Goal: Task Accomplishment & Management: Complete application form

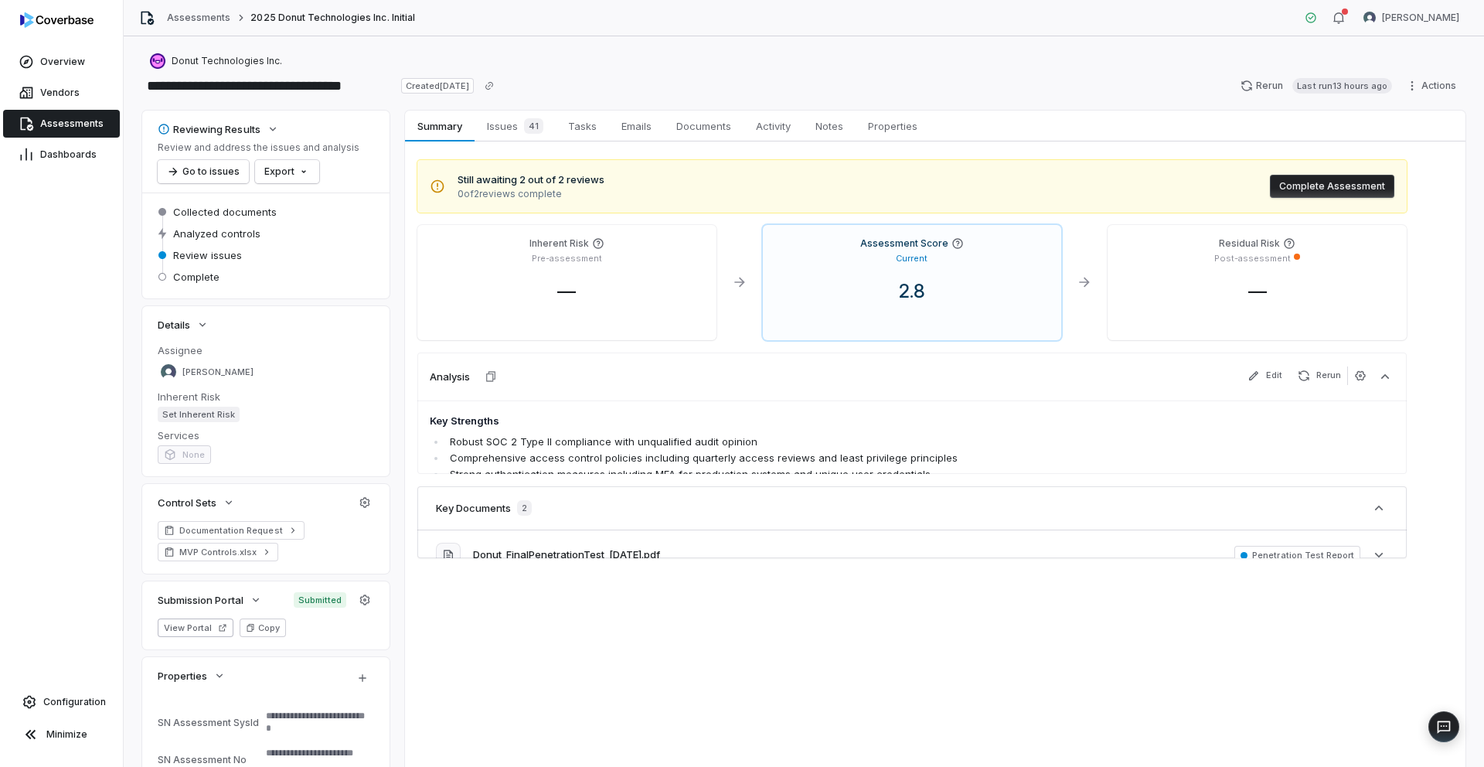
click at [193, 14] on link "Assessments" at bounding box center [198, 18] width 63 height 12
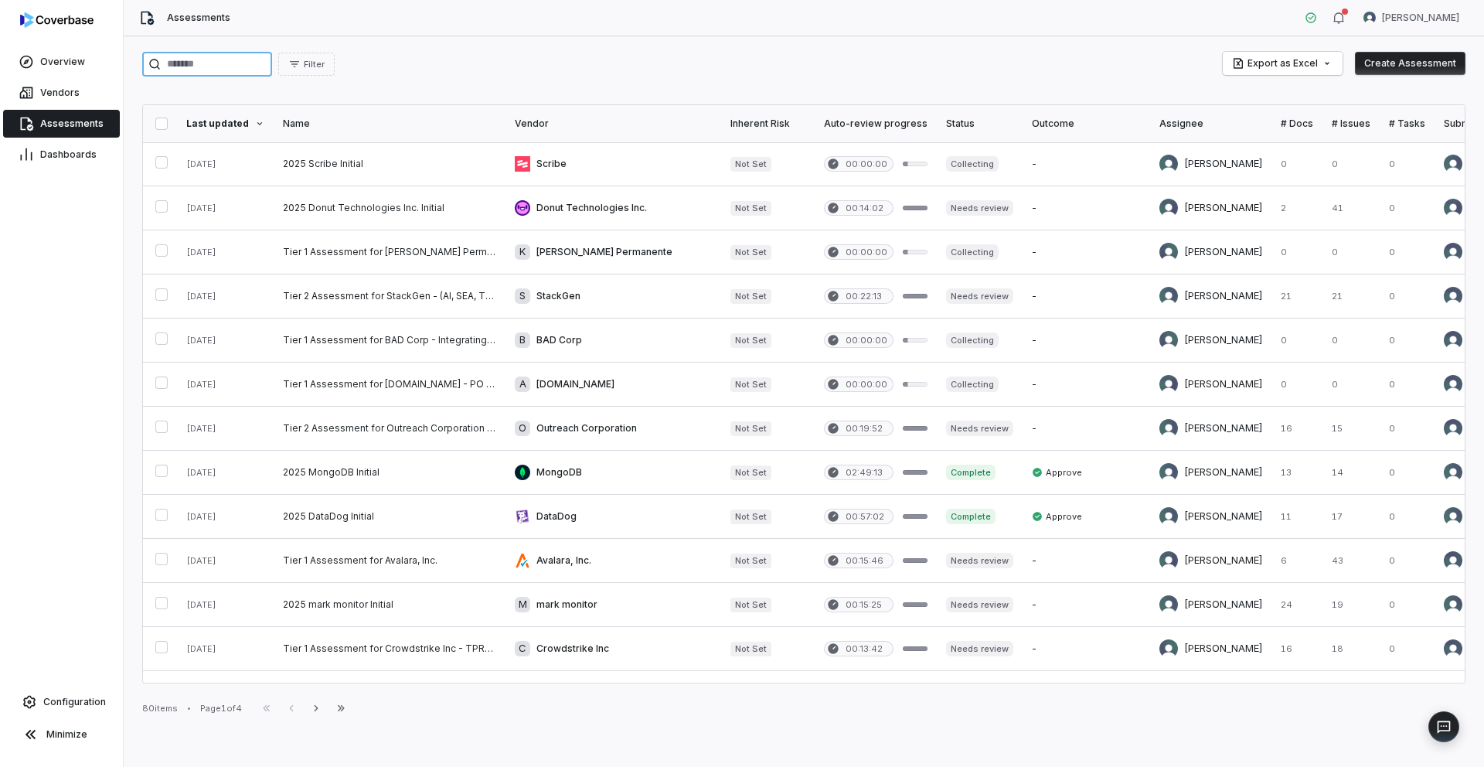
click at [232, 66] on input "search" at bounding box center [207, 64] width 130 height 25
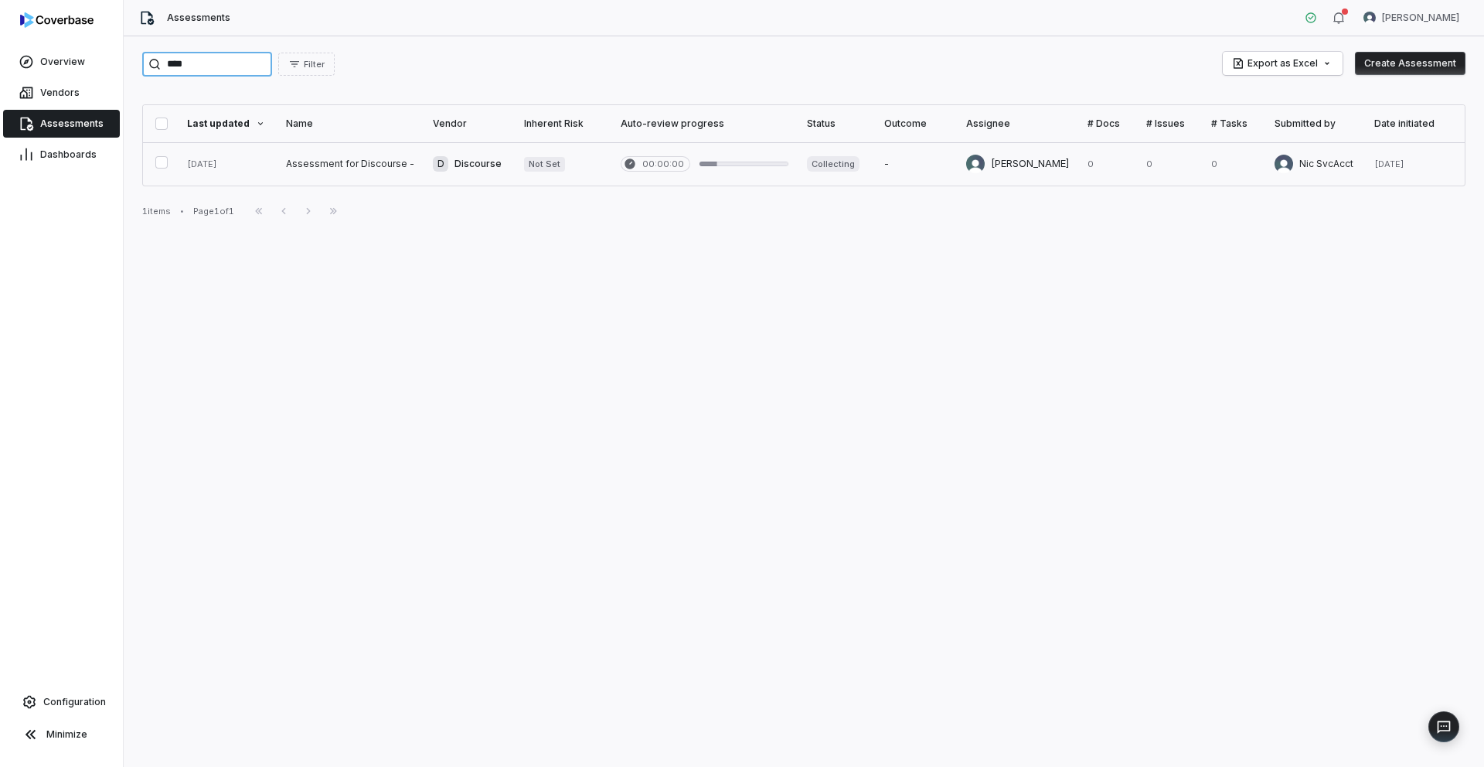
type input "****"
click at [353, 174] on link at bounding box center [350, 163] width 147 height 43
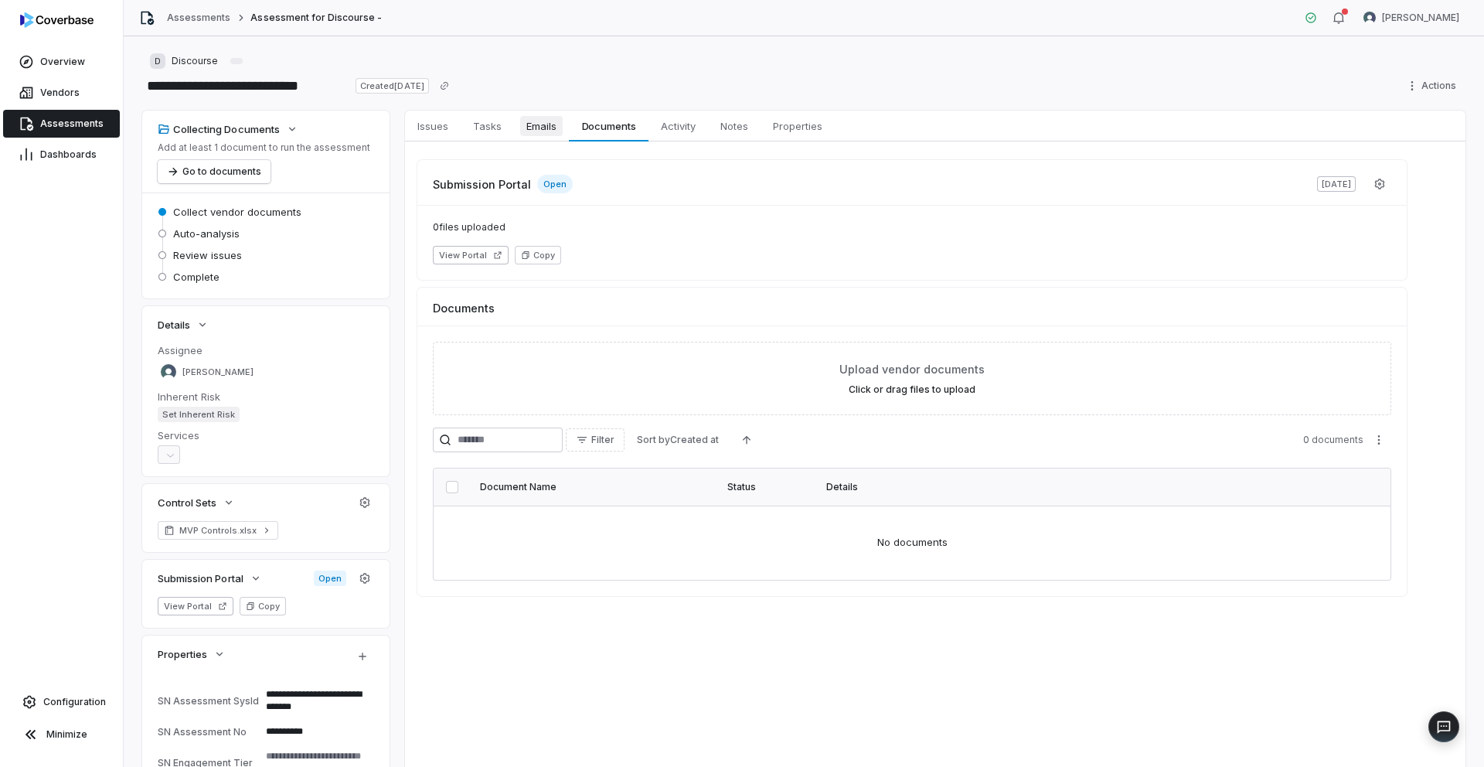
click at [534, 130] on span "Emails" at bounding box center [541, 126] width 43 height 20
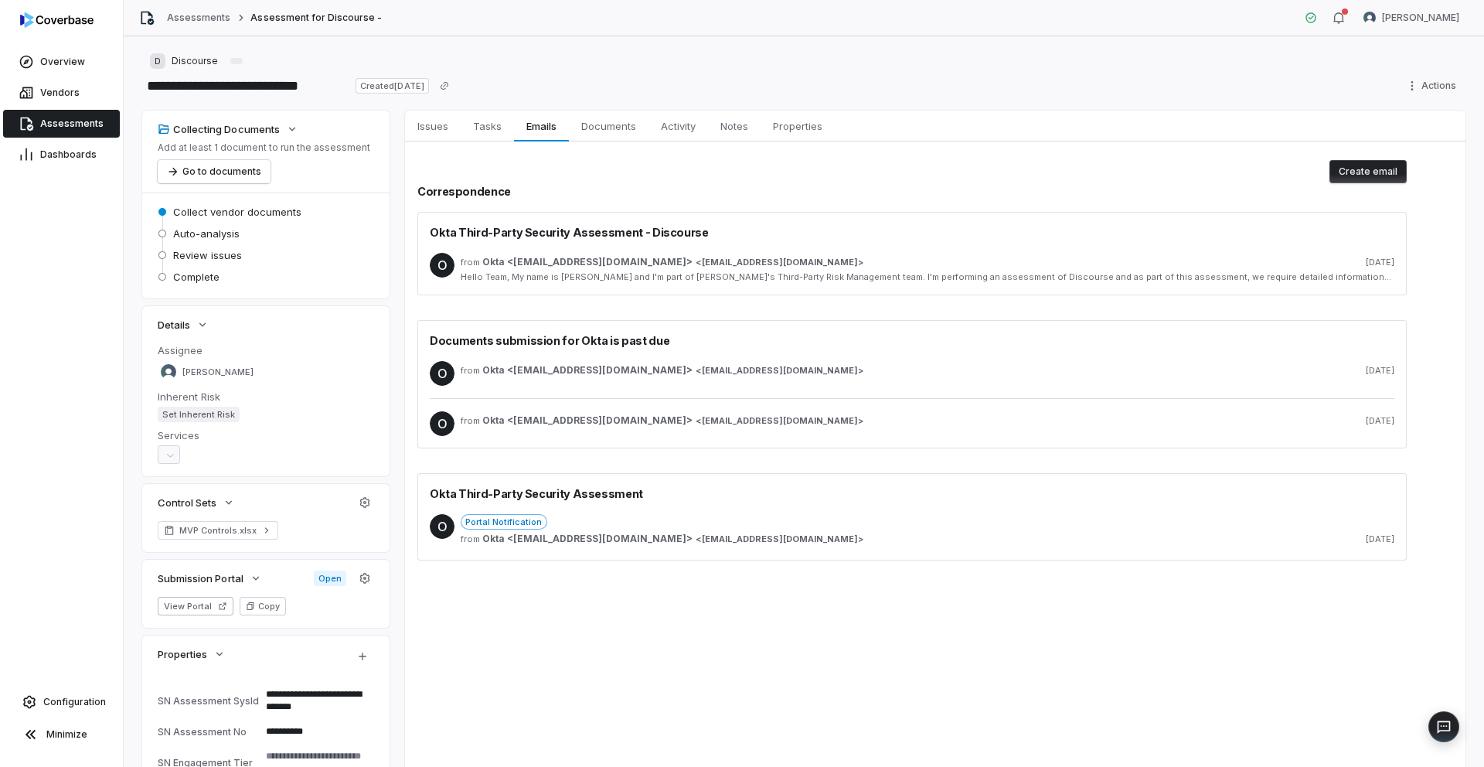
type textarea "*"
click at [179, 19] on link "Assessments" at bounding box center [198, 18] width 63 height 12
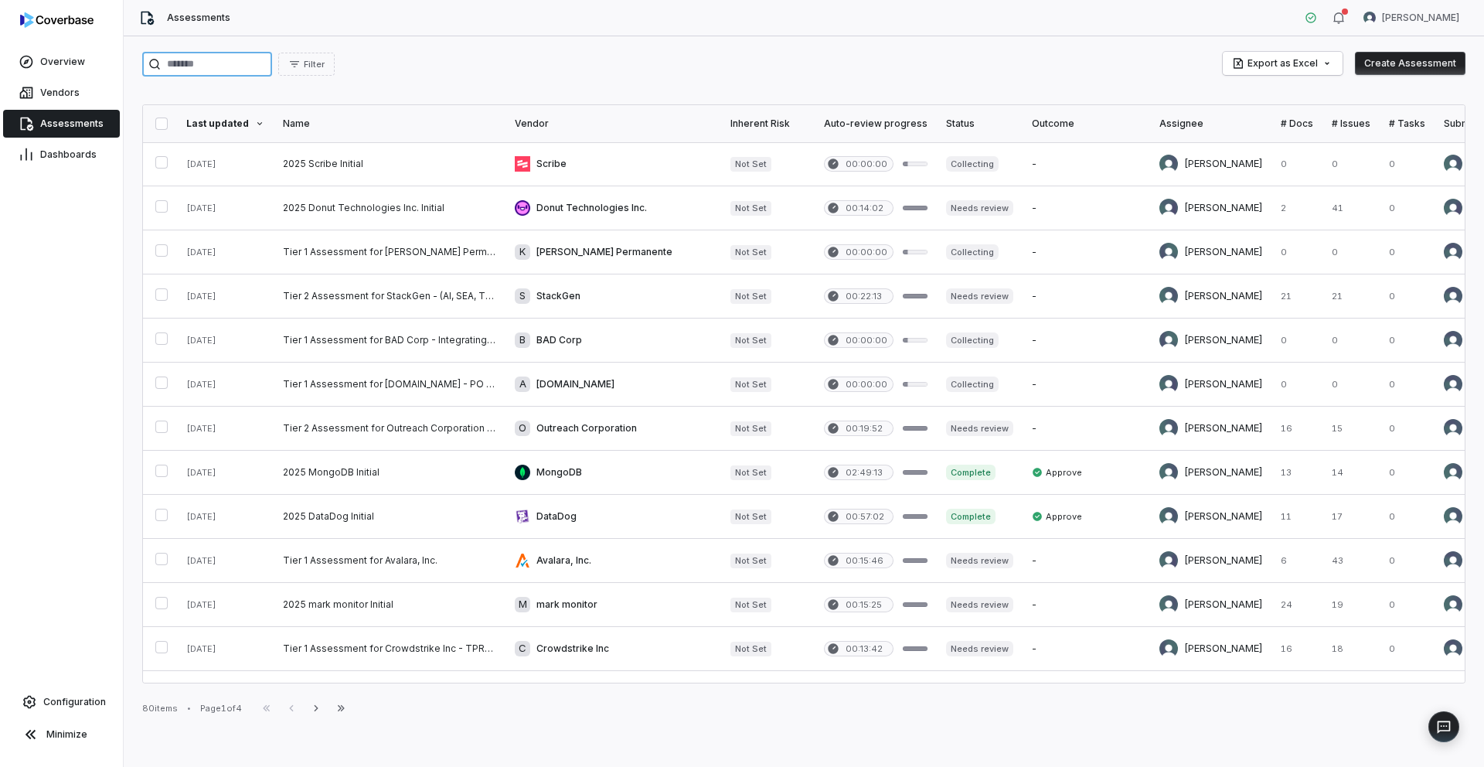
click at [255, 66] on input "search" at bounding box center [207, 64] width 130 height 25
paste input "*****"
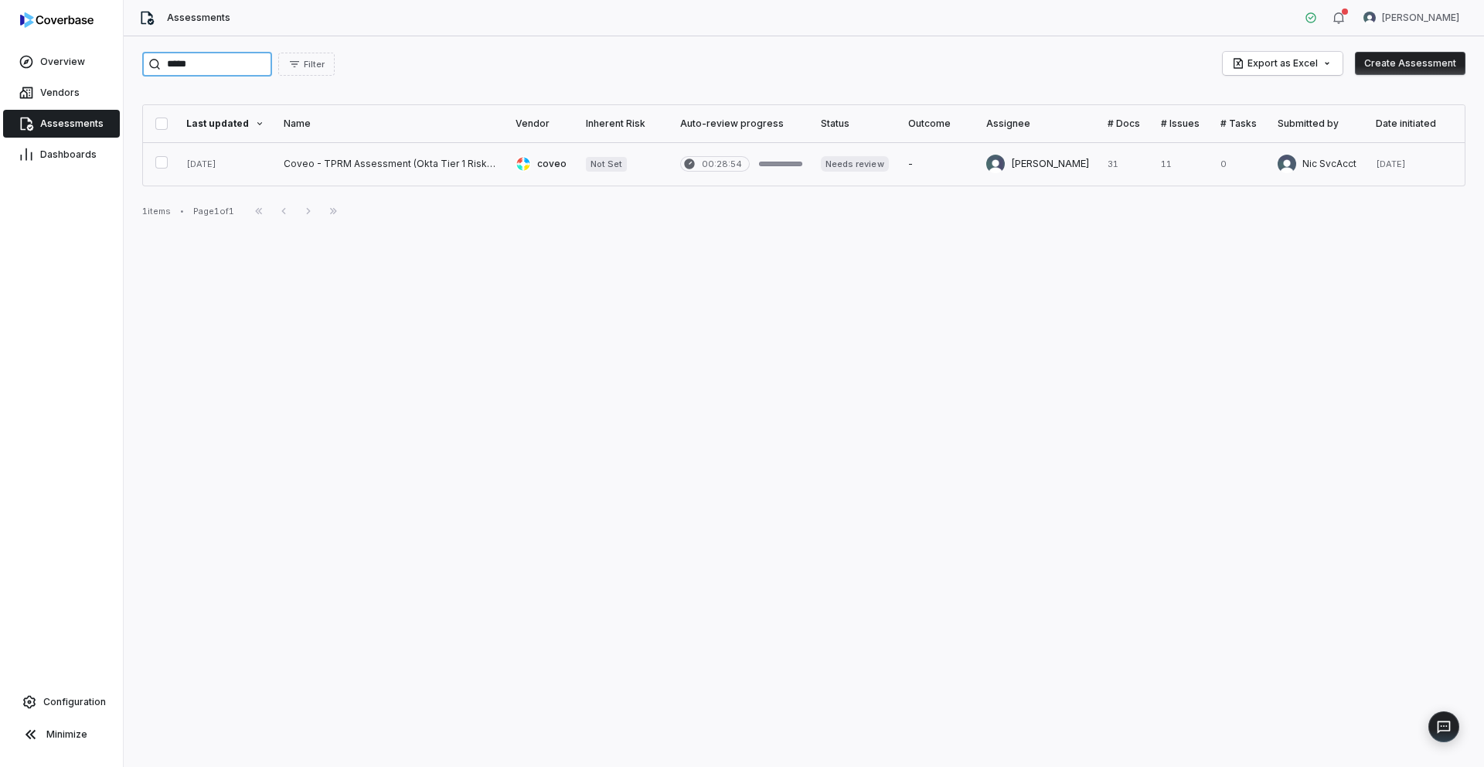
type input "*****"
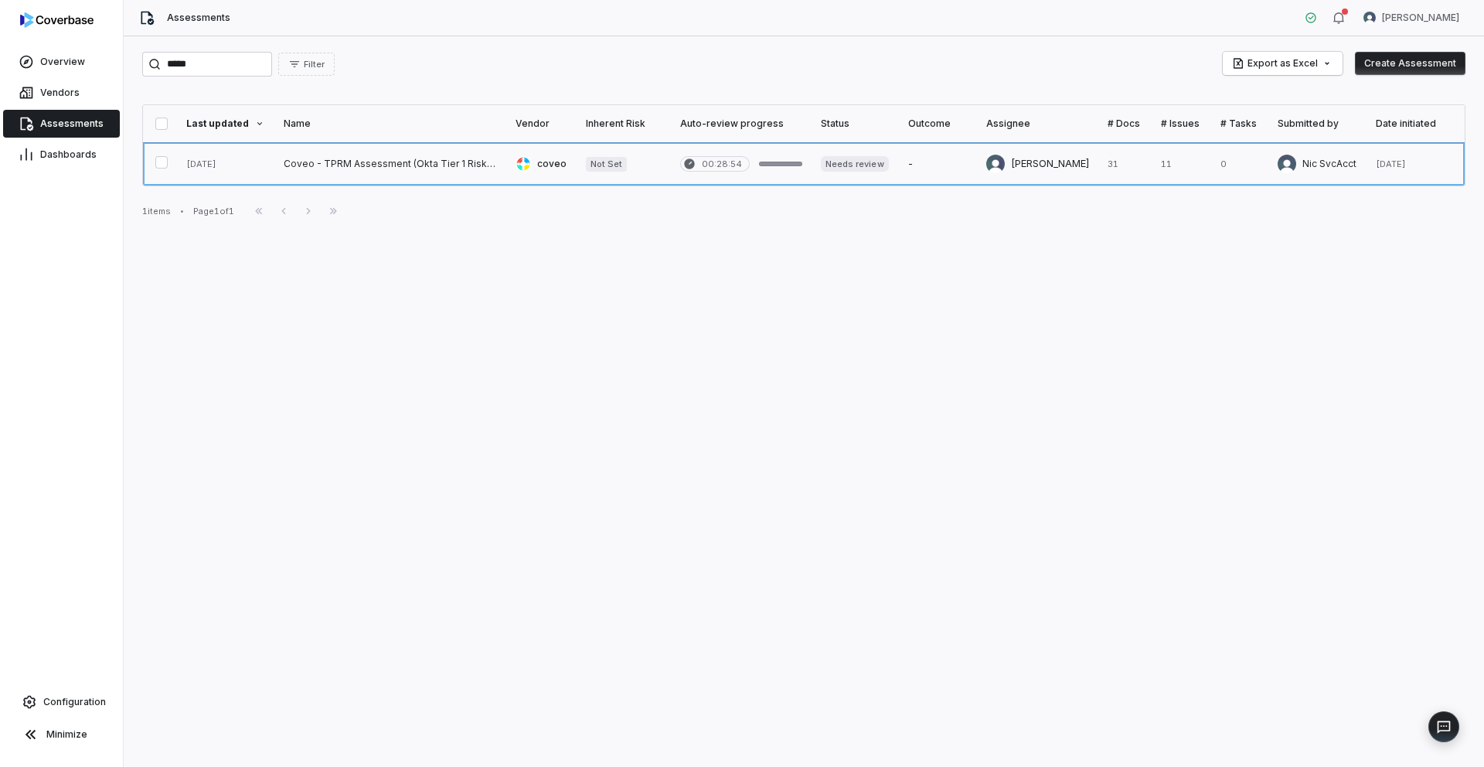
click at [376, 164] on link at bounding box center [390, 163] width 232 height 43
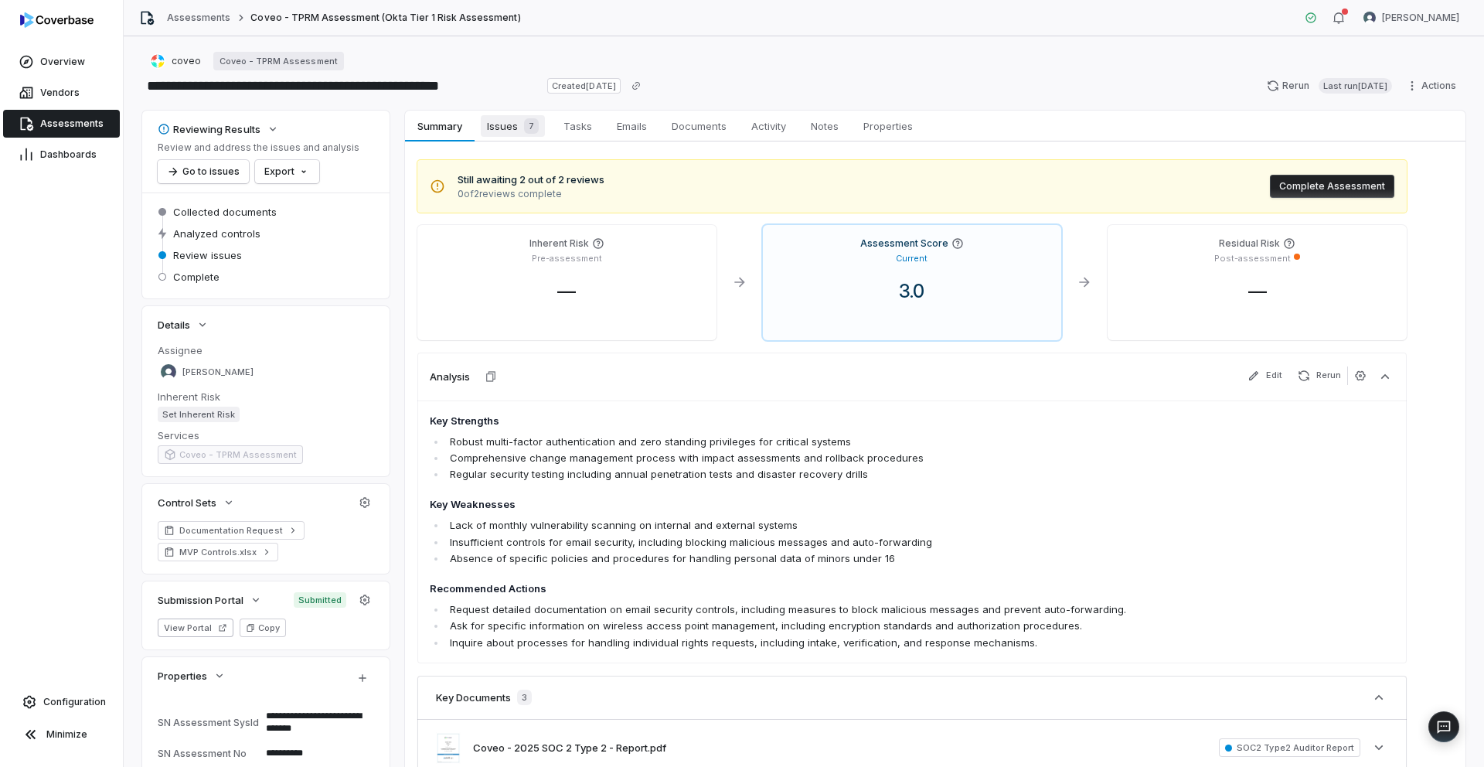
click at [501, 135] on span "Issues 7" at bounding box center [513, 126] width 64 height 22
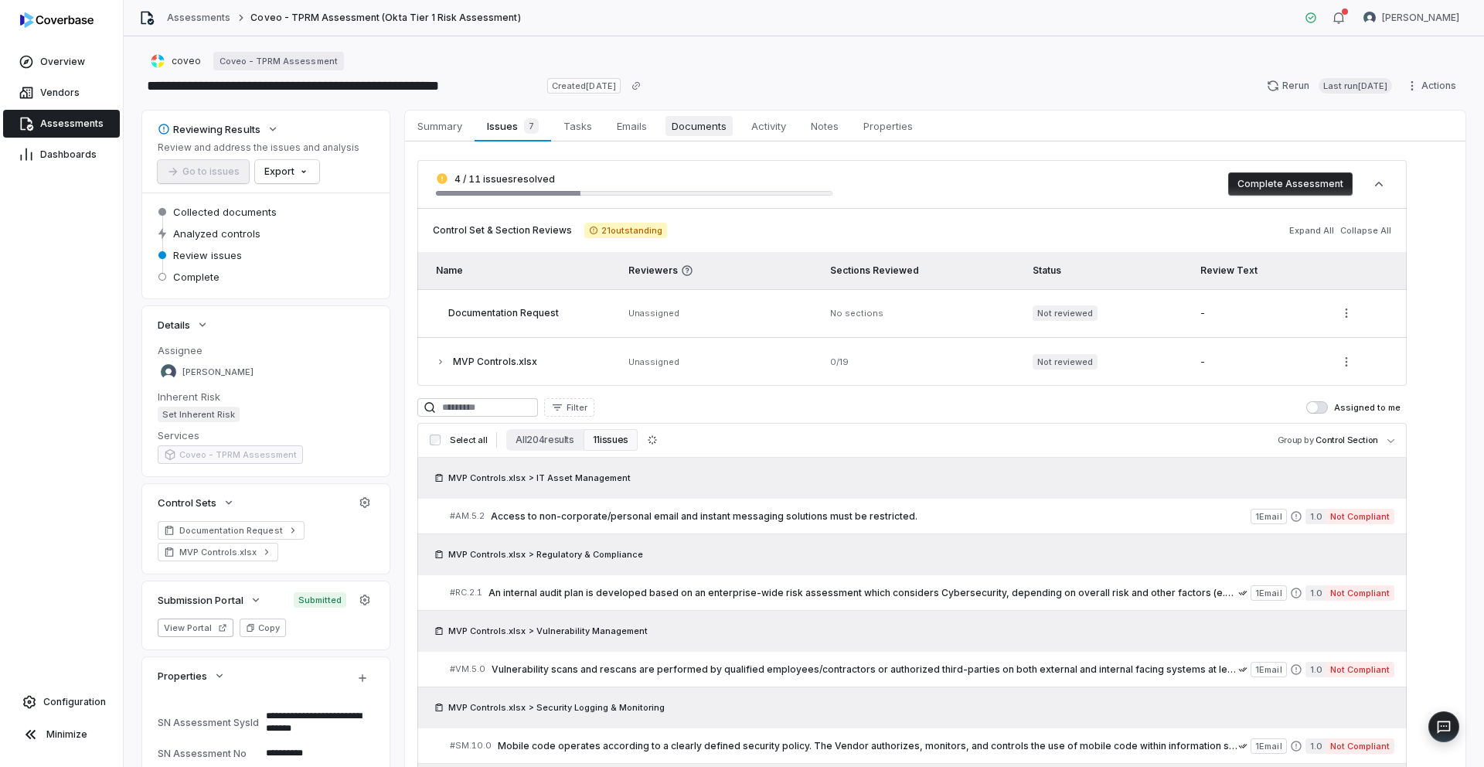
click at [703, 121] on span "Documents" at bounding box center [699, 126] width 67 height 20
type textarea "*"
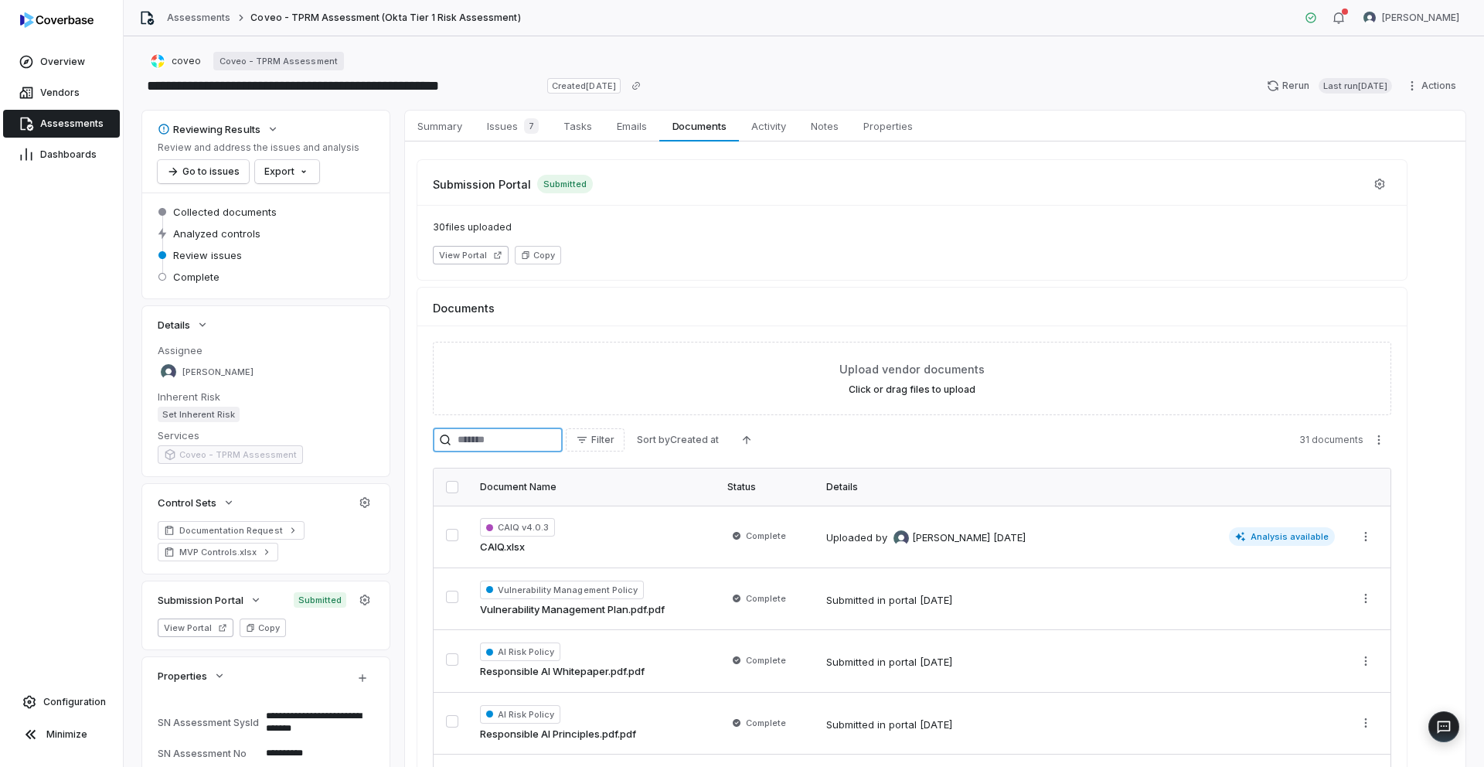
click at [504, 439] on input "search" at bounding box center [498, 440] width 130 height 25
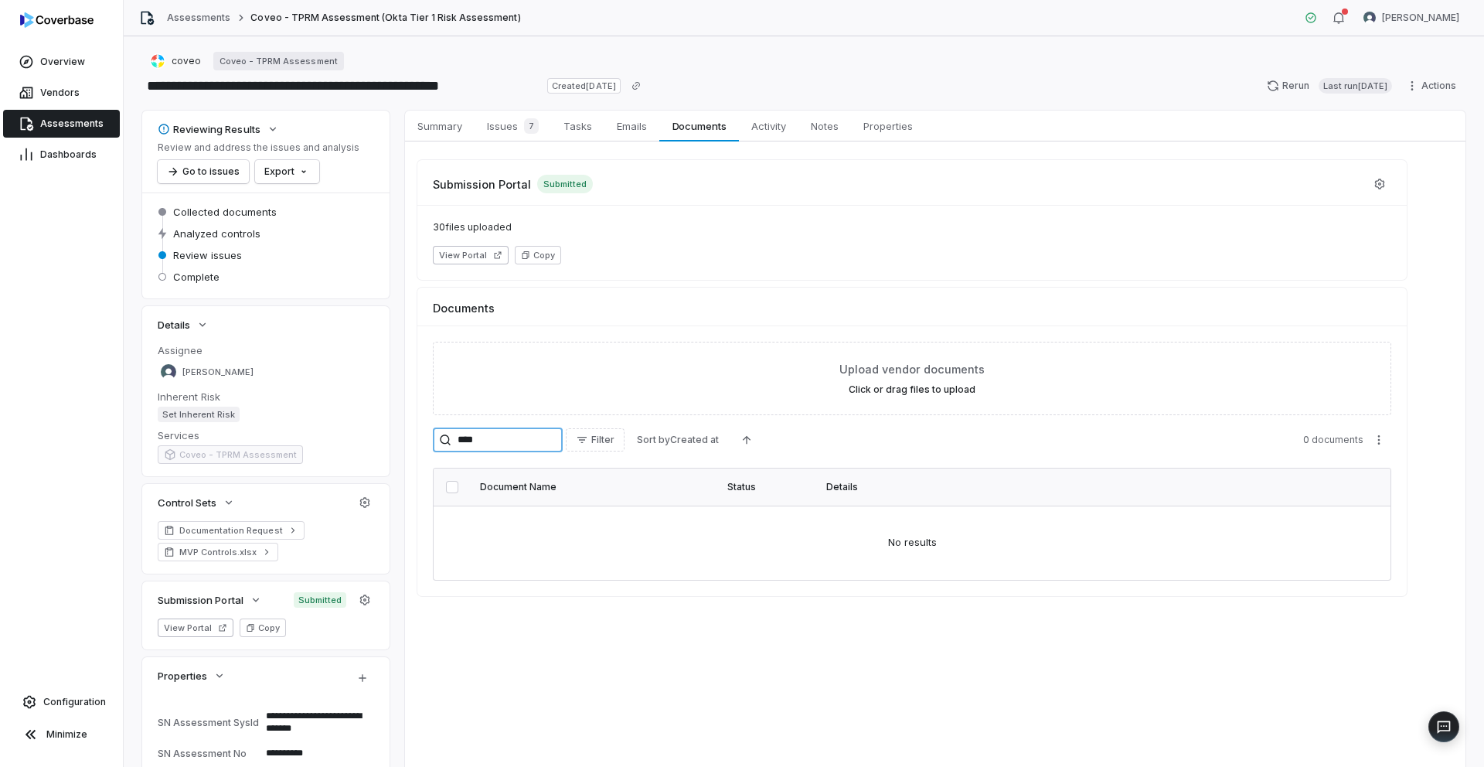
type input "****"
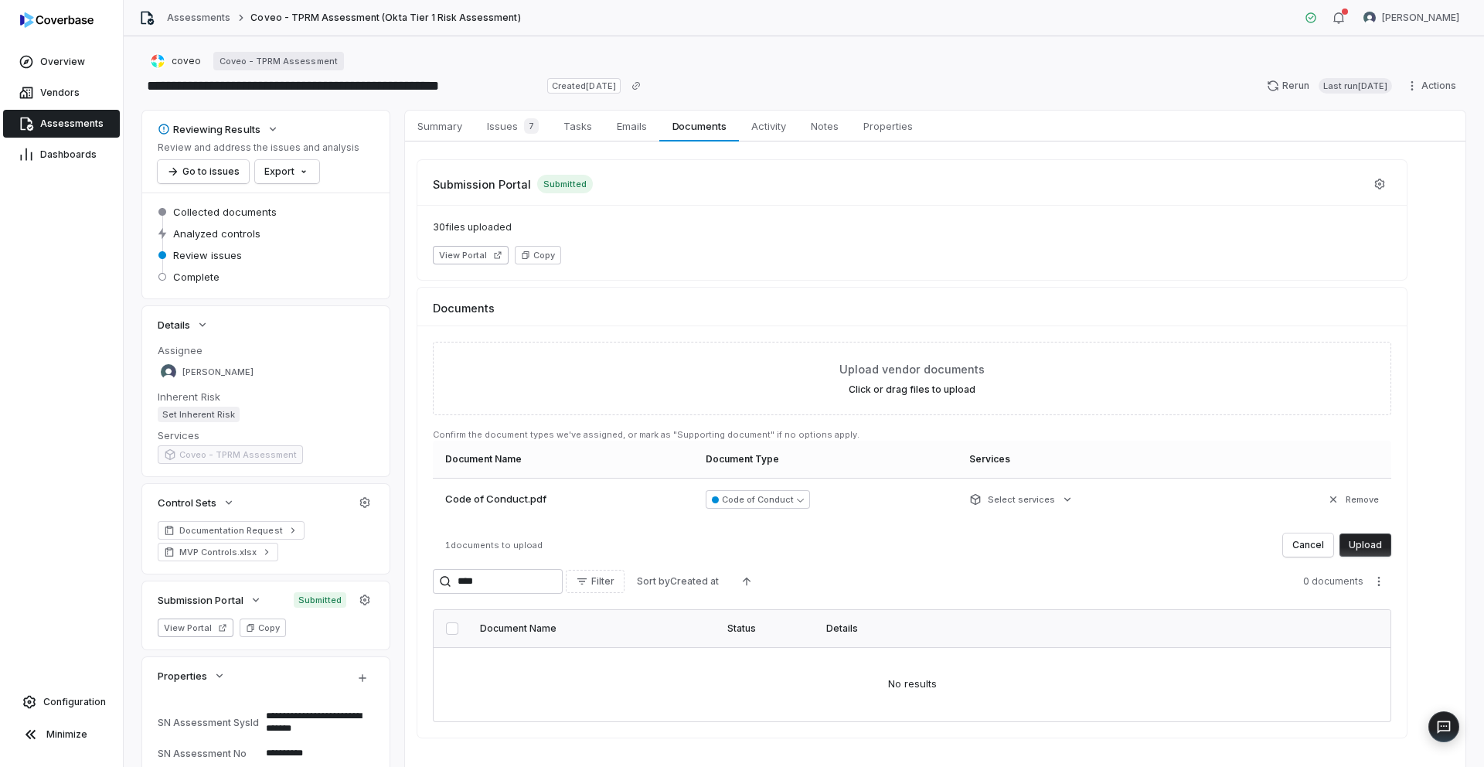
click at [1371, 540] on button "Upload" at bounding box center [1366, 544] width 52 height 23
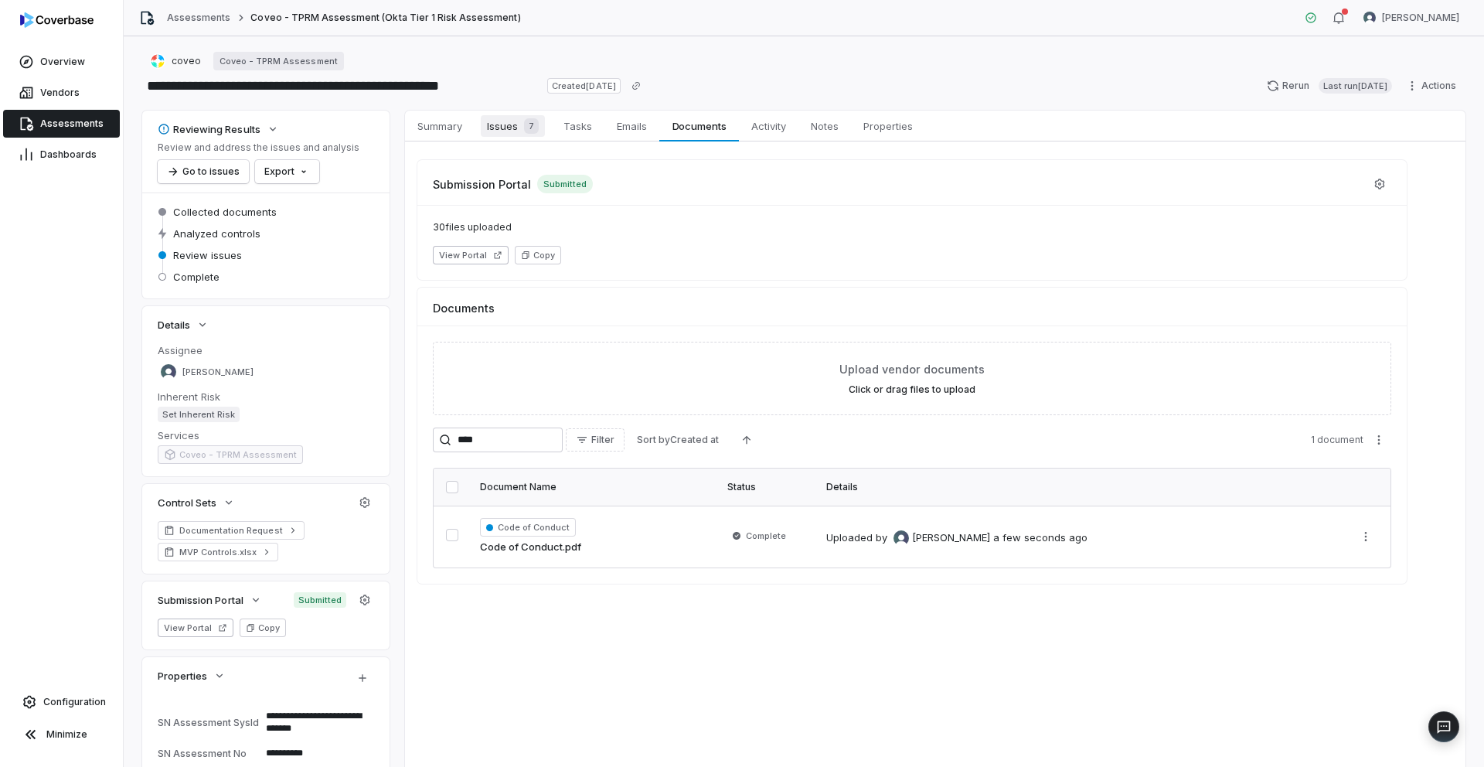
click at [509, 135] on span "Issues 7" at bounding box center [513, 126] width 64 height 22
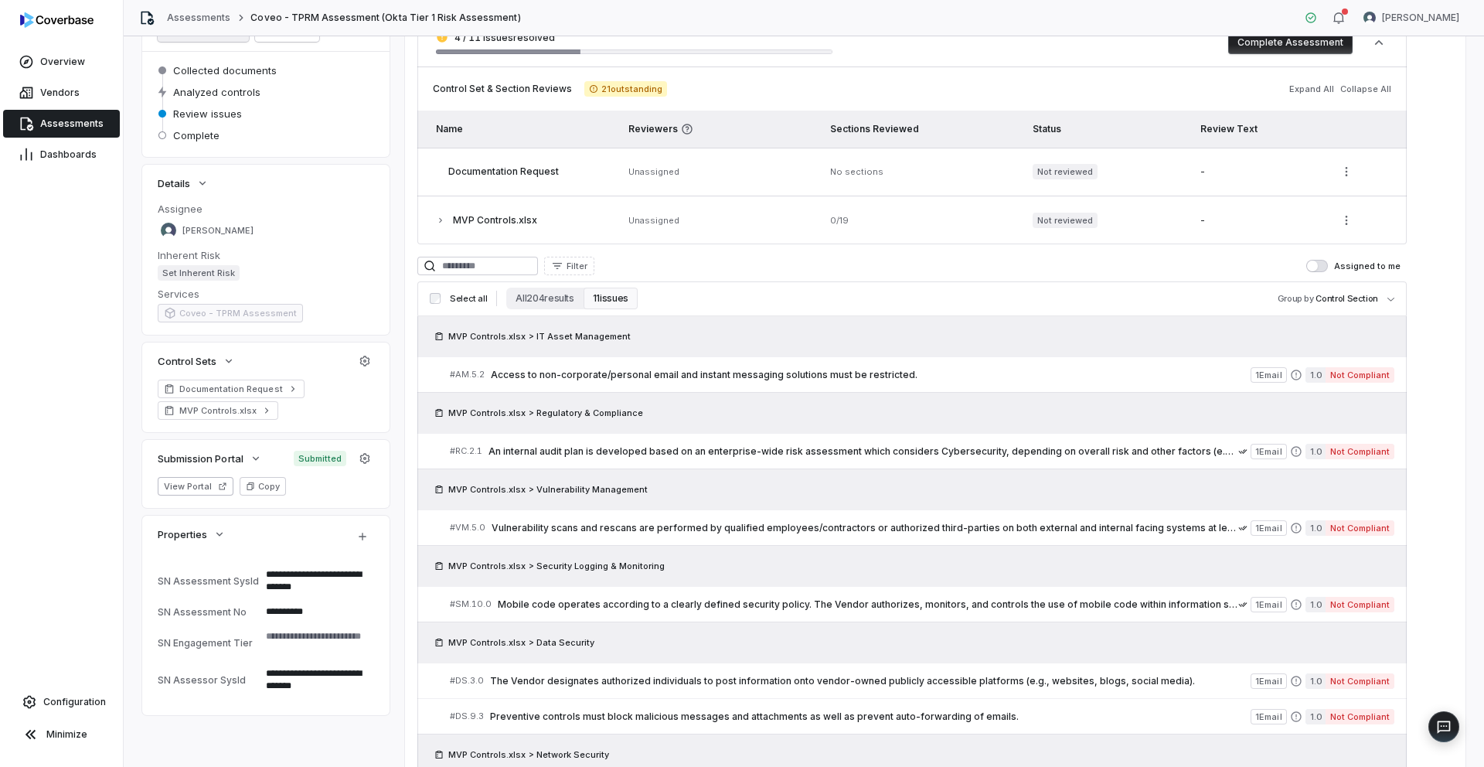
scroll to position [144, 0]
click at [662, 366] on span "Access to non-corporate/personal email and instant messaging solutions must be …" at bounding box center [871, 372] width 760 height 12
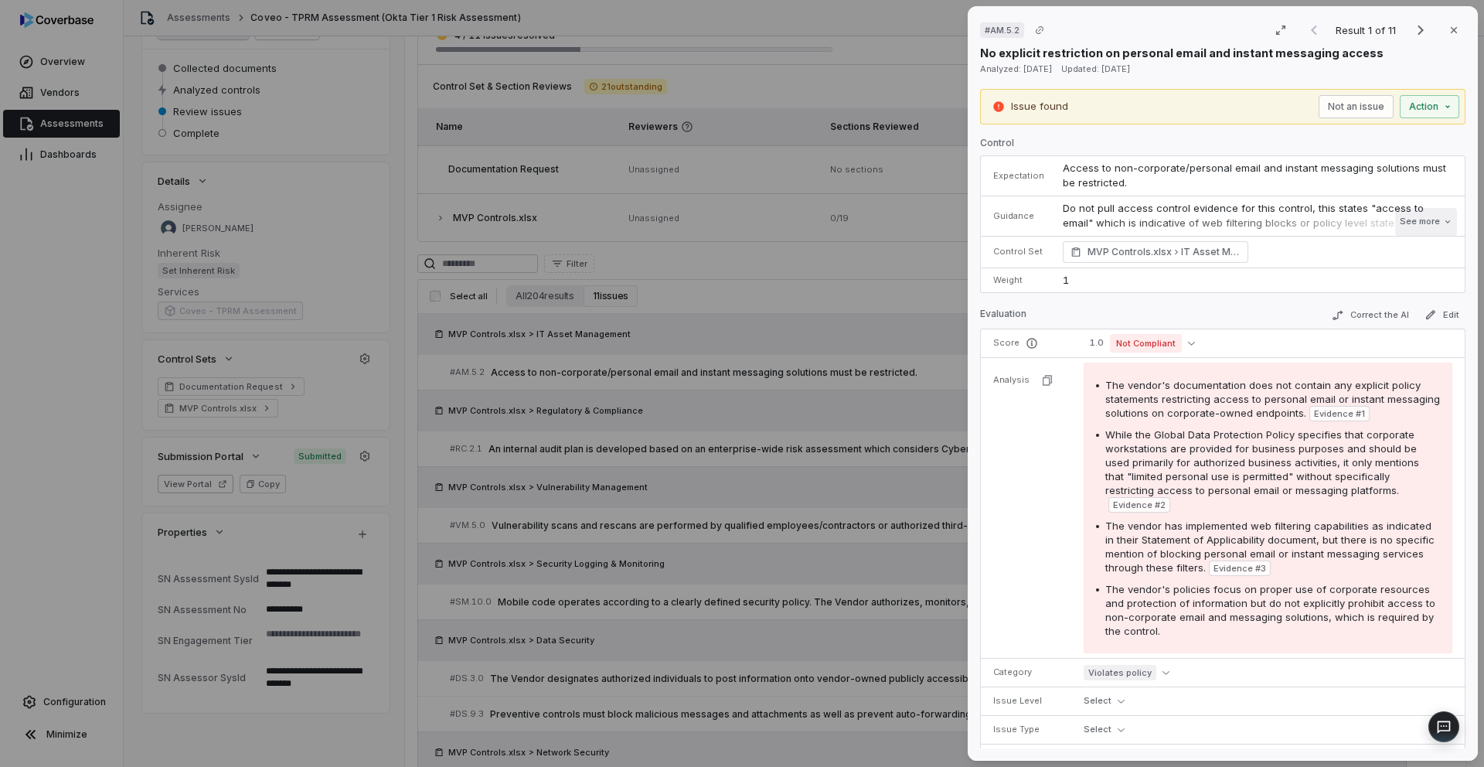
click at [1422, 223] on button "See more" at bounding box center [1426, 222] width 62 height 28
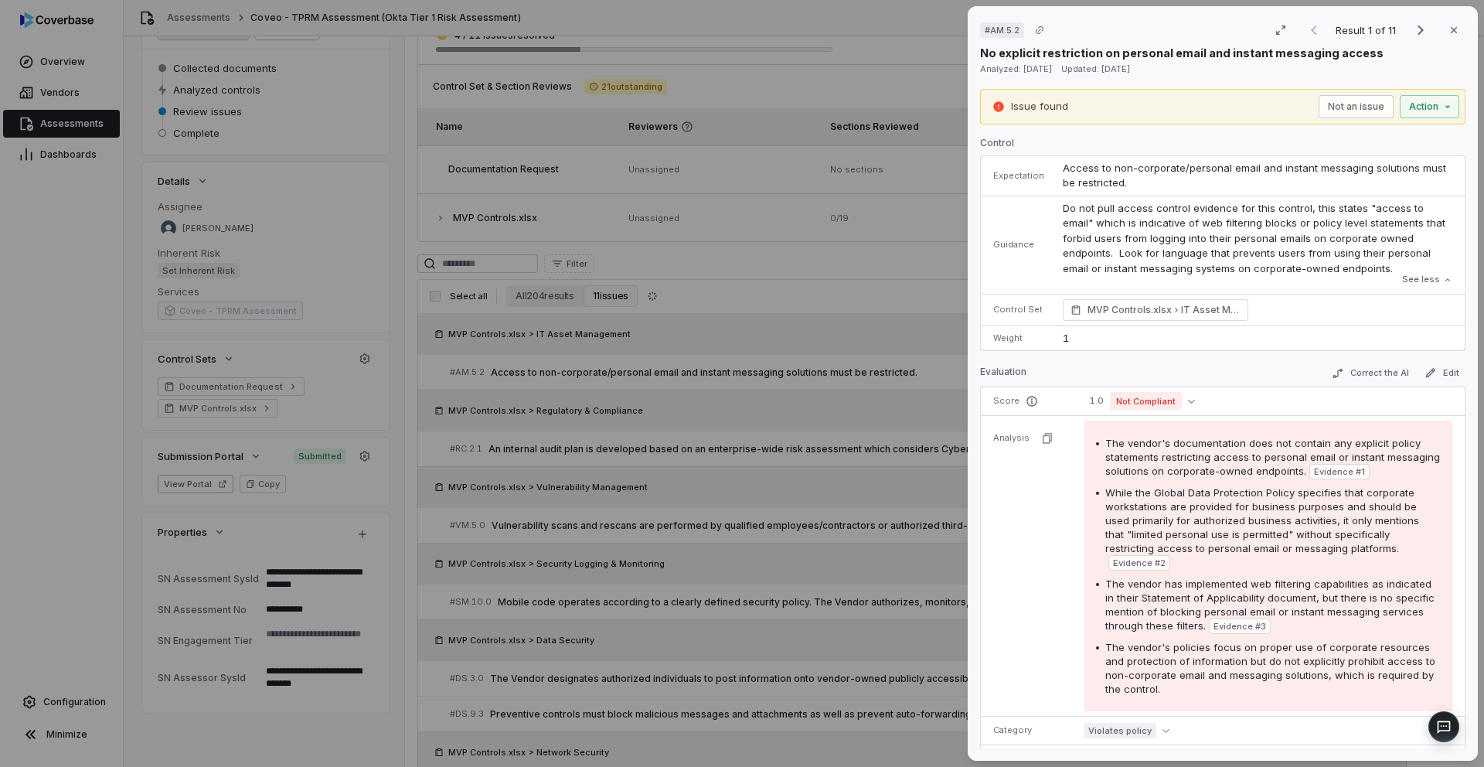
click at [798, 339] on div "# AM.5.2 Result 1 of 11 Close No explicit restriction on personal email and ins…" at bounding box center [742, 383] width 1484 height 767
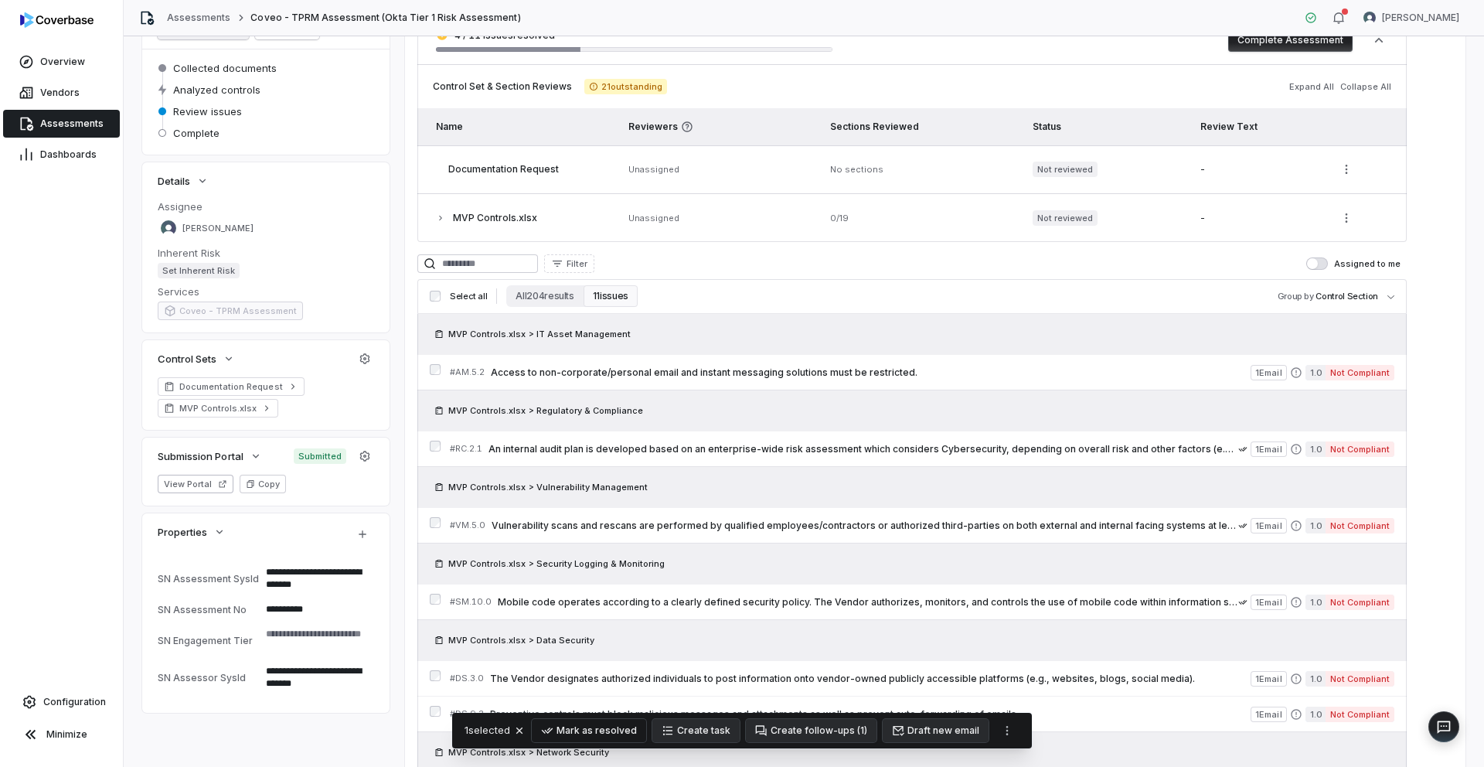
click at [624, 725] on button "Mark as resolved" at bounding box center [589, 730] width 114 height 23
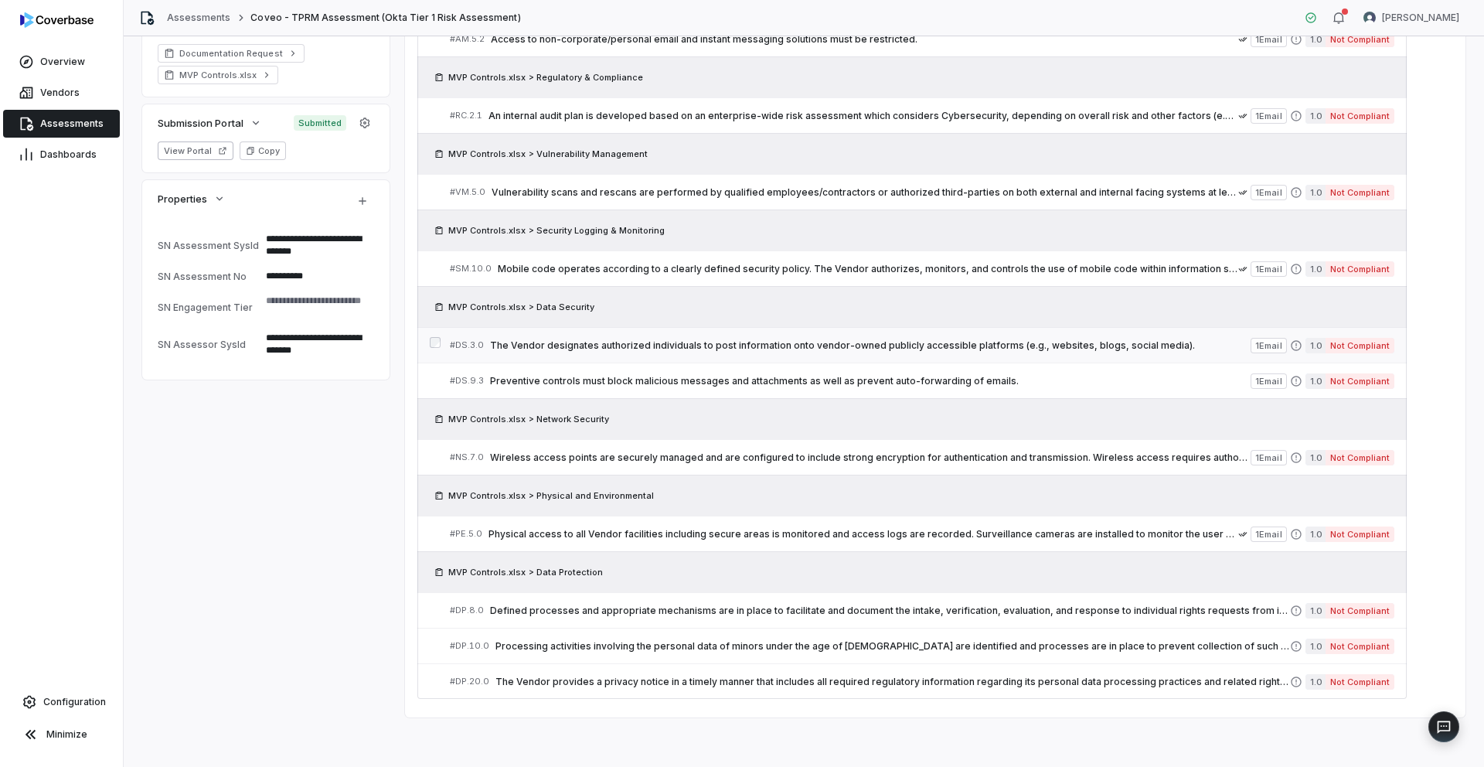
scroll to position [477, 0]
click at [690, 347] on span "The Vendor designates authorized individuals to post information onto vendor-ow…" at bounding box center [870, 345] width 761 height 12
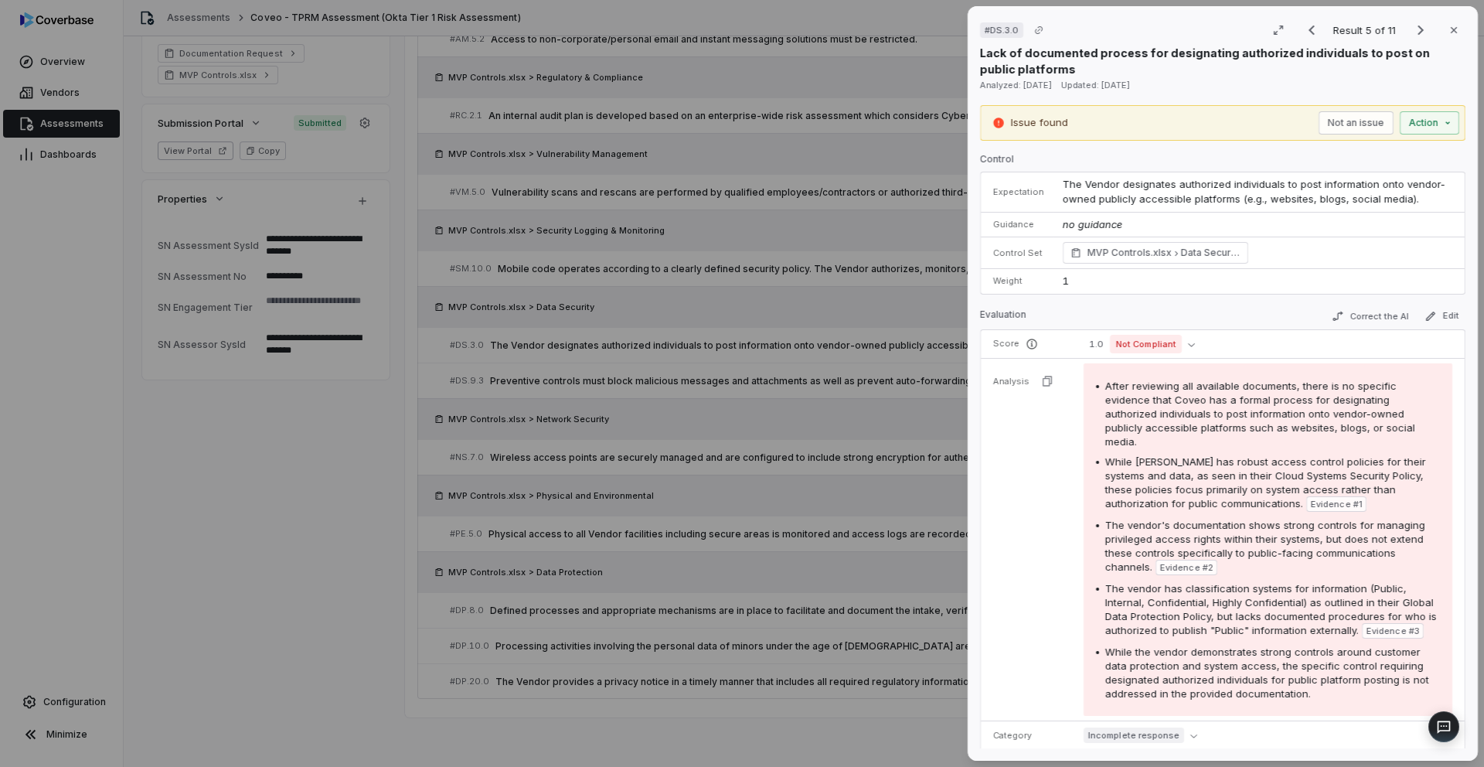
click at [844, 281] on div "# DS.3.0 Result 5 of 11 Close Lack of documented process for designating author…" at bounding box center [742, 383] width 1484 height 767
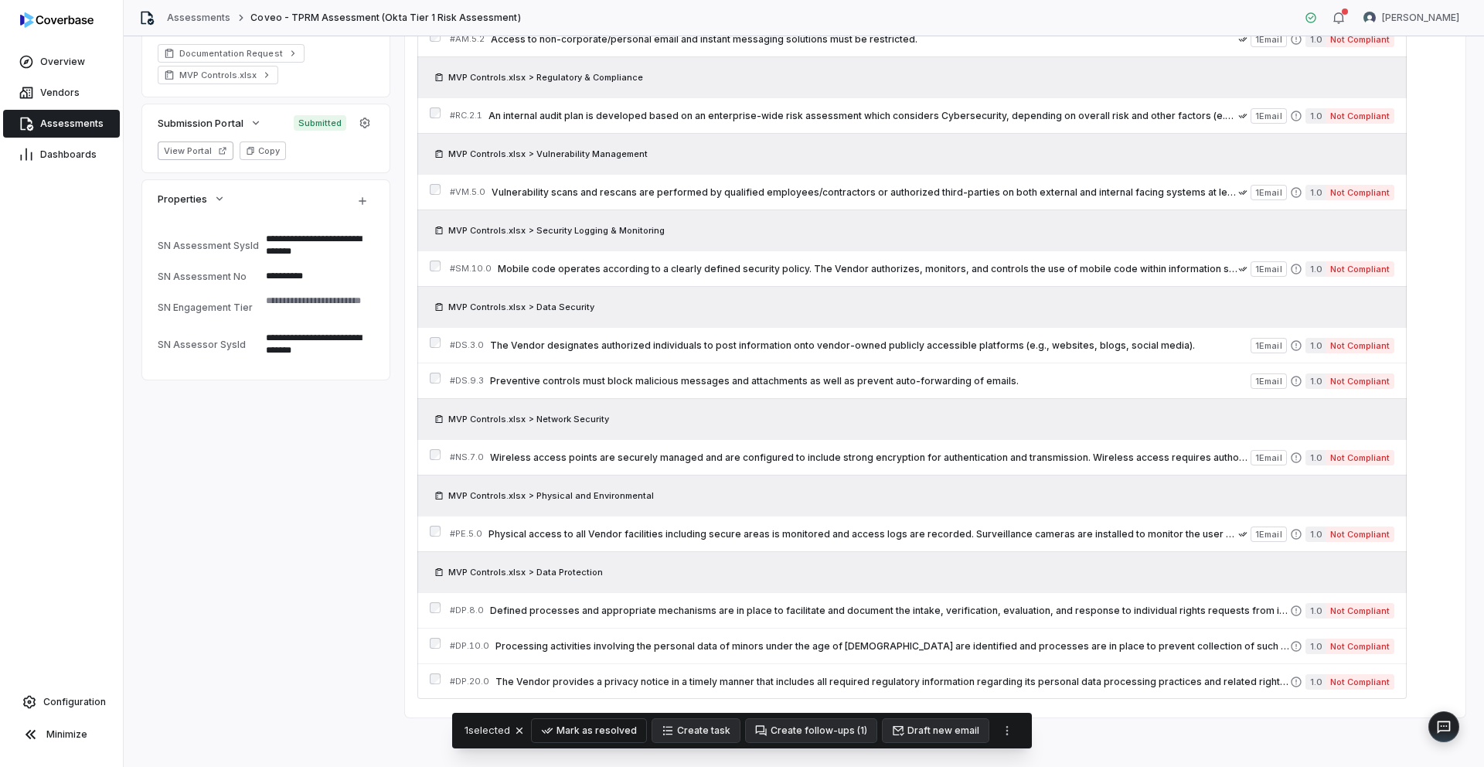
click at [618, 733] on button "Mark as resolved" at bounding box center [589, 730] width 114 height 23
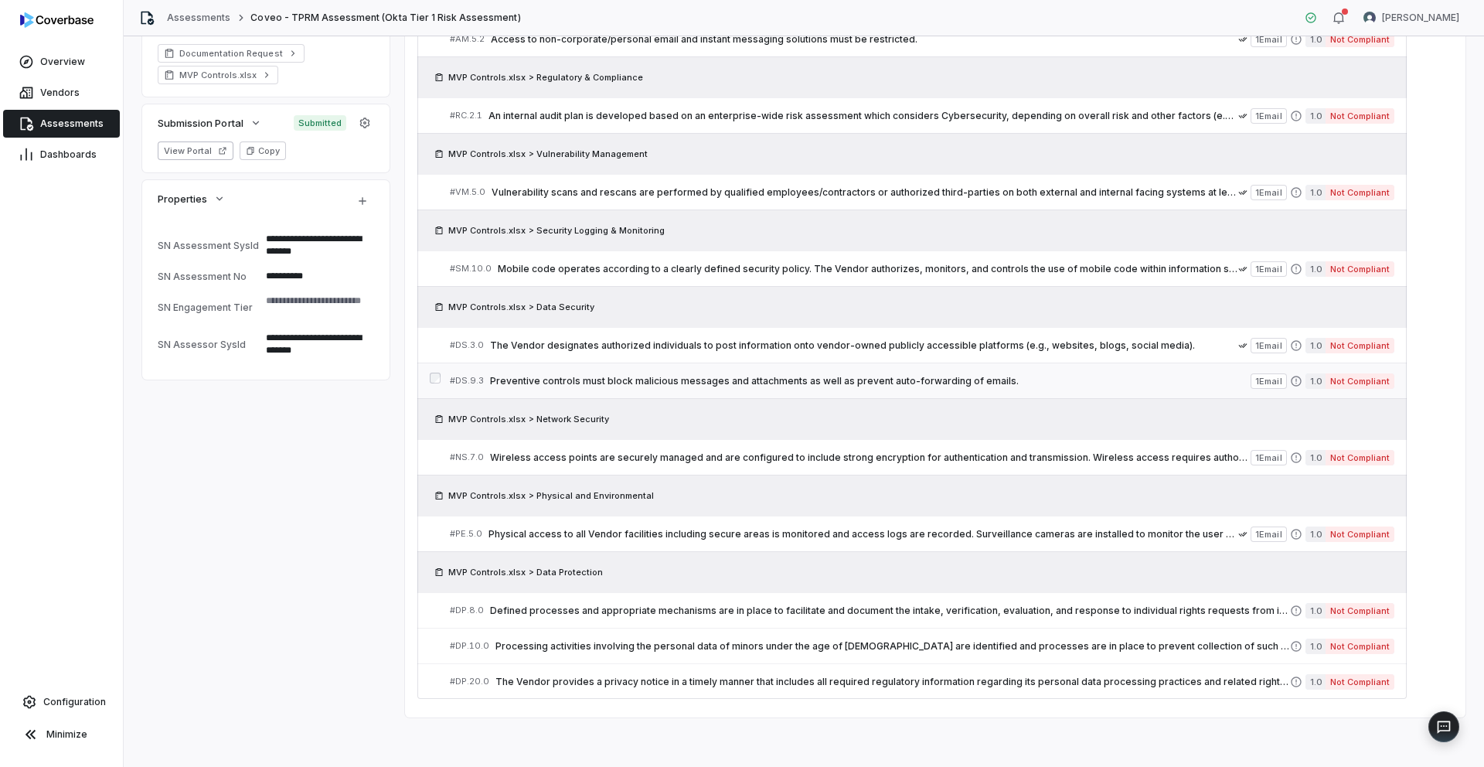
click at [691, 379] on span "Preventive controls must block malicious messages and attachments as well as pr…" at bounding box center [870, 381] width 761 height 12
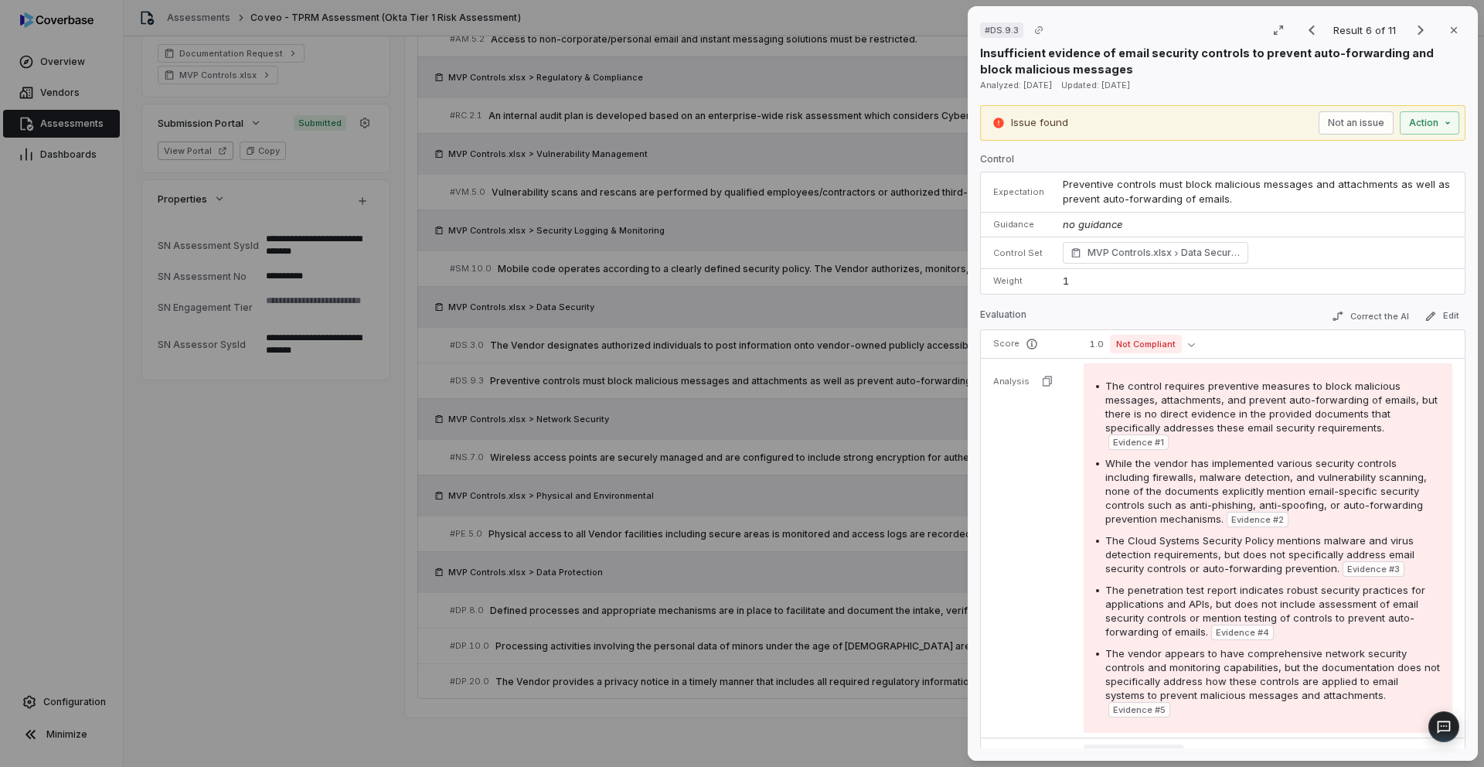
click at [753, 236] on div "# DS.9.3 Result 6 of 11 Close Insufficient evidence of email security controls …" at bounding box center [742, 383] width 1484 height 767
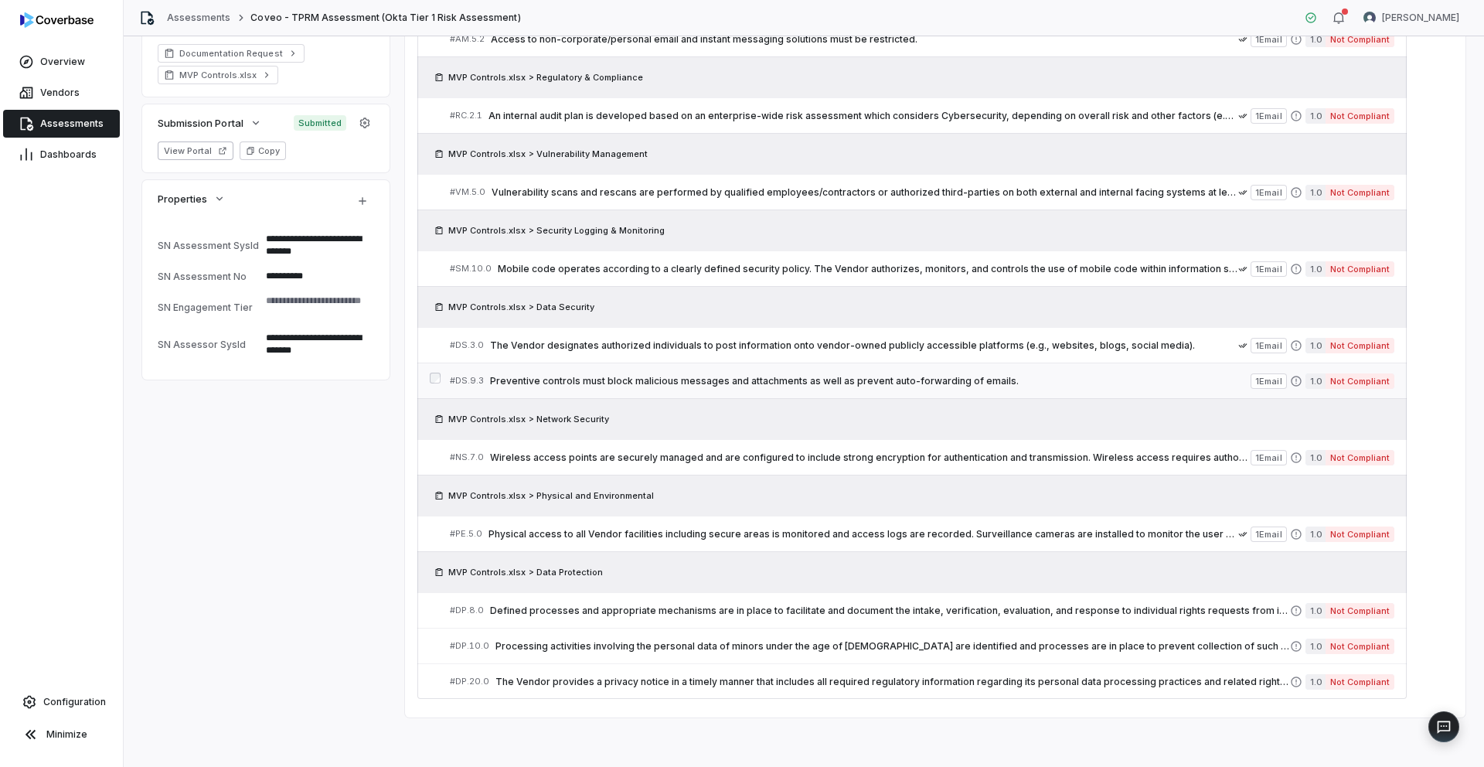
click at [444, 380] on div "# DS.9.3 Preventive controls must block malicious messages and attachments as w…" at bounding box center [912, 381] width 990 height 36
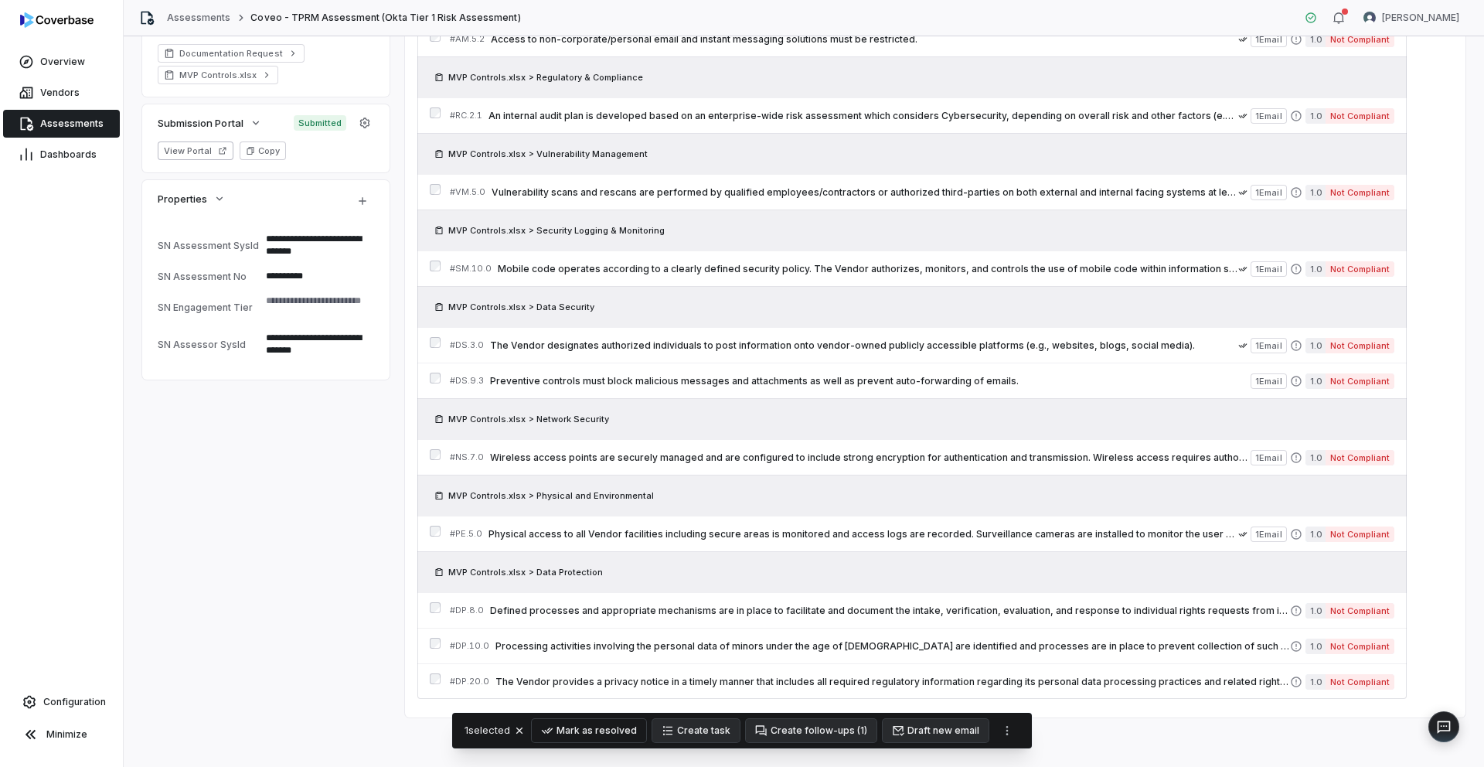
click at [591, 725] on button "Mark as resolved" at bounding box center [589, 730] width 114 height 23
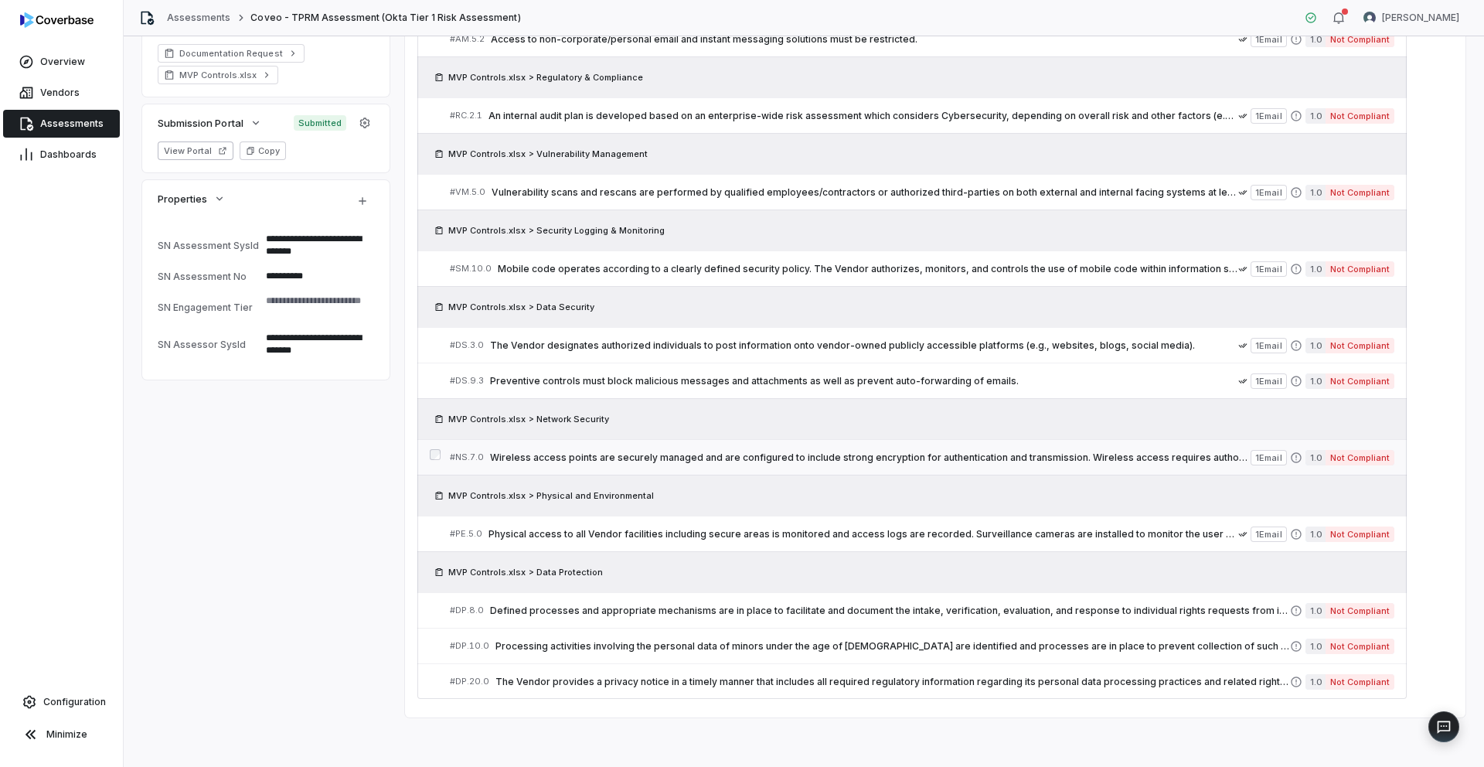
click at [793, 460] on span "Wireless access points are securely managed and are configured to include stron…" at bounding box center [870, 457] width 761 height 12
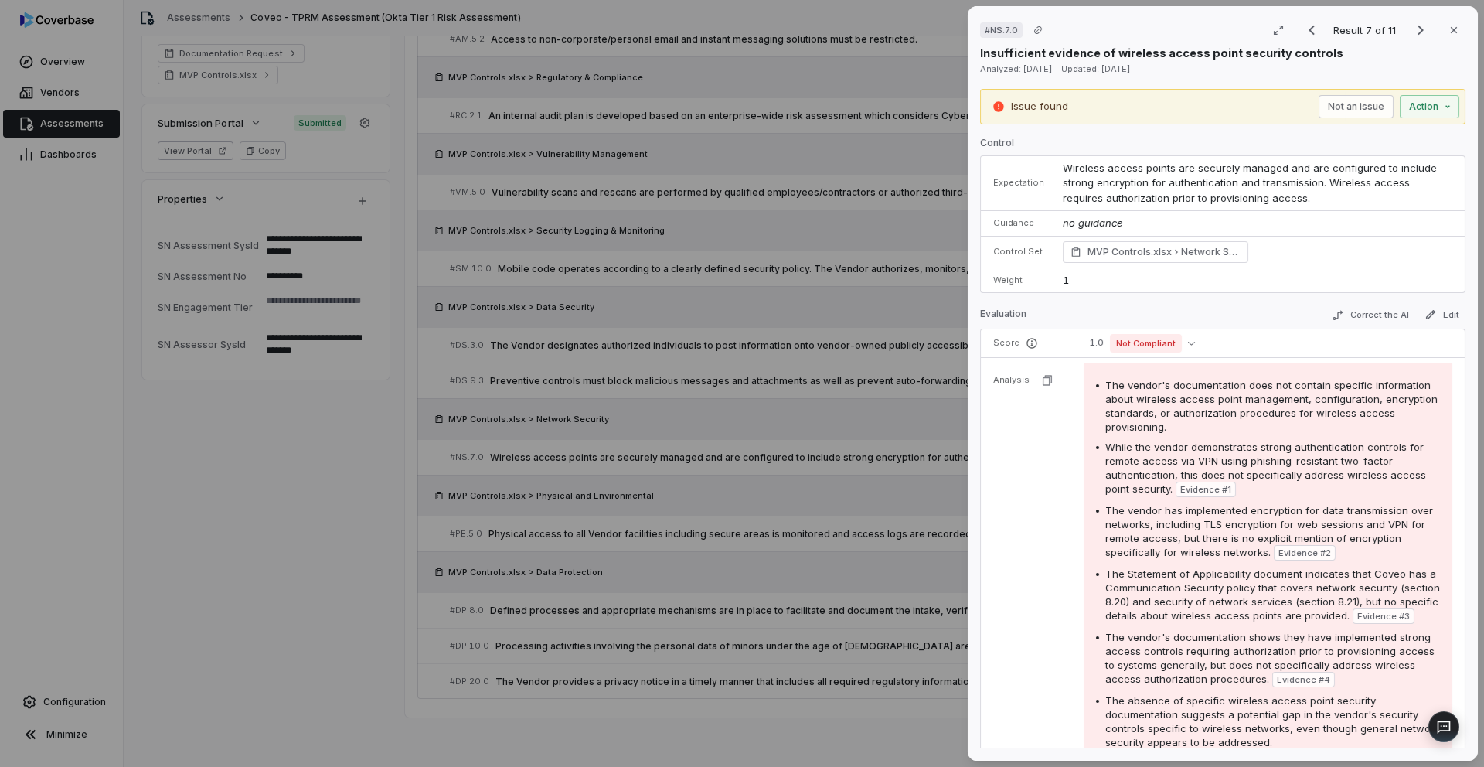
click at [719, 245] on div "# NS.7.0 Result 7 of 11 Close Insufficient evidence of wireless access point se…" at bounding box center [742, 383] width 1484 height 767
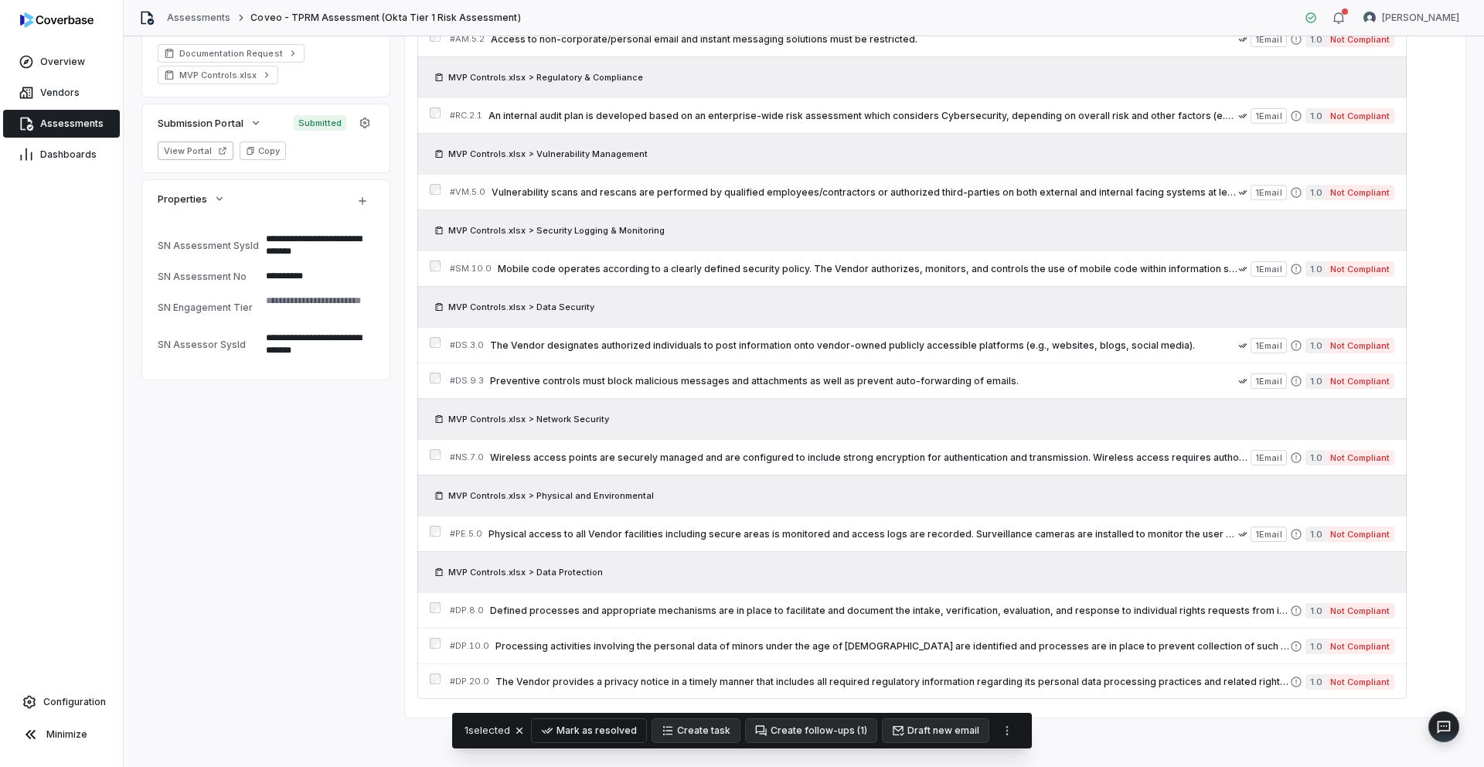
click at [608, 728] on button "Mark as resolved" at bounding box center [589, 730] width 114 height 23
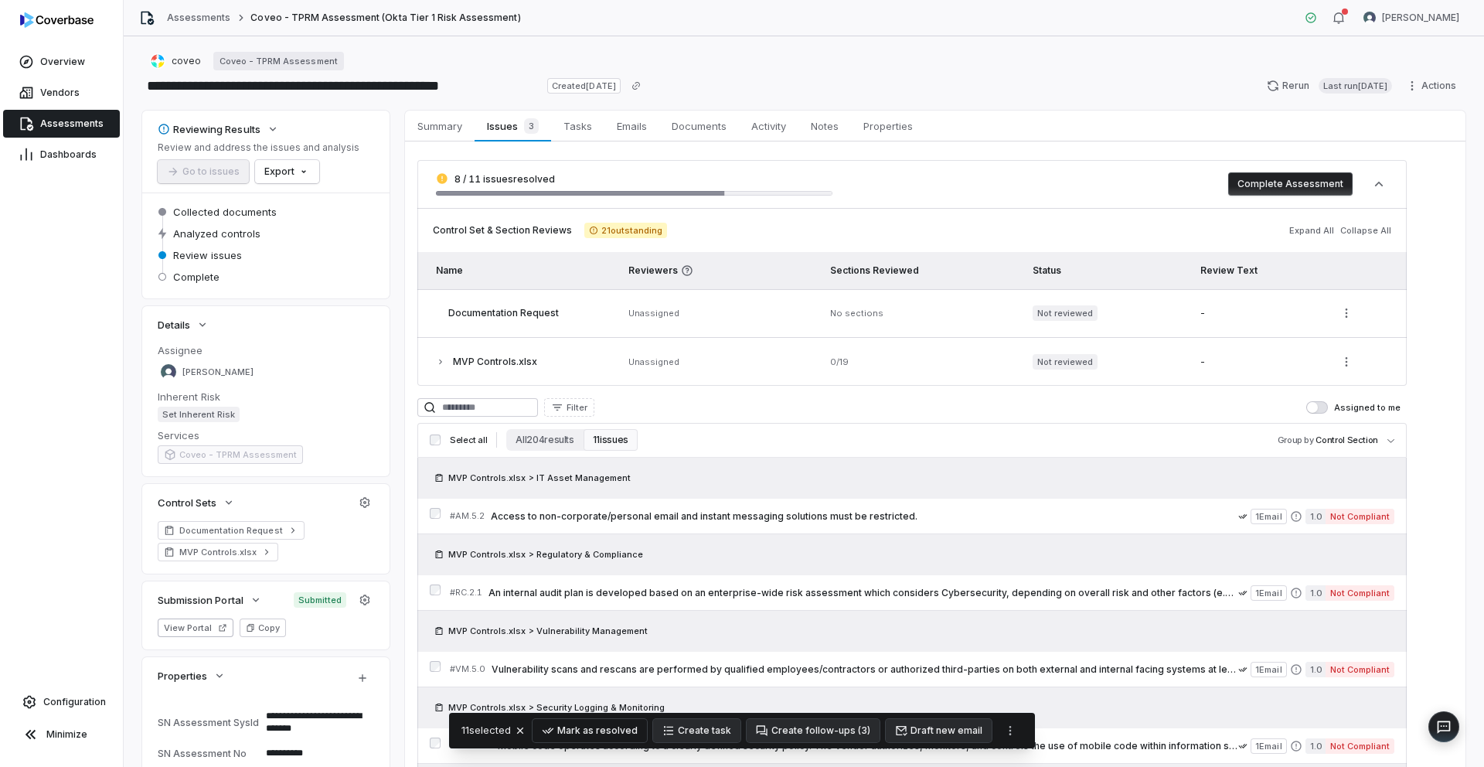
click at [618, 732] on button "Mark as resolved" at bounding box center [590, 730] width 114 height 23
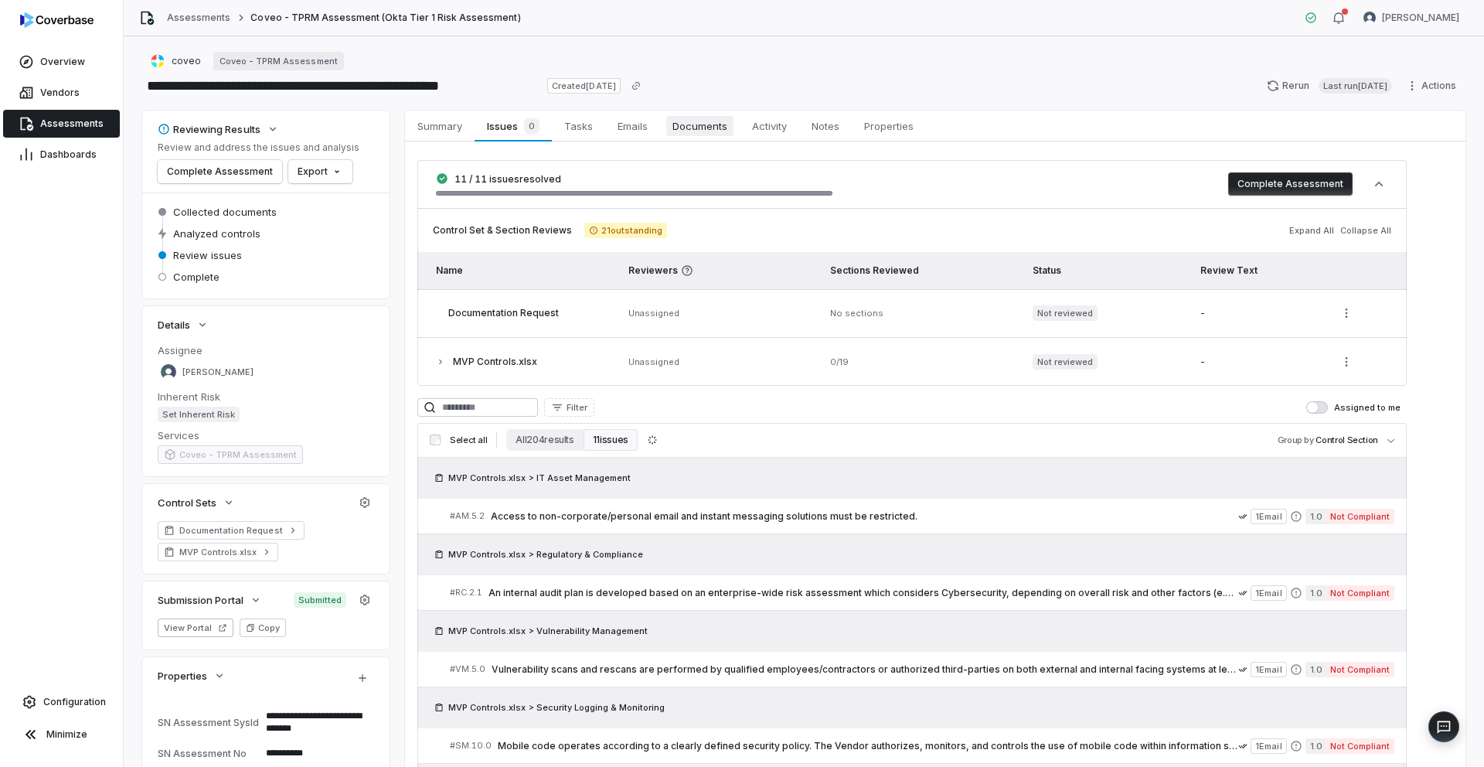
click at [697, 131] on span "Documents" at bounding box center [699, 126] width 67 height 20
type textarea "*"
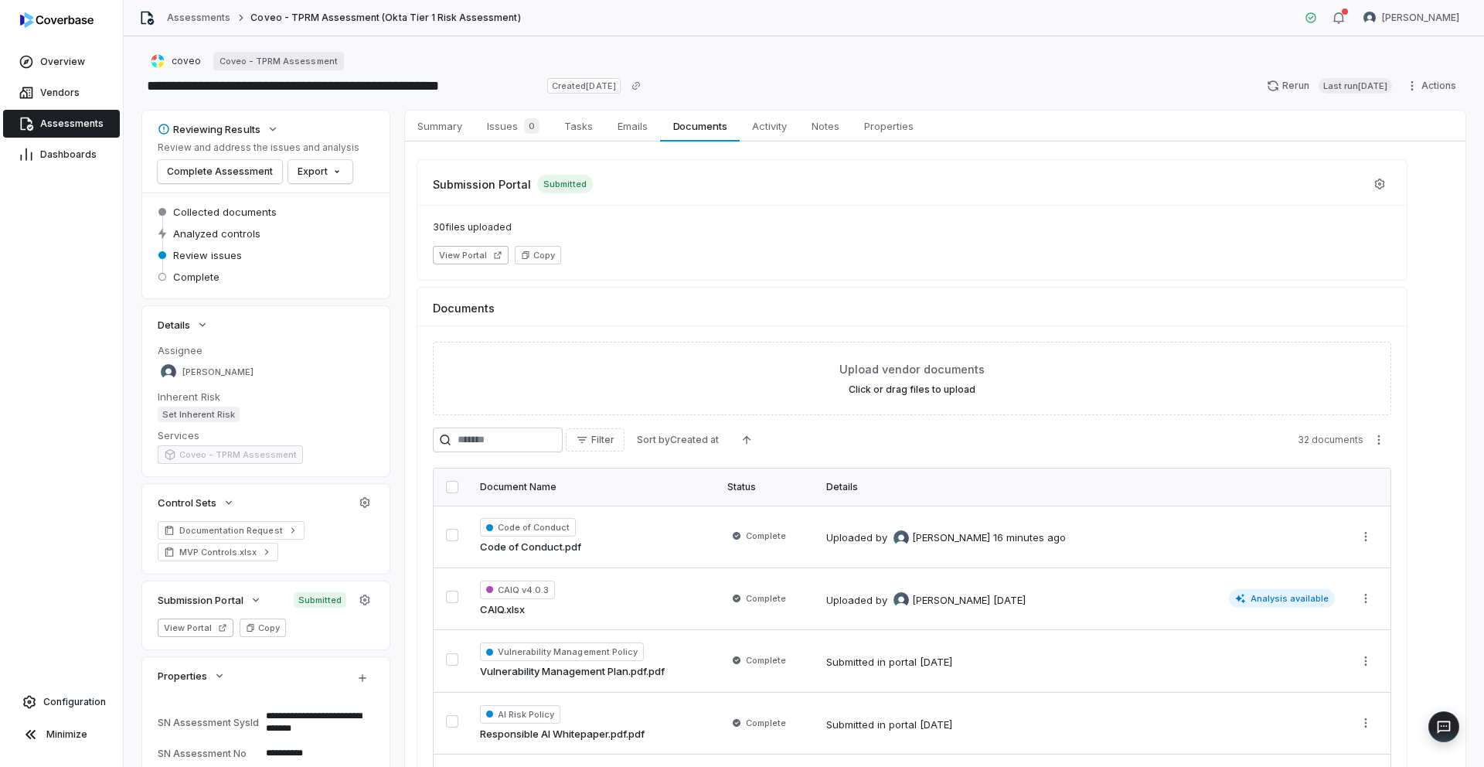
click at [501, 455] on div "Filter Sort by Created at 32 documents" at bounding box center [912, 442] width 959 height 28
click at [502, 445] on input "search" at bounding box center [498, 440] width 130 height 25
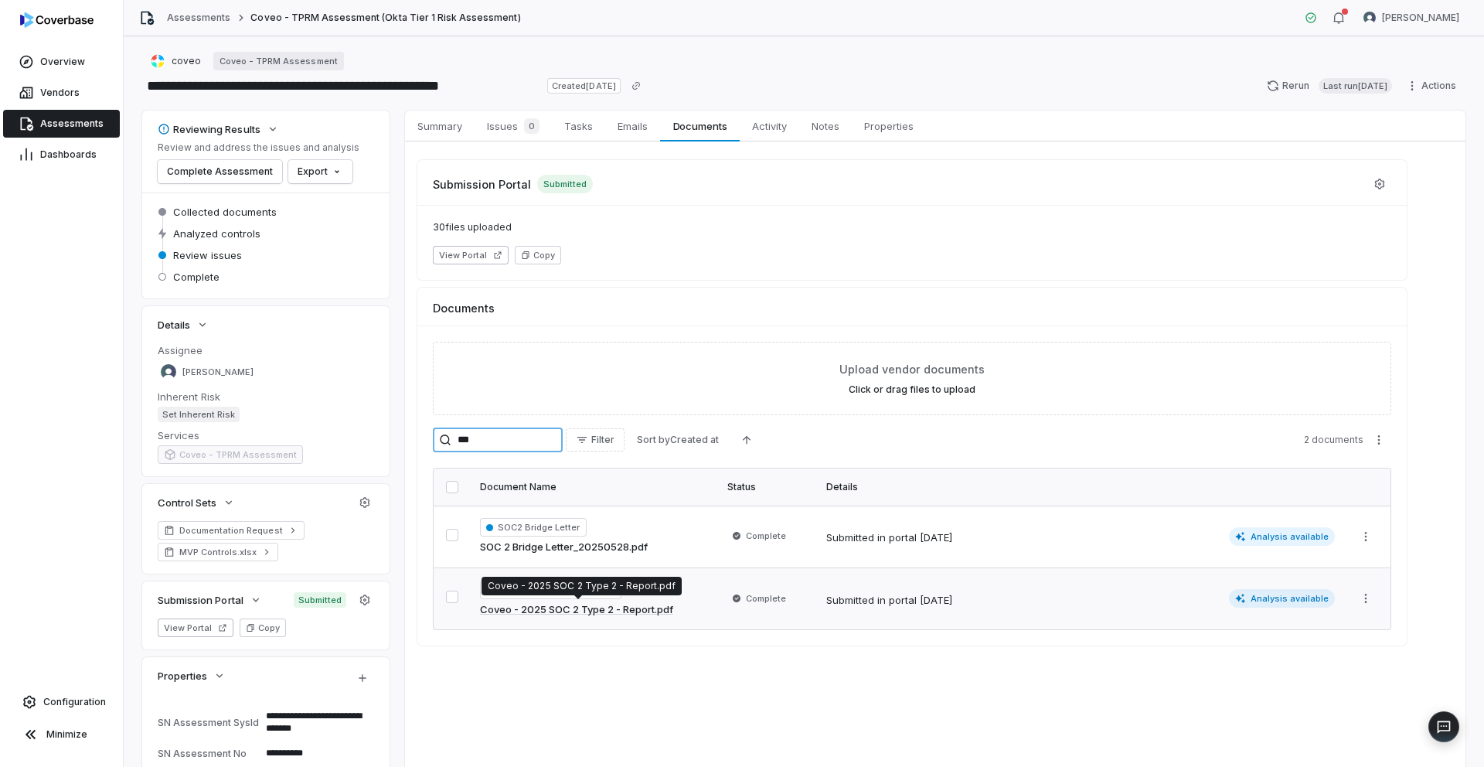
type input "***"
click at [557, 612] on link "Coveo - 2025 SOC 2 Type 2 - Report.pdf" at bounding box center [576, 609] width 193 height 15
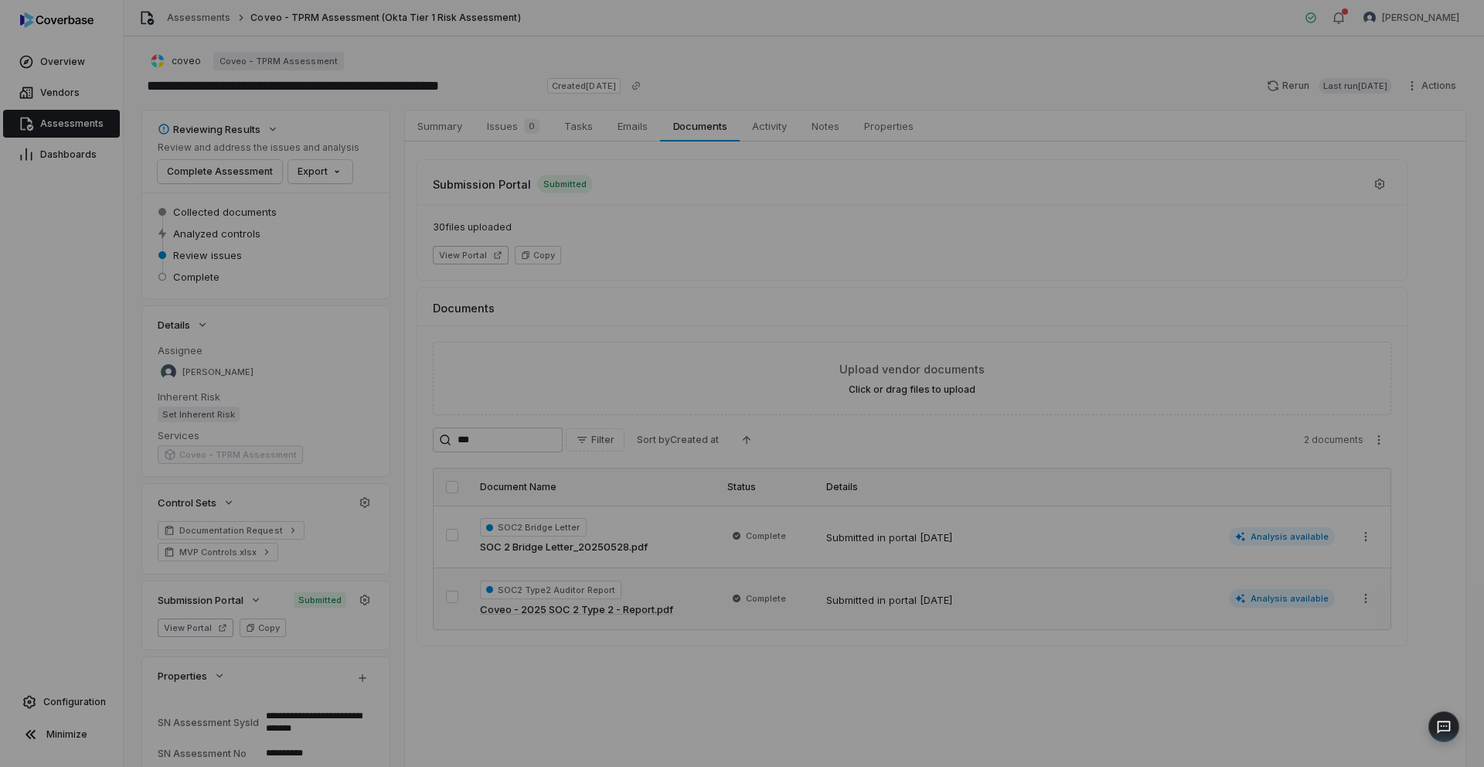
click at [1268, 356] on div "Document Preview" at bounding box center [742, 383] width 1484 height 71
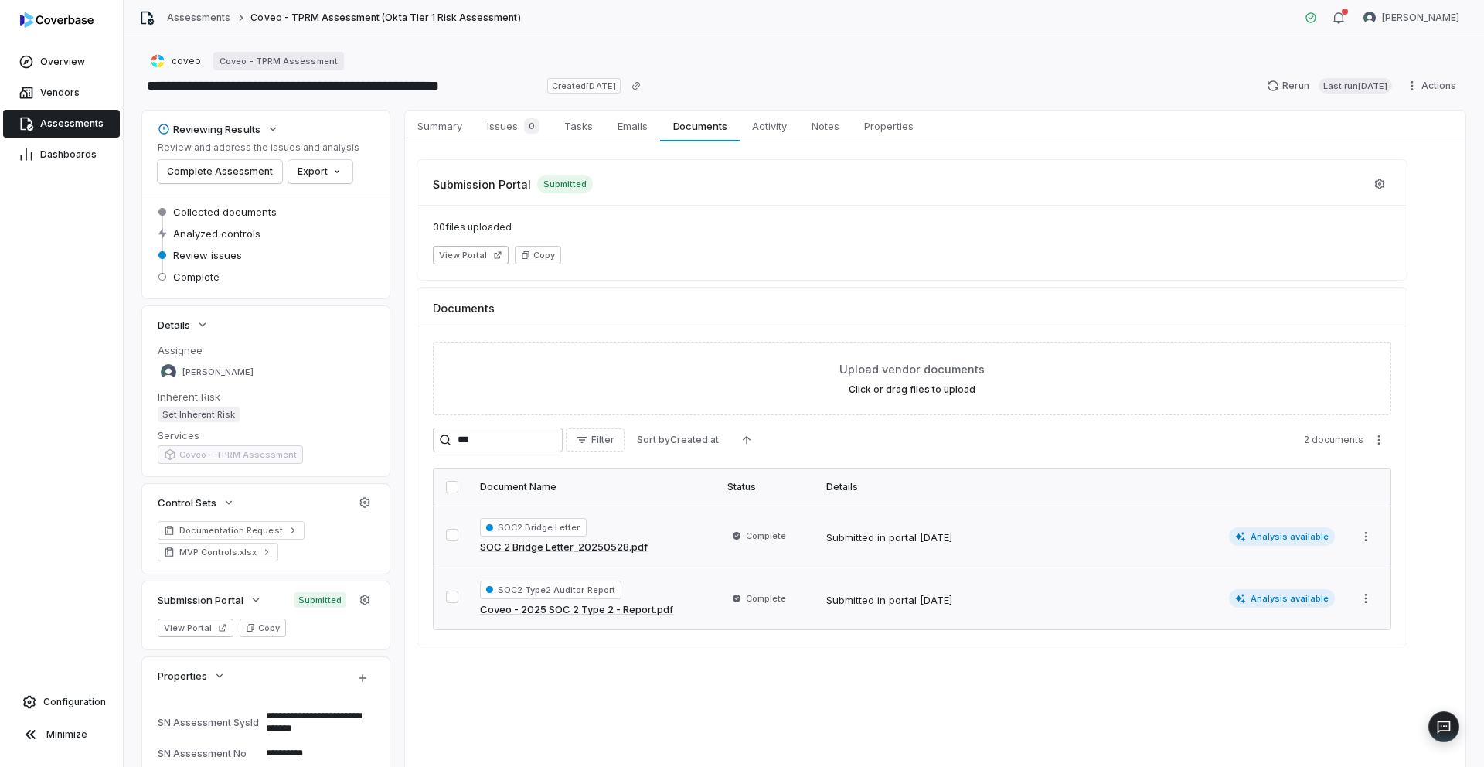
click at [570, 550] on link "SOC 2 Bridge Letter_20250528.pdf" at bounding box center [564, 547] width 168 height 15
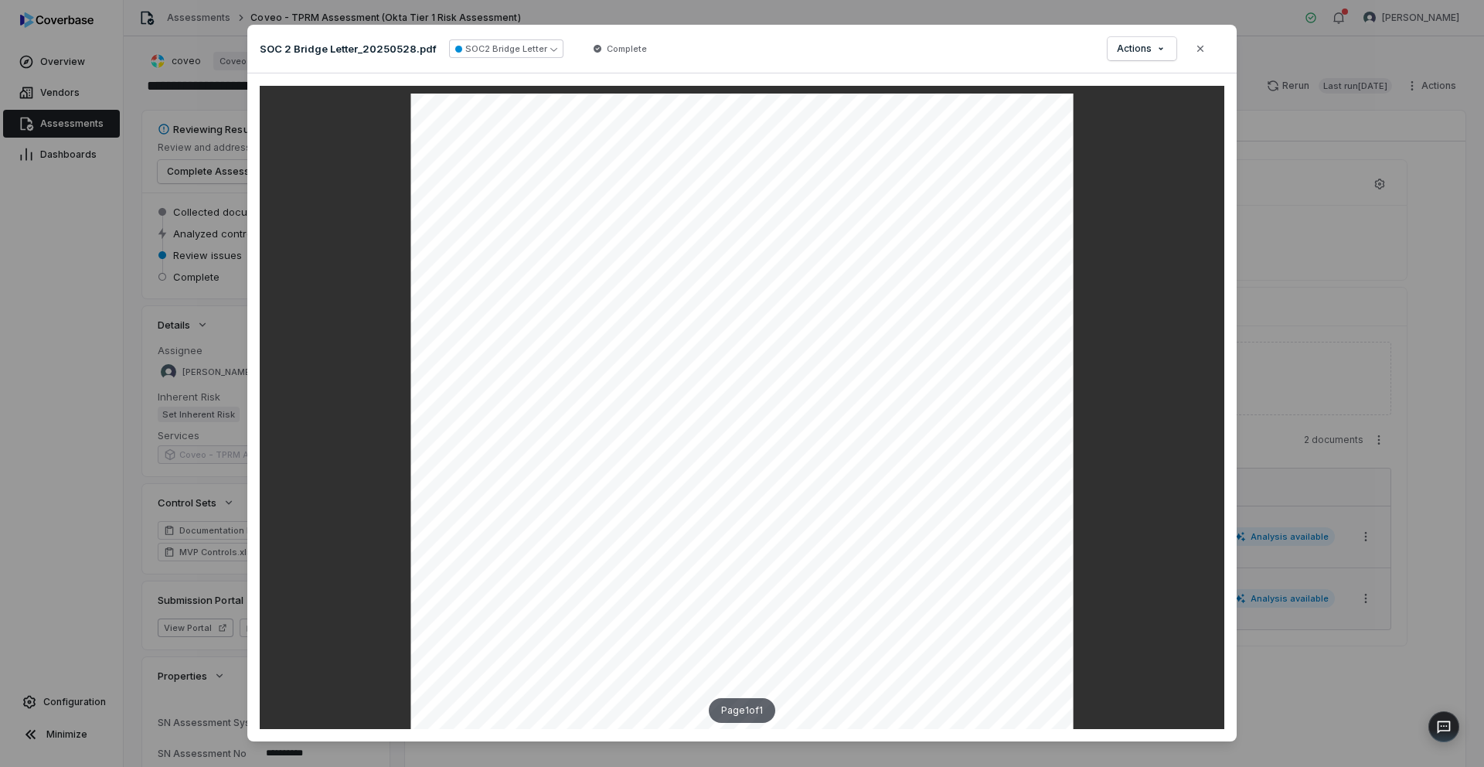
scroll to position [6, 0]
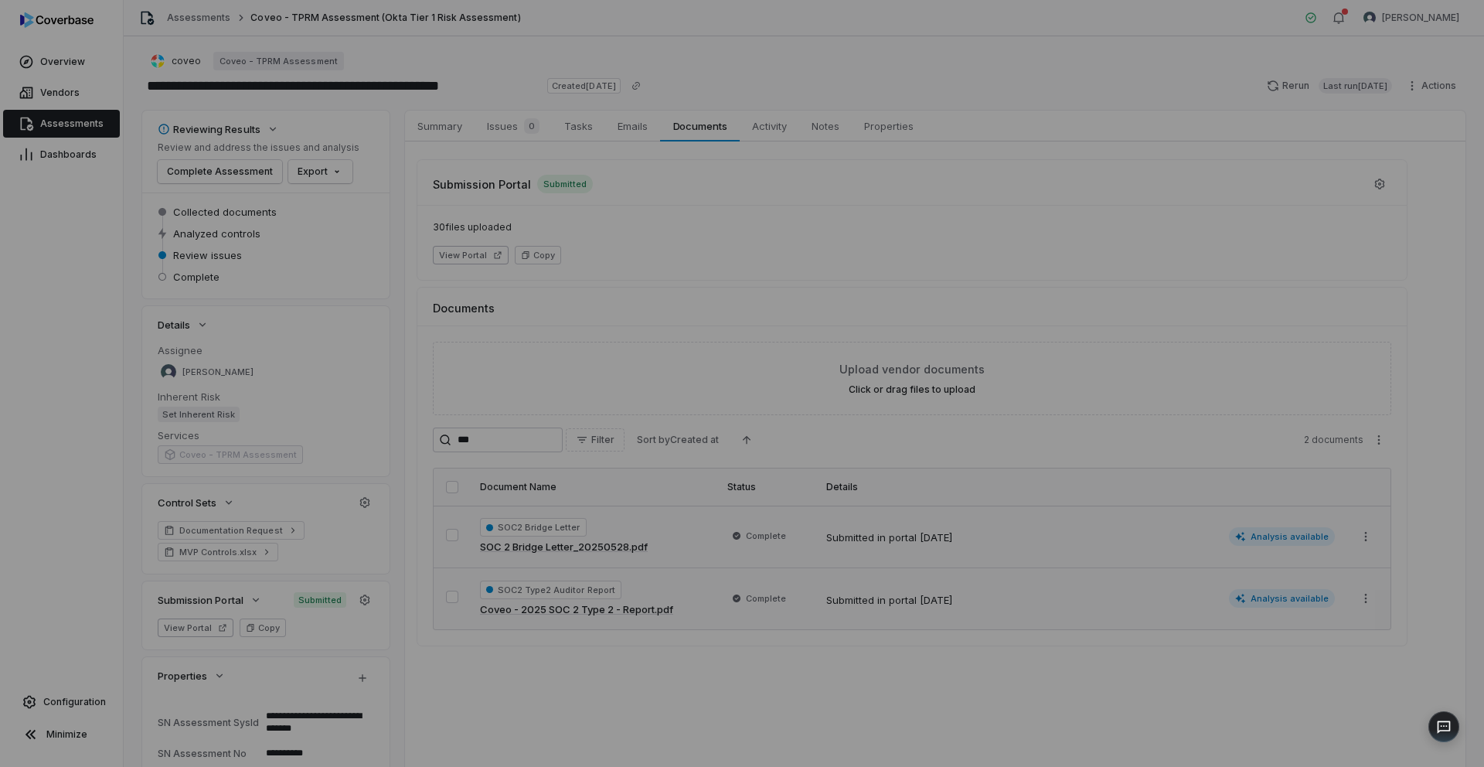
click at [1402, 282] on div "Document Preview" at bounding box center [742, 383] width 1484 height 767
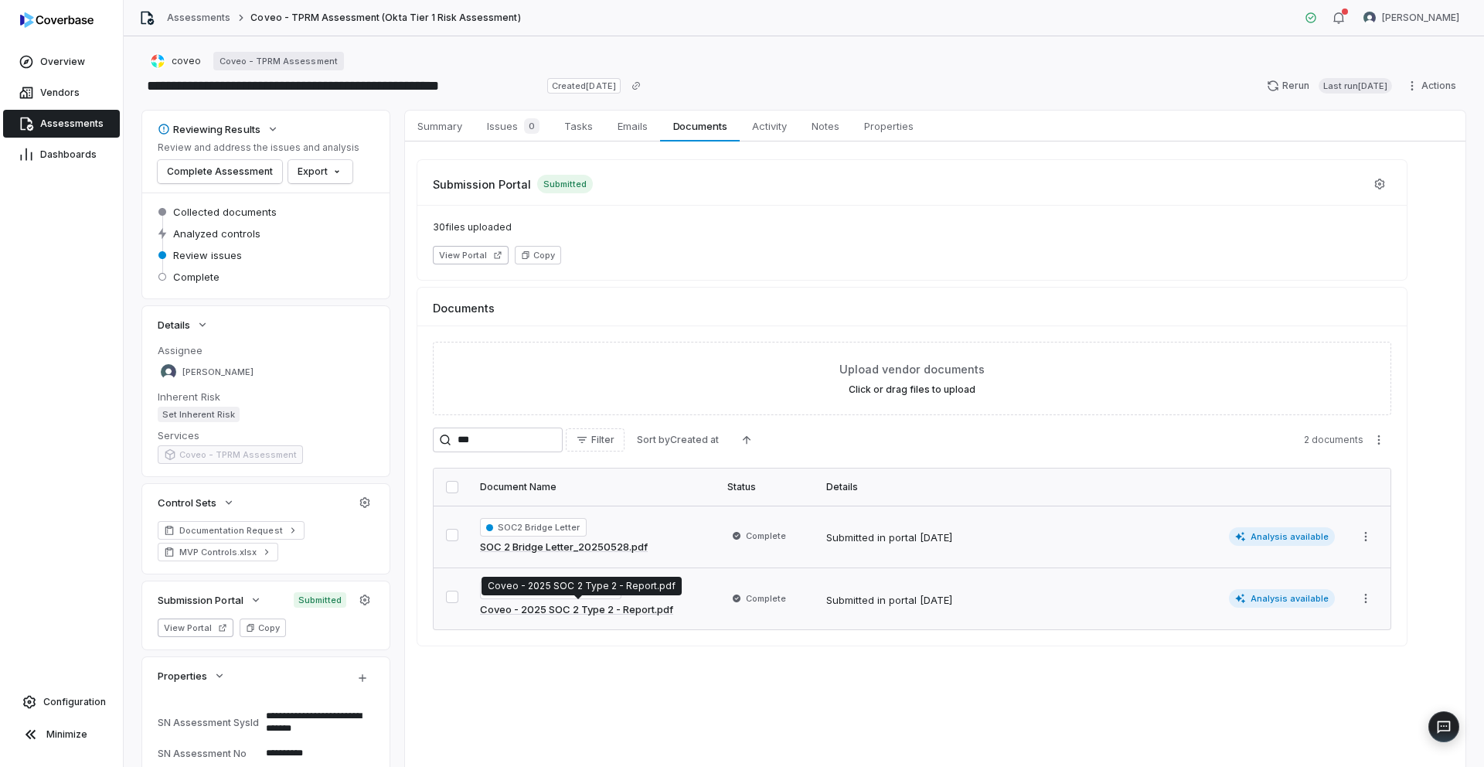
click at [600, 608] on link "Coveo - 2025 SOC 2 Type 2 - Report.pdf" at bounding box center [576, 609] width 193 height 15
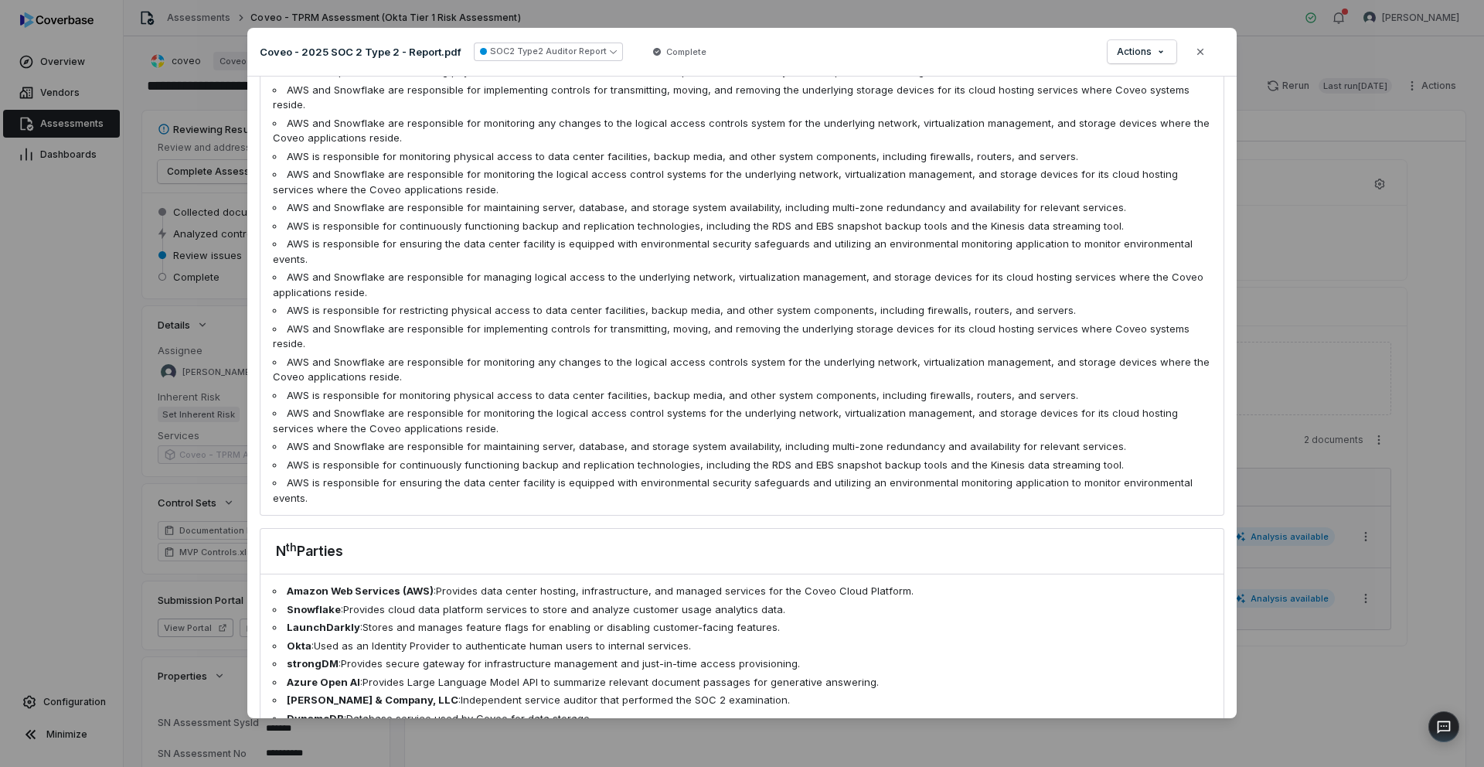
scroll to position [1515, 0]
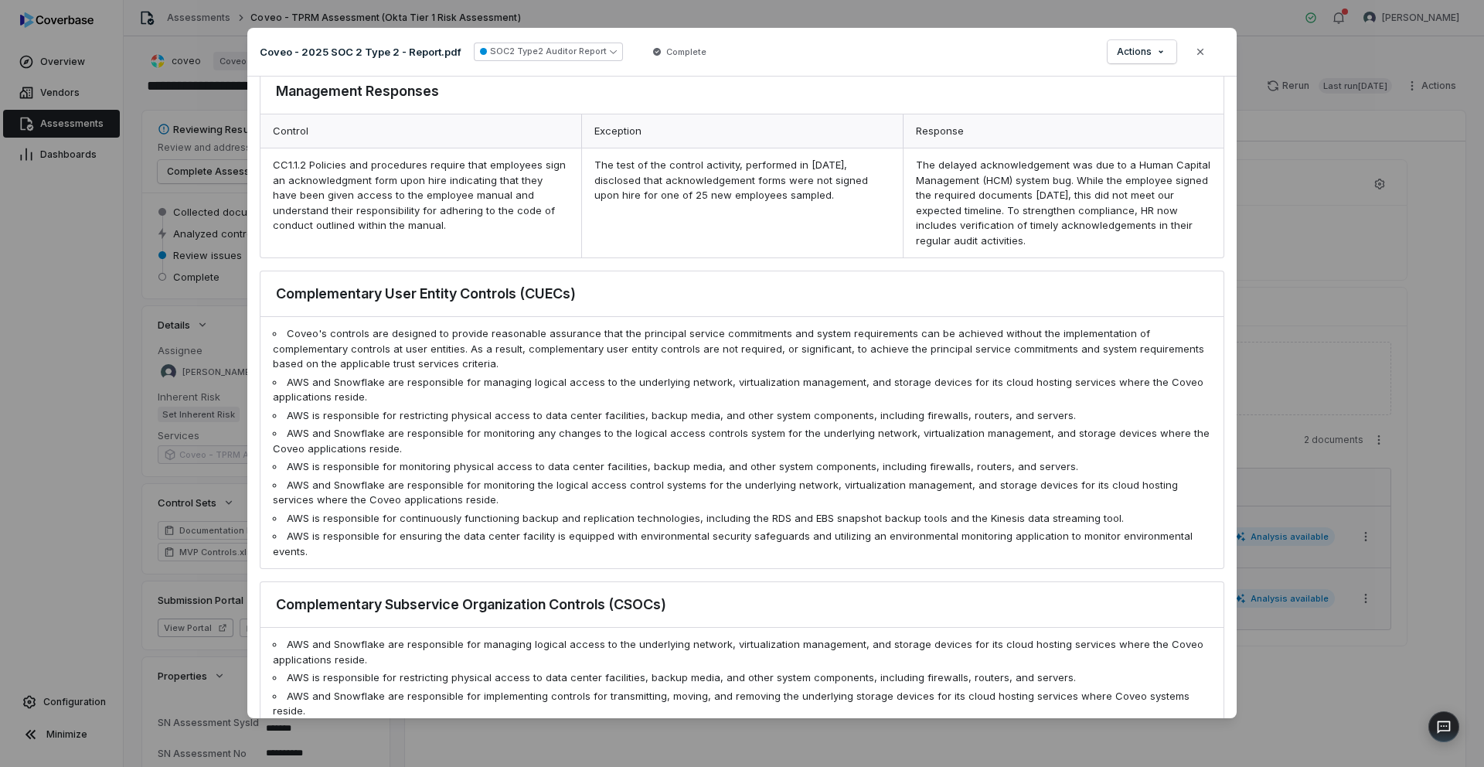
click at [1333, 424] on div "Document Preview Coveo - 2025 SOC 2 Type 2 - Report.pdf SOC2 Type2 Auditor Repo…" at bounding box center [742, 383] width 1484 height 767
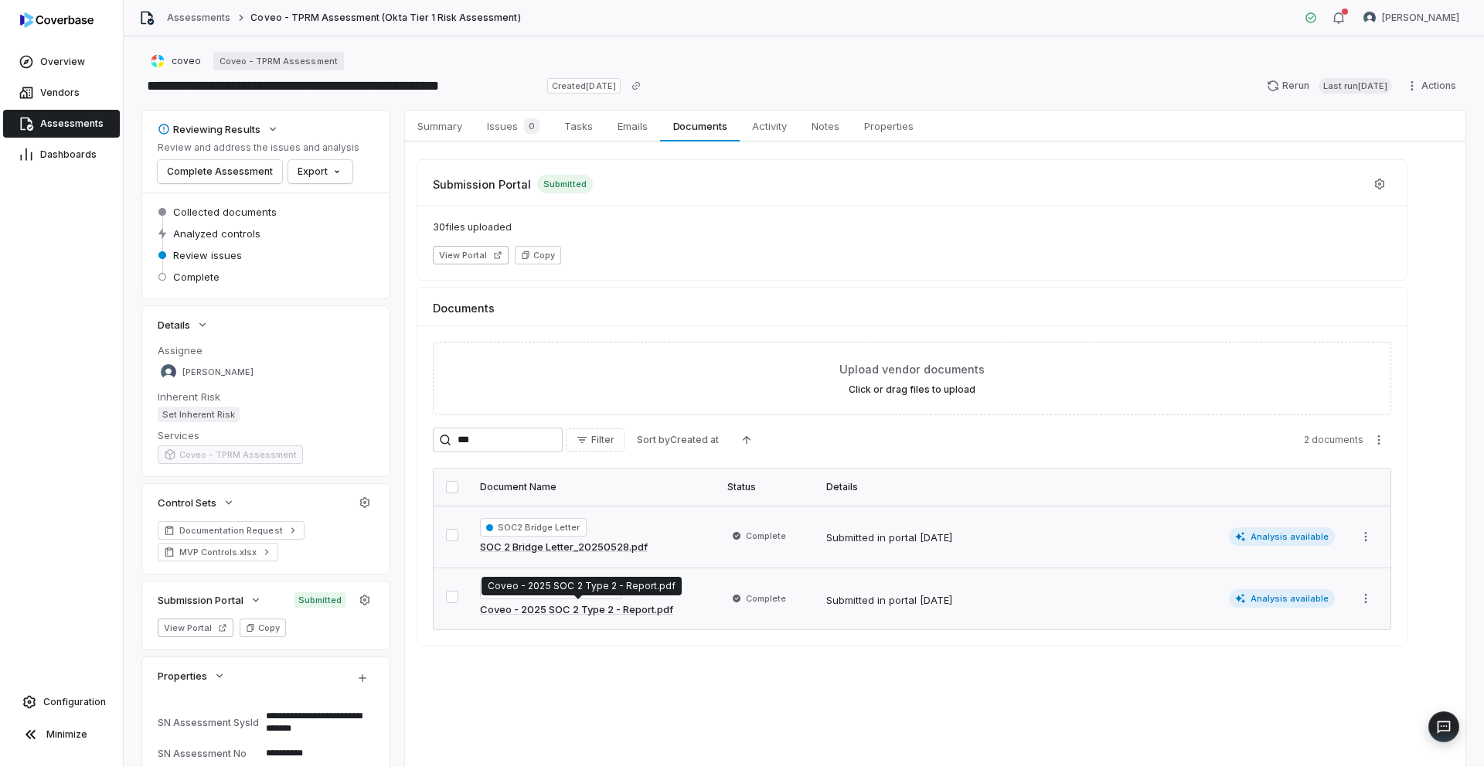
click at [558, 614] on link "Coveo - 2025 SOC 2 Type 2 - Report.pdf" at bounding box center [576, 609] width 193 height 15
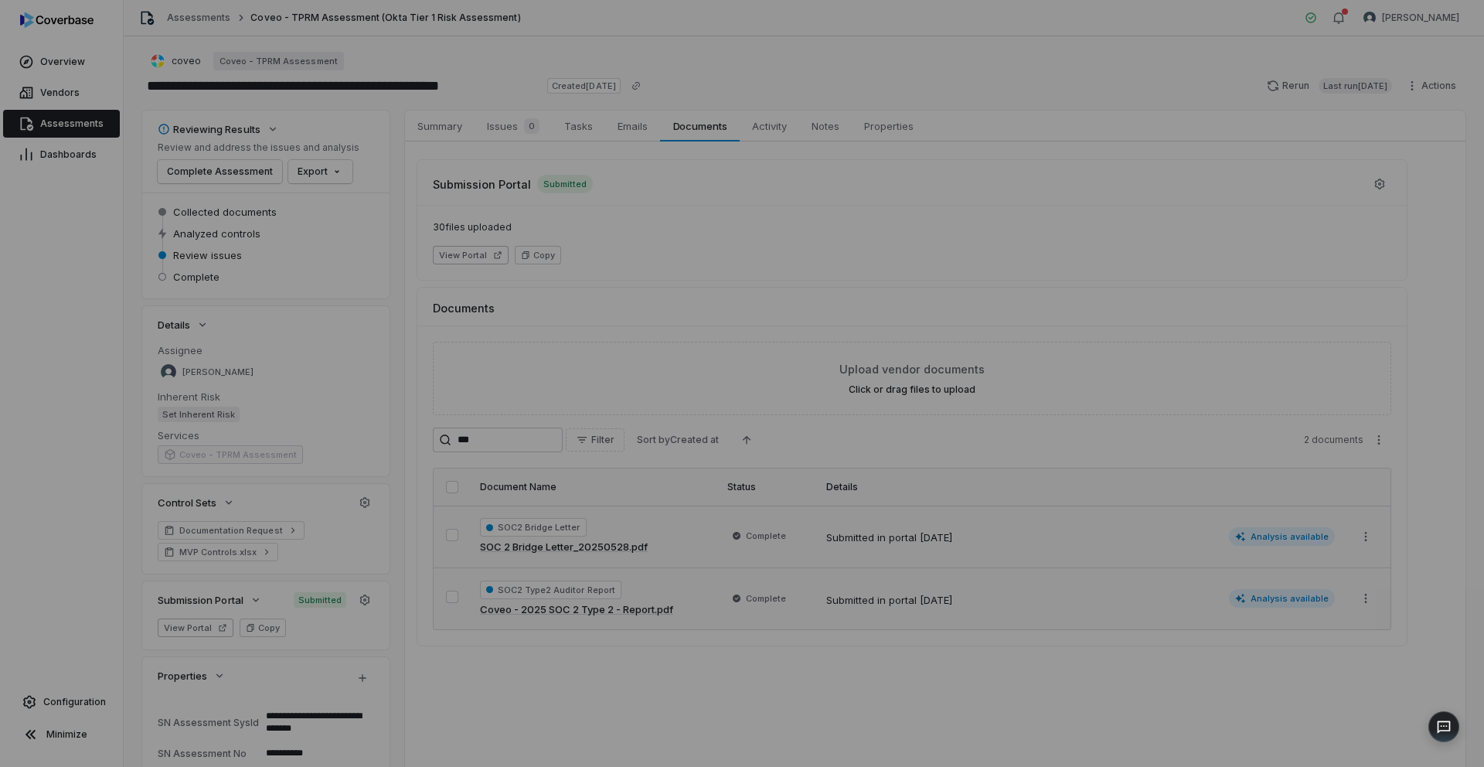
click at [1424, 389] on div "Document Preview" at bounding box center [742, 383] width 1484 height 71
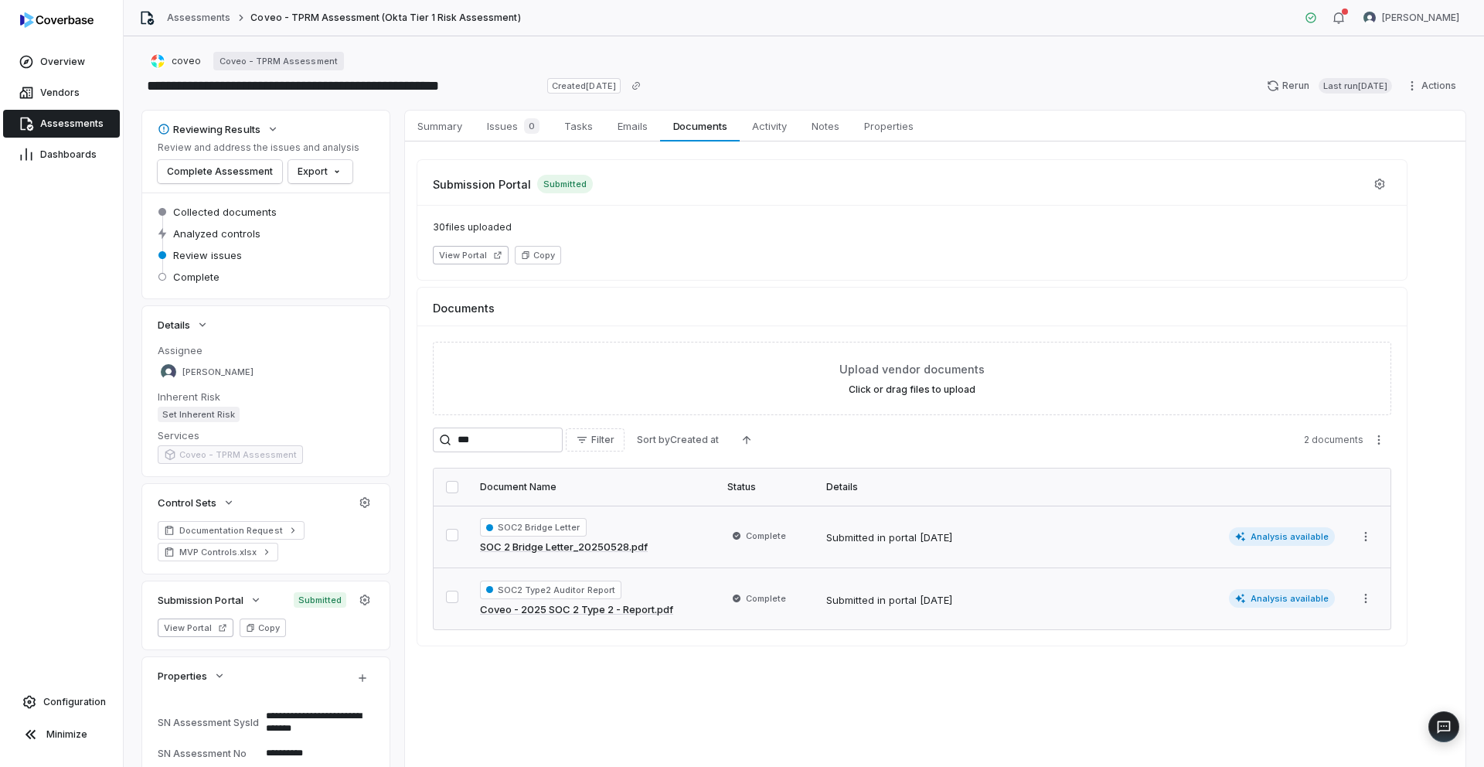
click at [566, 553] on link "SOC 2 Bridge Letter_20250528.pdf" at bounding box center [564, 547] width 168 height 15
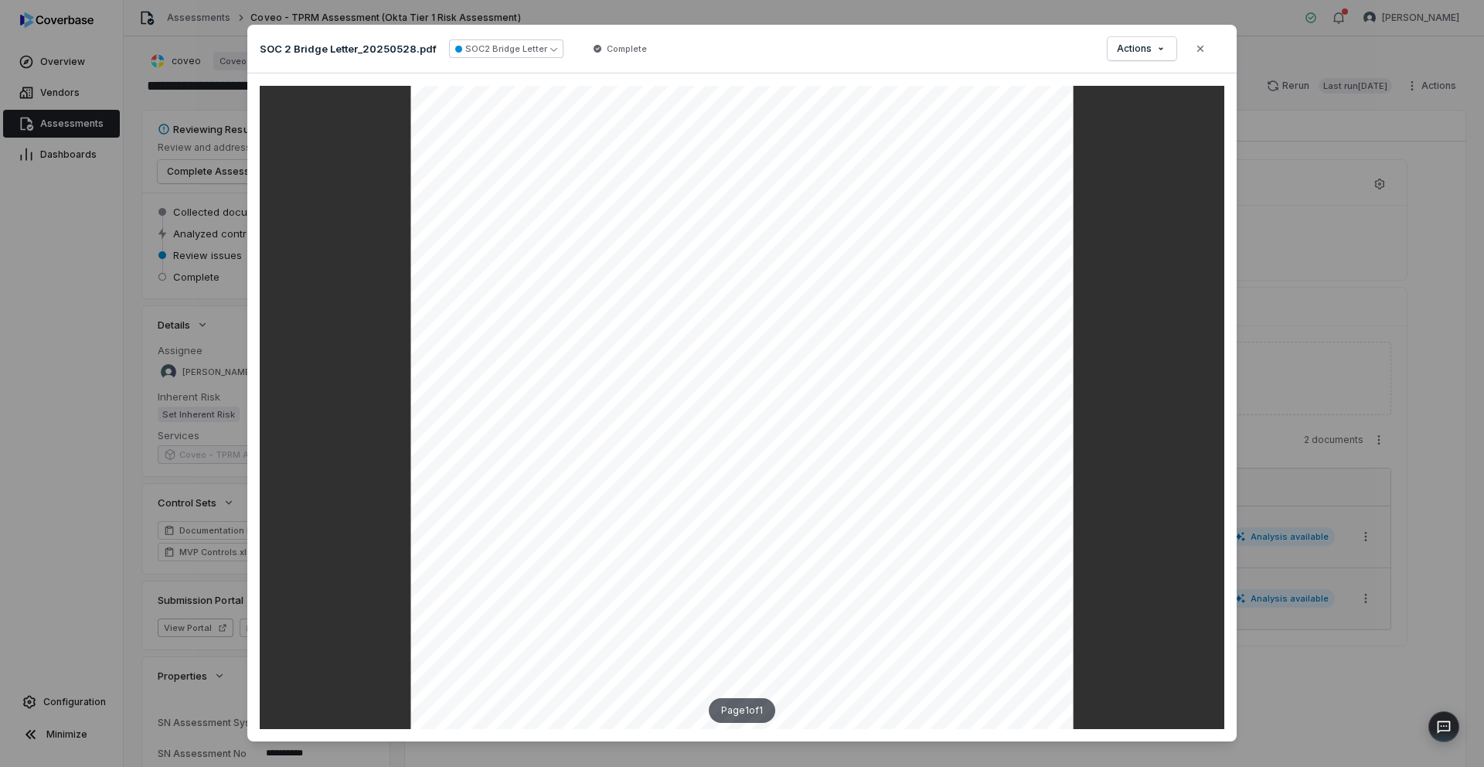
scroll to position [178, 0]
click at [1315, 444] on div "Document Preview SOC 2 Bridge Letter_20250528.pdf SOC2 Bridge Letter Complete A…" at bounding box center [742, 383] width 1484 height 767
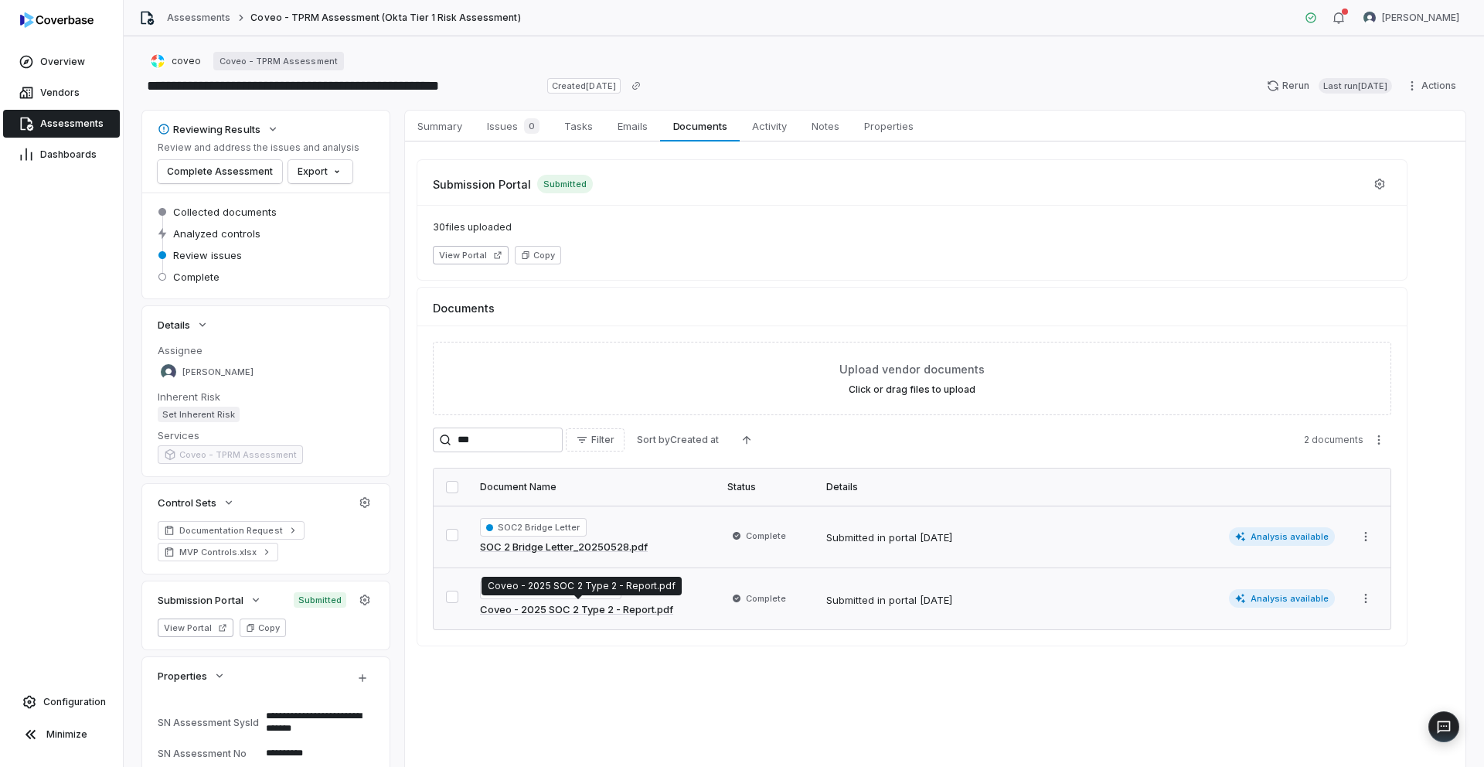
click at [584, 610] on link "Coveo - 2025 SOC 2 Type 2 - Report.pdf" at bounding box center [576, 609] width 193 height 15
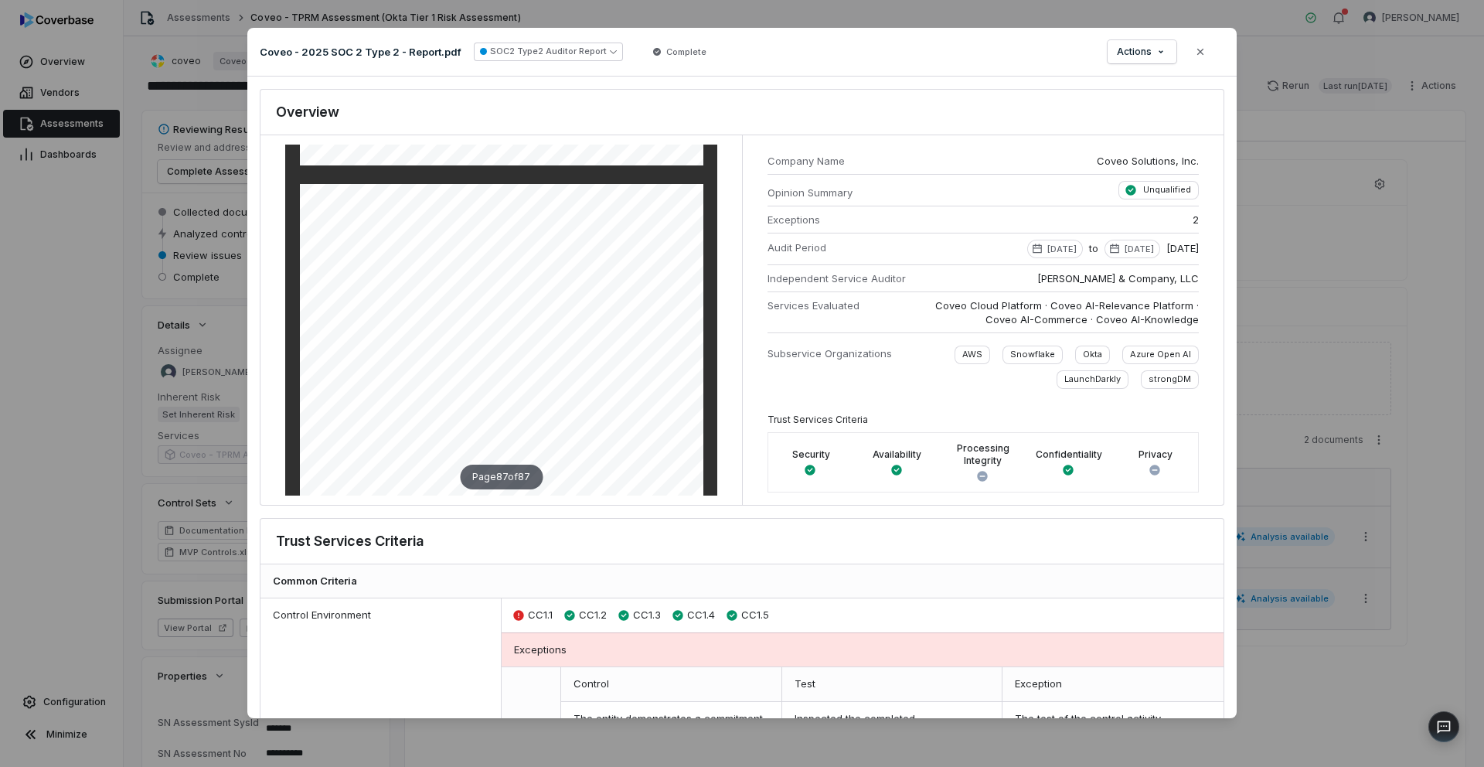
scroll to position [46481, 0]
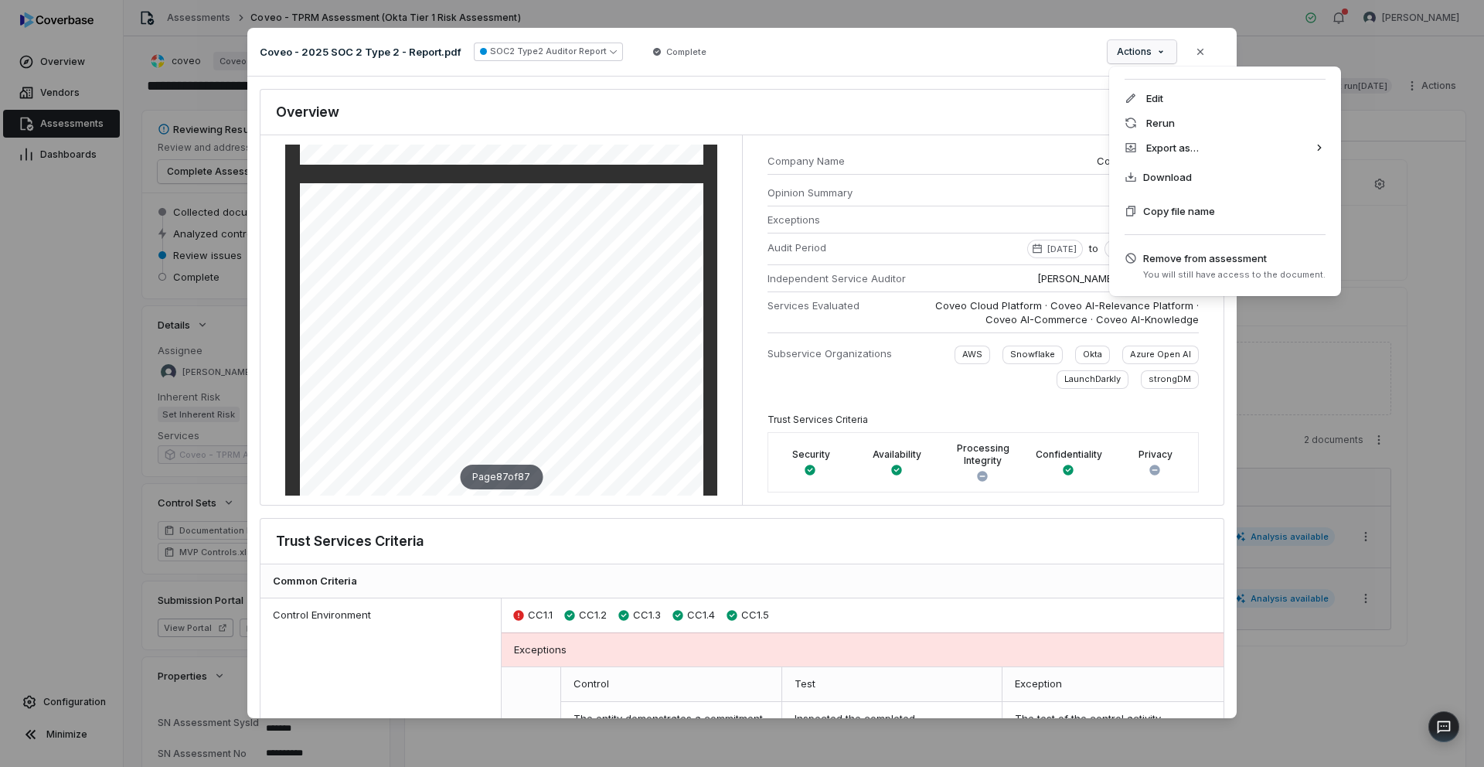
click at [1164, 55] on div "Document Preview Coveo - 2025 SOC 2 Type 2 - Report.pdf SOC2 Type2 Auditor Repo…" at bounding box center [742, 383] width 1484 height 761
click at [1167, 175] on span "Download" at bounding box center [1167, 176] width 49 height 15
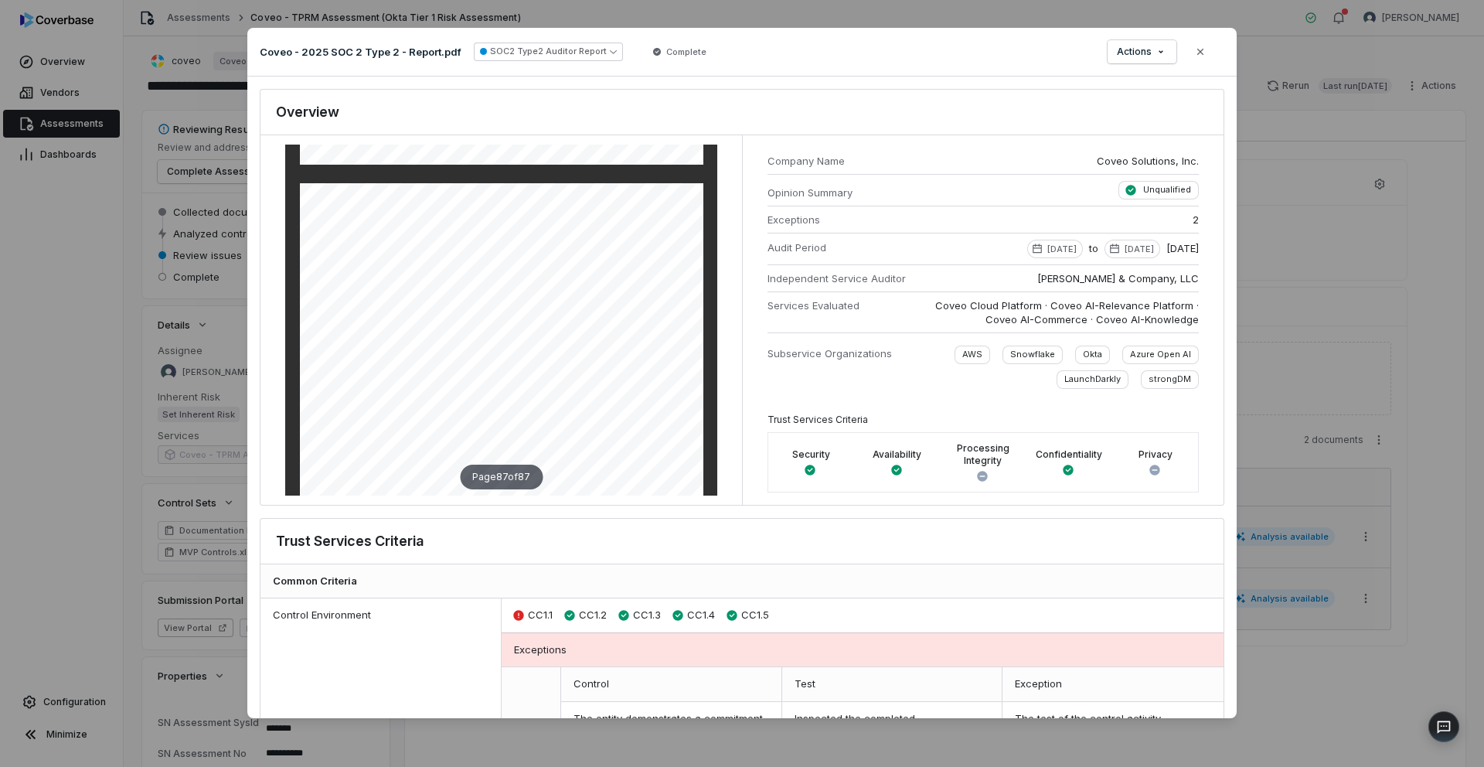
drag, startPoint x: 932, startPoint y: 61, endPoint x: 949, endPoint y: 60, distance: 17.1
click at [932, 61] on div "Coveo - 2025 SOC 2 Type 2 - Report.pdf SOC2 Type2 Auditor Report Complete Actio…" at bounding box center [742, 52] width 990 height 49
click at [956, 64] on div "Coveo - 2025 SOC 2 Type 2 - Report.pdf SOC2 Type2 Auditor Report Complete Actio…" at bounding box center [742, 52] width 990 height 49
type textarea "*"
click at [1360, 243] on div "Document Preview Coveo - 2025 SOC 2 Type 2 - Report.pdf SOC2 Type2 Auditor Repo…" at bounding box center [742, 383] width 1484 height 767
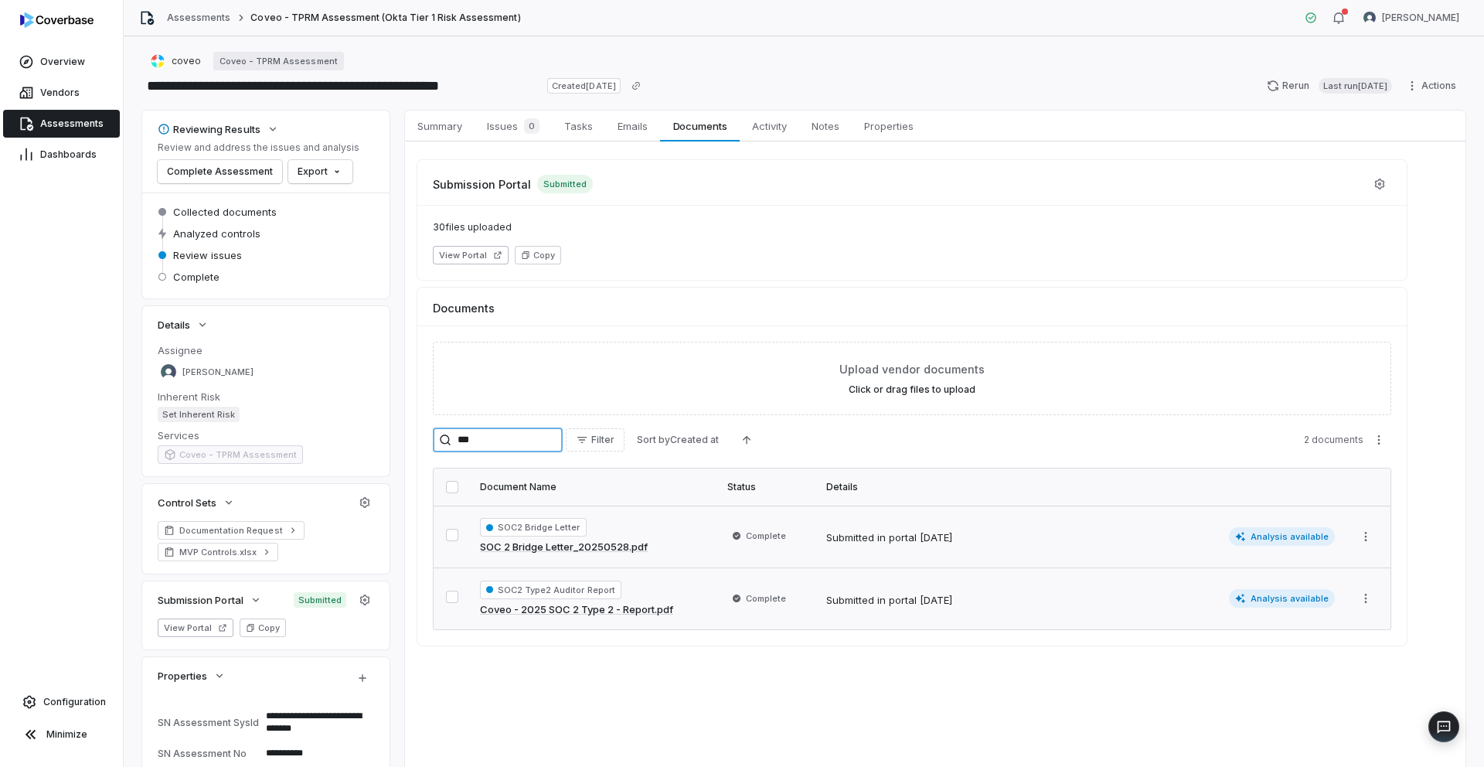
drag, startPoint x: 524, startPoint y: 443, endPoint x: 460, endPoint y: 444, distance: 64.2
click at [458, 445] on input "***" at bounding box center [498, 440] width 130 height 25
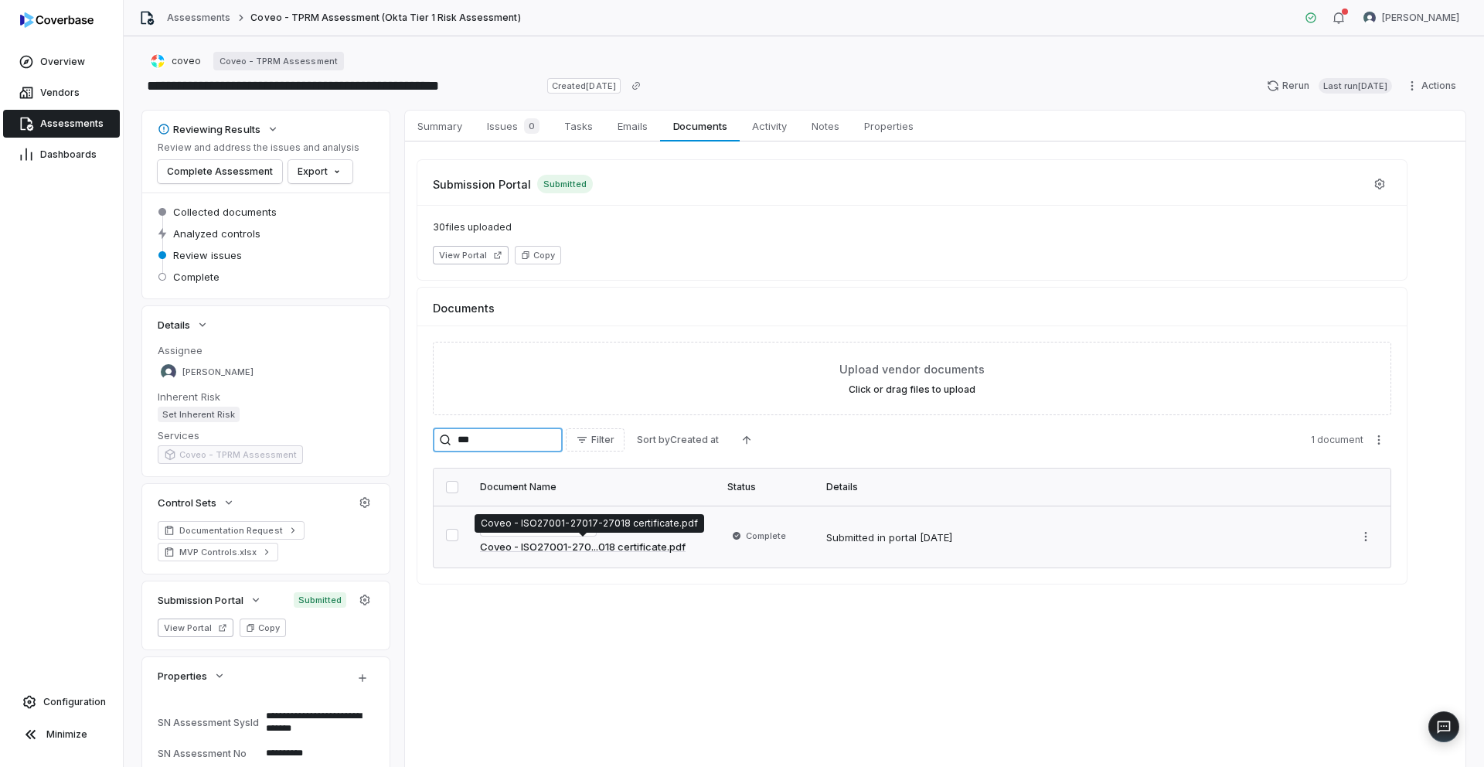
type input "***"
click at [566, 547] on link "Coveo - ISO27001-270...018 certificate.pdf" at bounding box center [583, 547] width 206 height 15
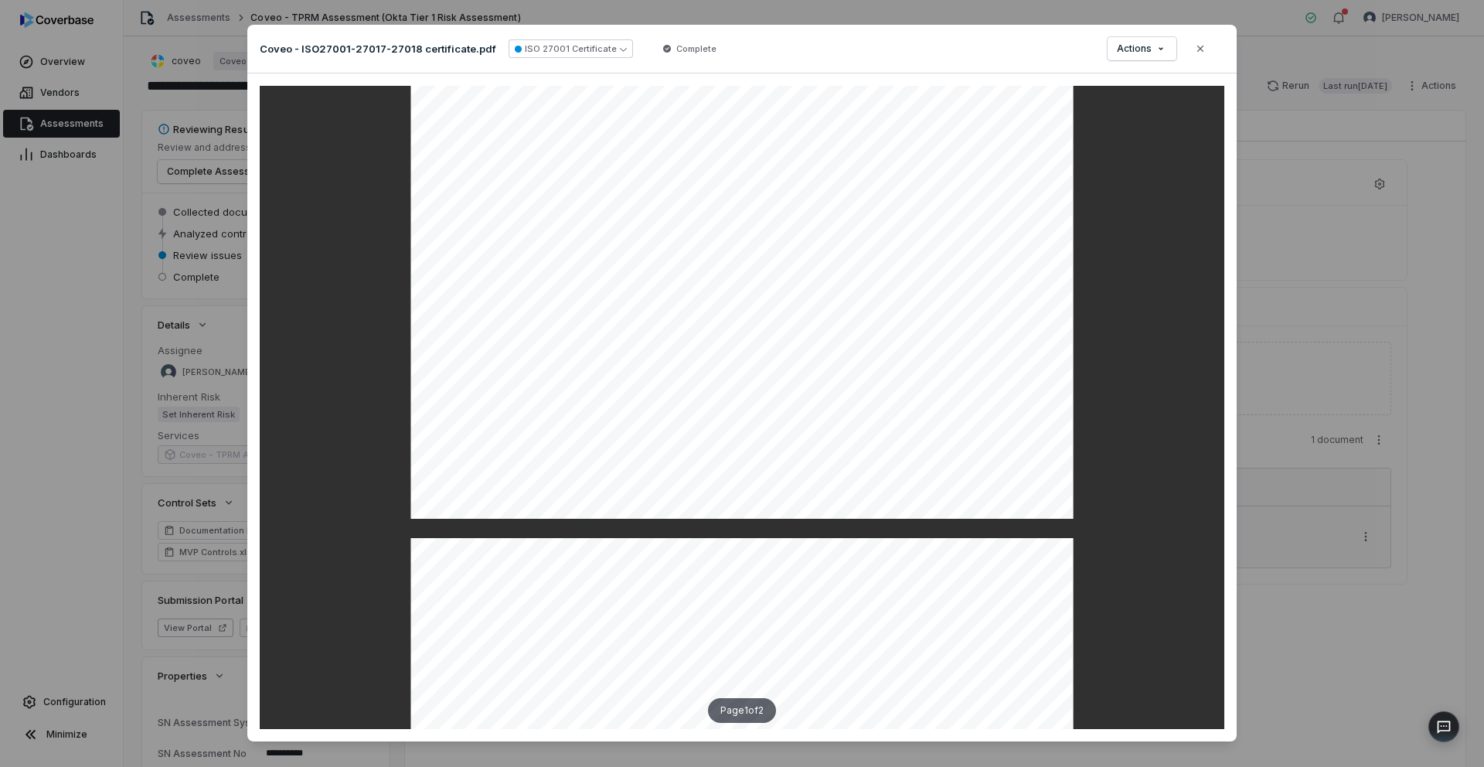
scroll to position [433, 0]
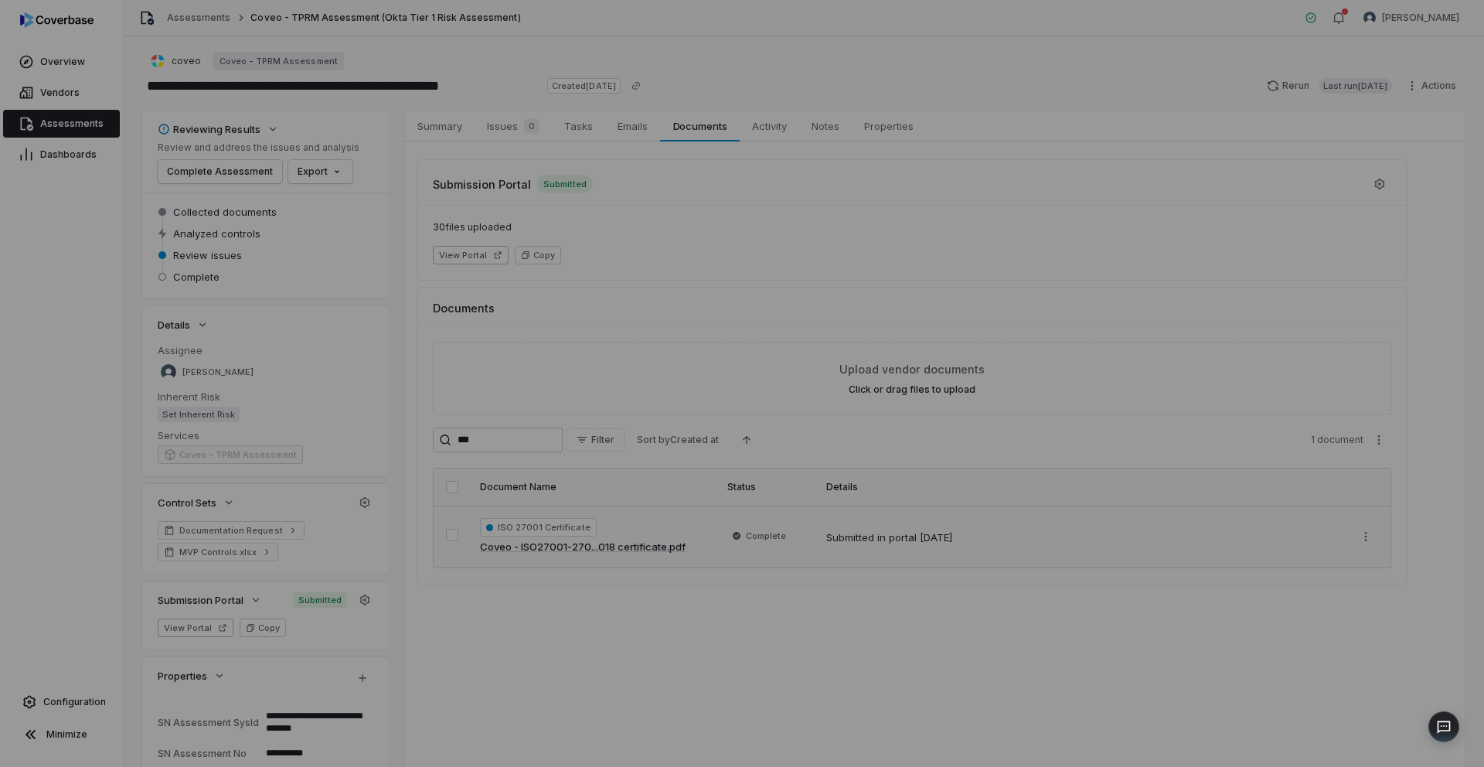
click at [1380, 345] on div "Document Preview" at bounding box center [742, 383] width 1484 height 767
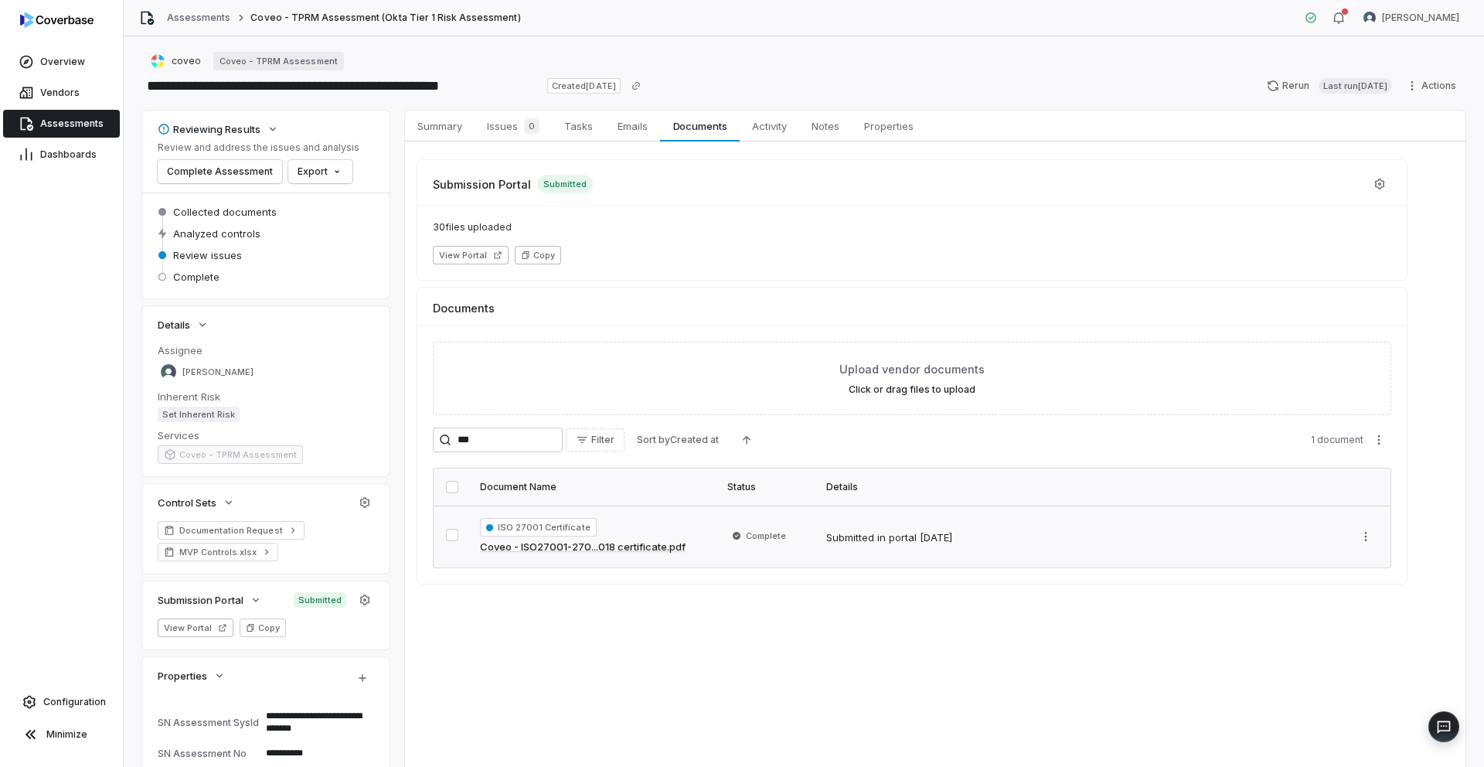
type textarea "*"
drag, startPoint x: 496, startPoint y: 443, endPoint x: 446, endPoint y: 435, distance: 50.8
click at [446, 435] on div "***" at bounding box center [498, 440] width 130 height 25
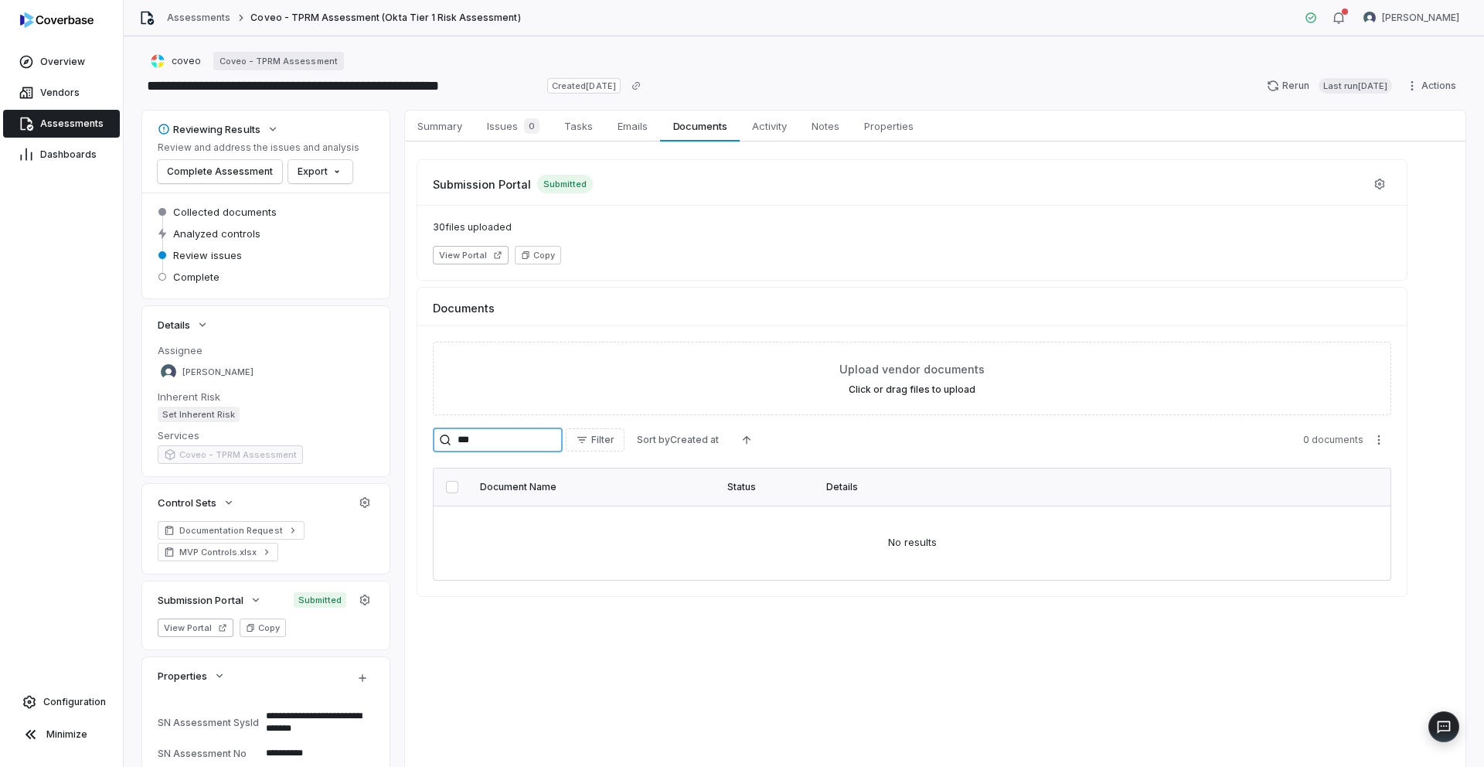
type input "***"
type textarea "*"
drag, startPoint x: 486, startPoint y: 436, endPoint x: 455, endPoint y: 438, distance: 31.8
click at [455, 438] on div "***" at bounding box center [498, 440] width 130 height 25
type input "***"
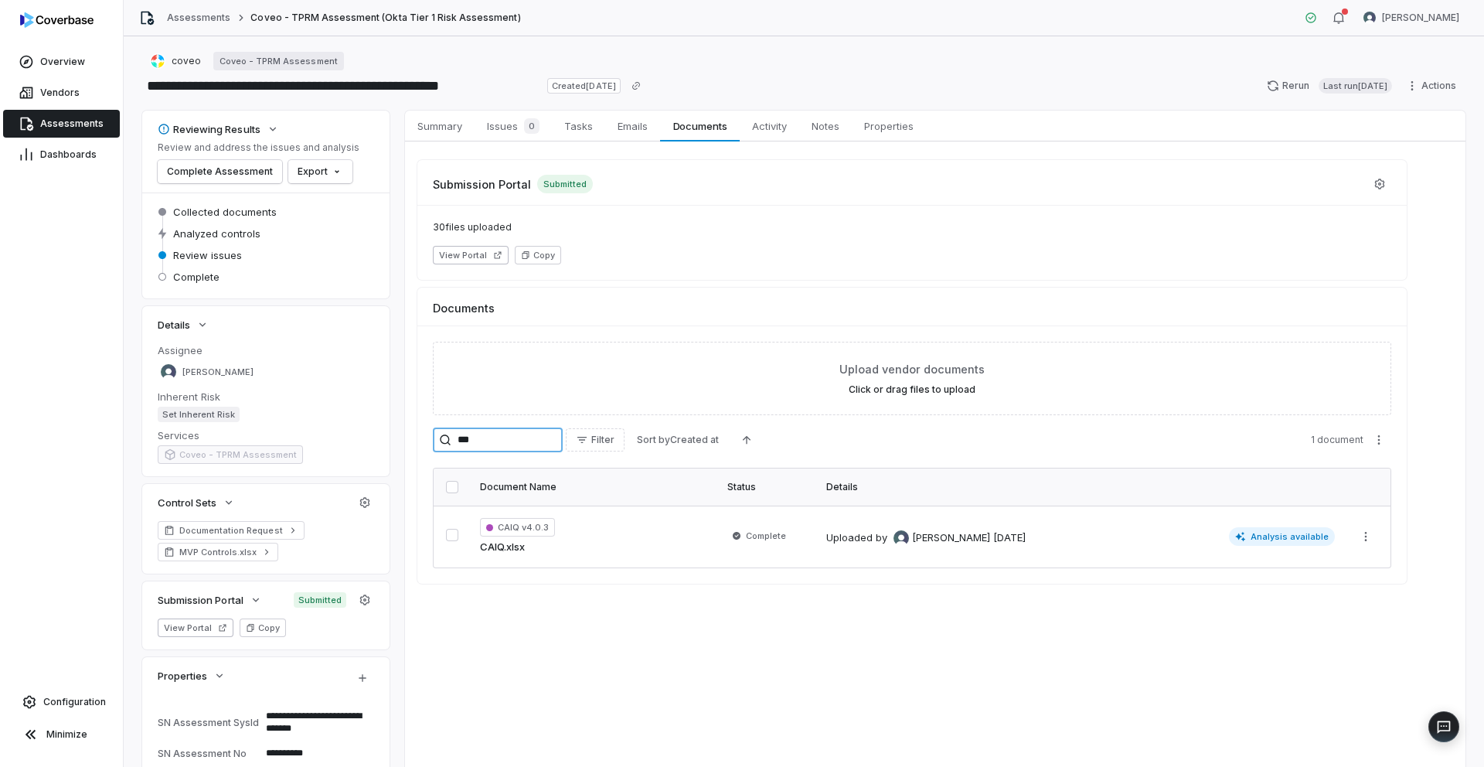
type textarea "*"
drag, startPoint x: 492, startPoint y: 432, endPoint x: 485, endPoint y: 442, distance: 12.2
click at [482, 444] on input "***" at bounding box center [498, 440] width 130 height 25
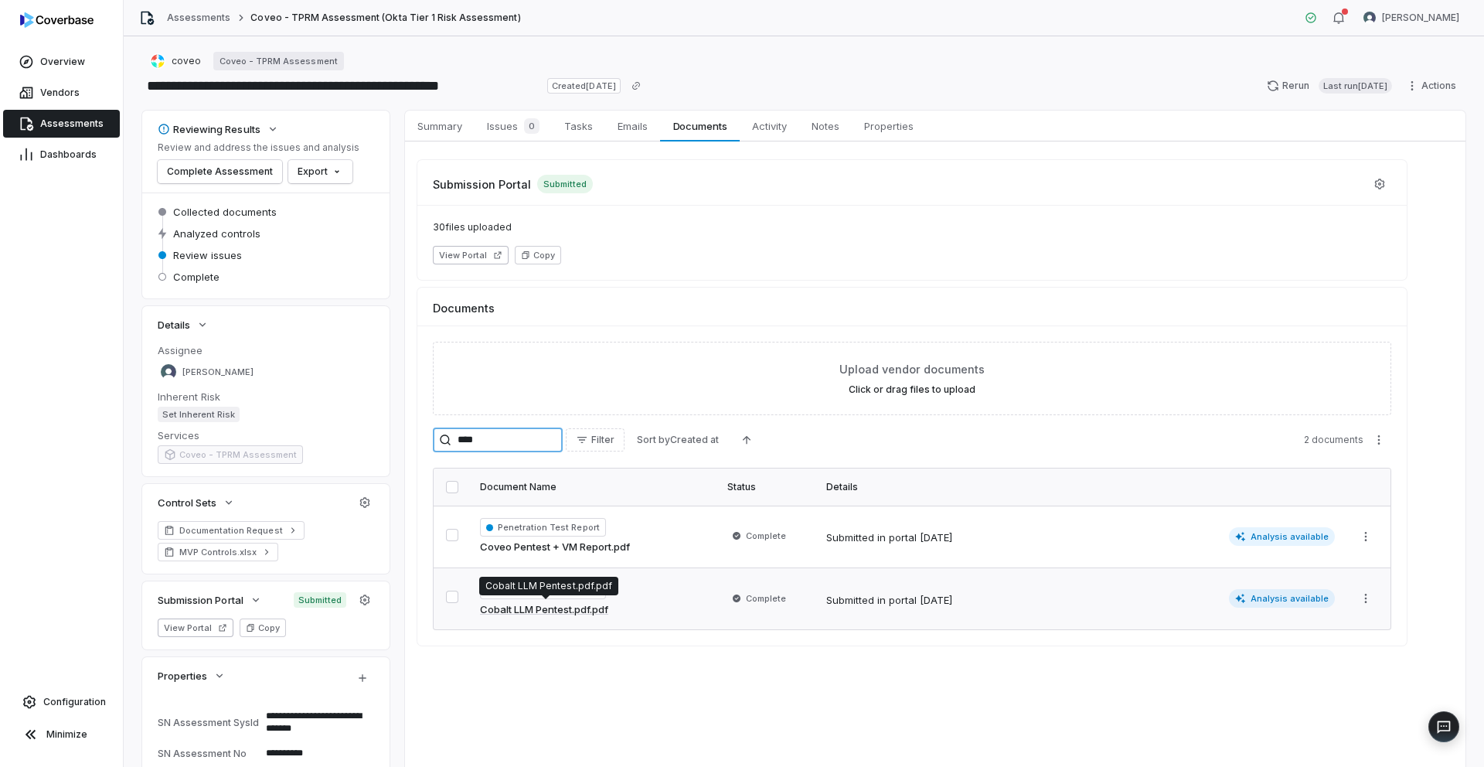
type input "****"
click at [543, 607] on link "Cobalt LLM Pentest.pdf.pdf" at bounding box center [544, 609] width 128 height 15
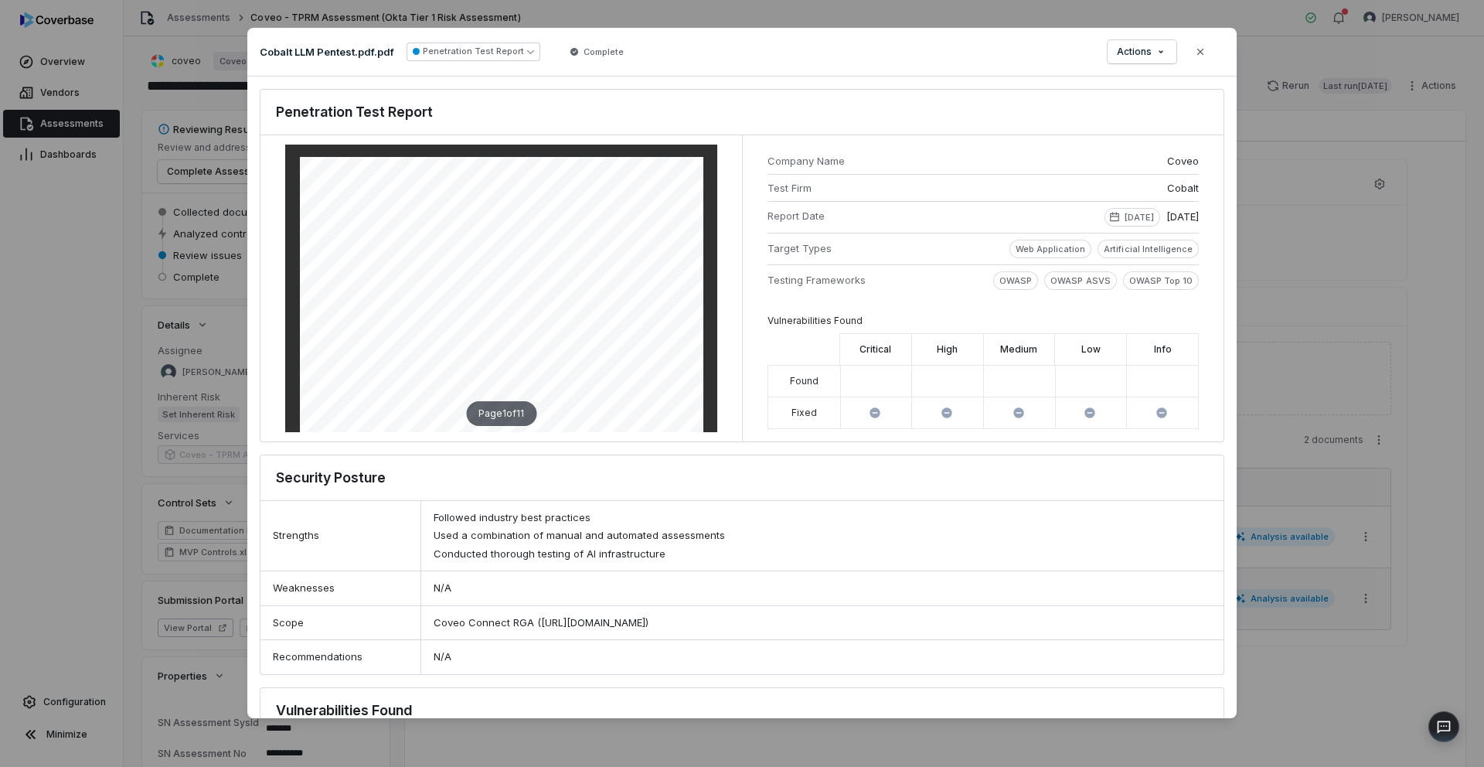
click at [1320, 390] on div "Document Preview Cobalt LLM Pentest.pdf.pdf Penetration Test Report Complete Ac…" at bounding box center [742, 383] width 1484 height 761
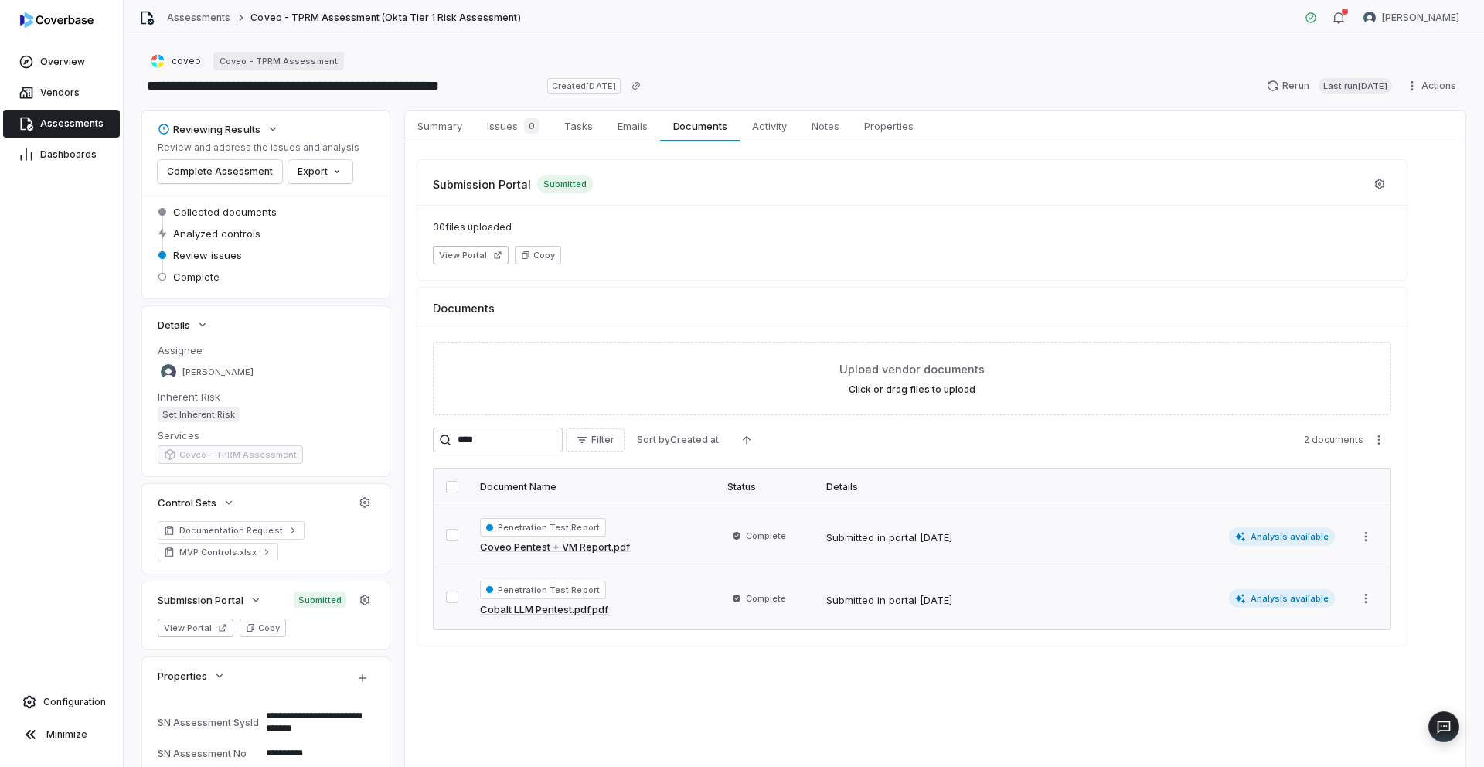
click at [549, 543] on link "Coveo Pentest + VM Report.pdf" at bounding box center [555, 547] width 150 height 15
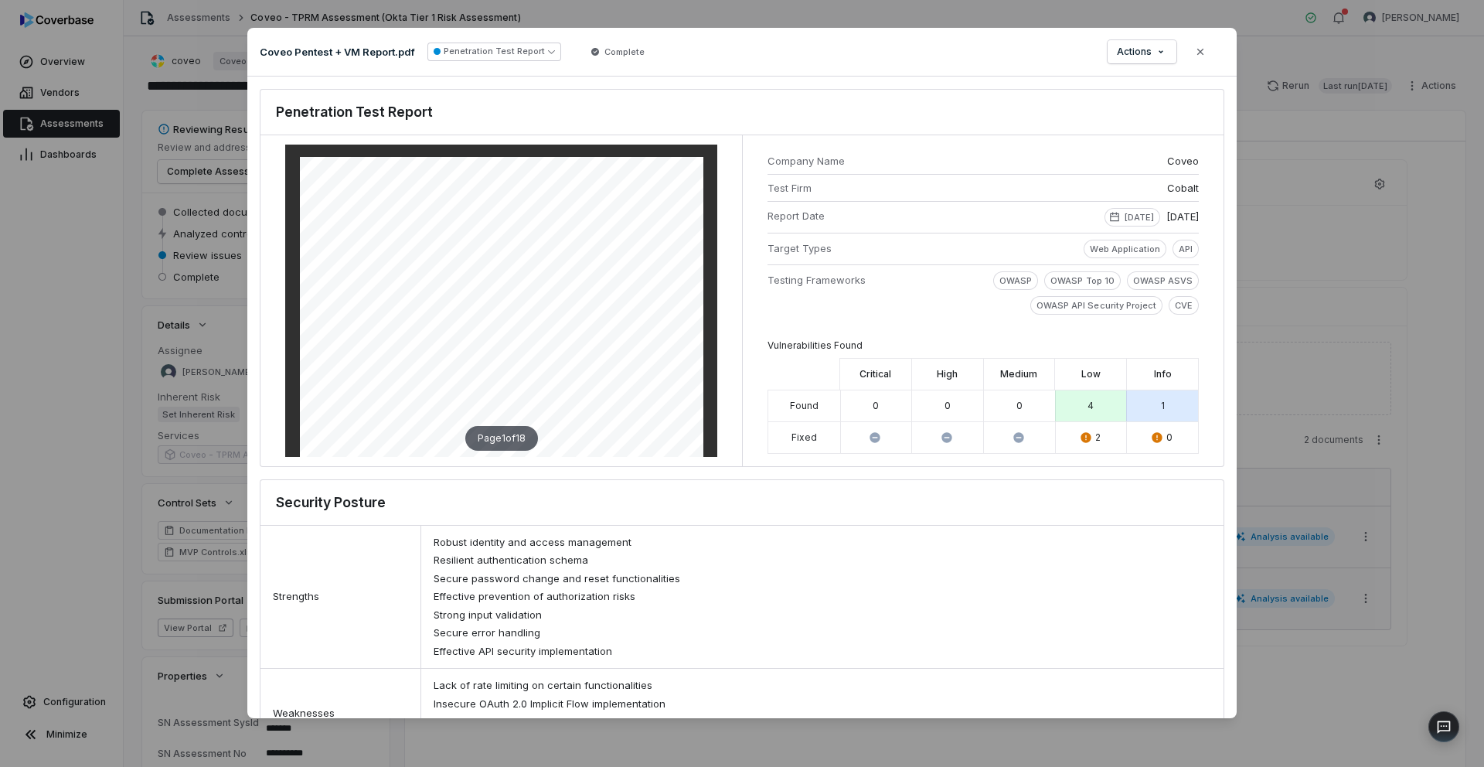
click at [1295, 380] on div "Document Preview Coveo Pentest + VM Report.pdf Penetration Test Report Complete…" at bounding box center [742, 383] width 1484 height 761
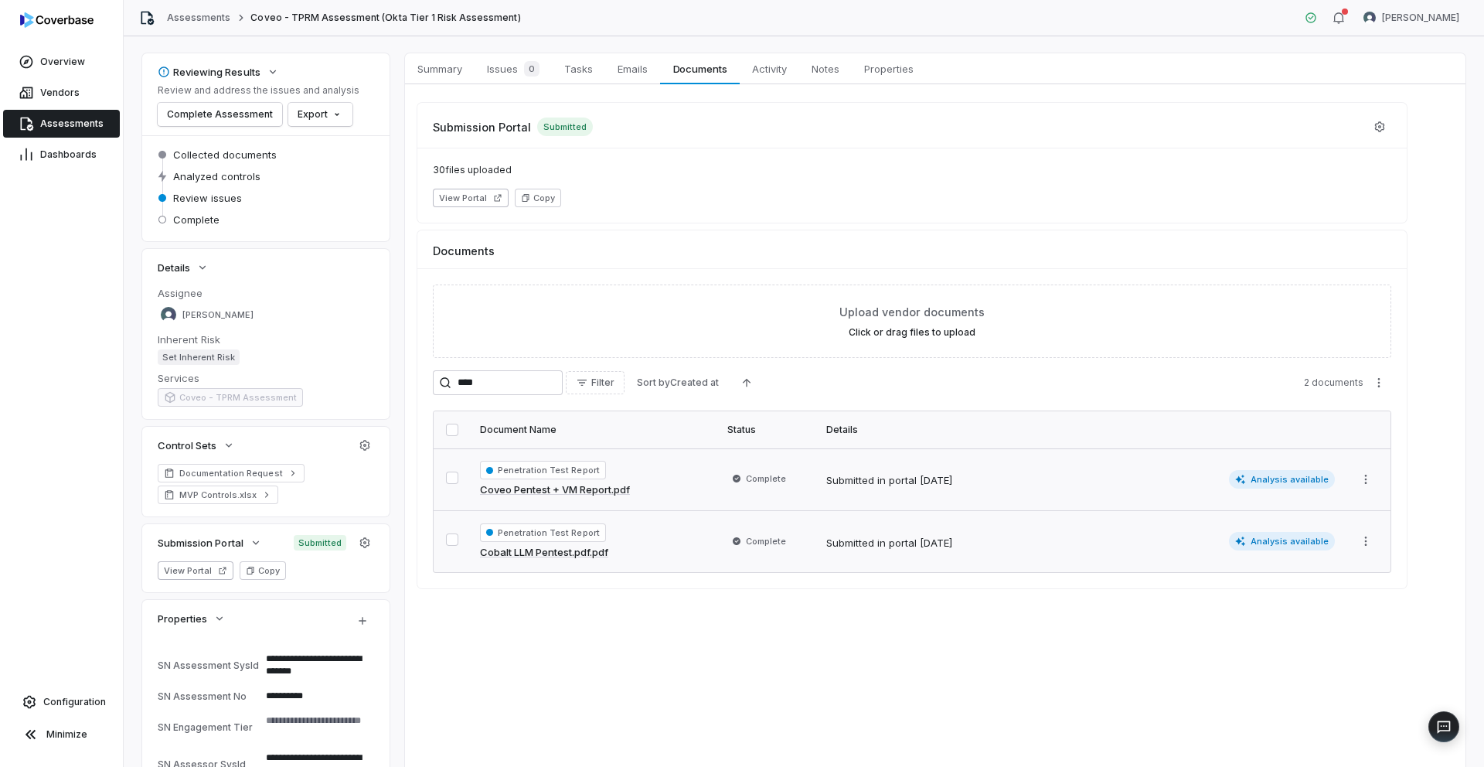
scroll to position [59, 0]
click at [458, 73] on span "Summary" at bounding box center [439, 67] width 57 height 20
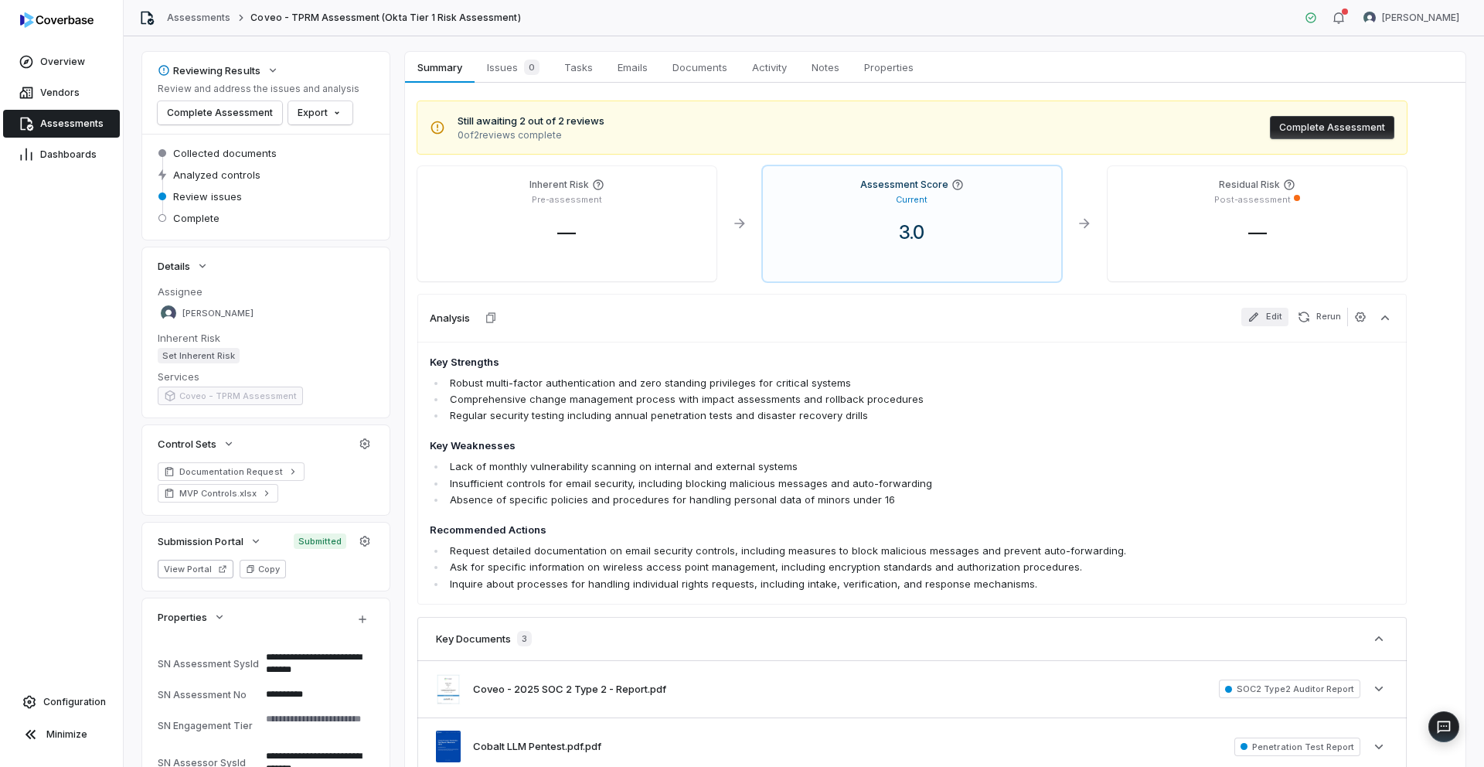
click at [1271, 319] on button "Edit" at bounding box center [1265, 317] width 47 height 19
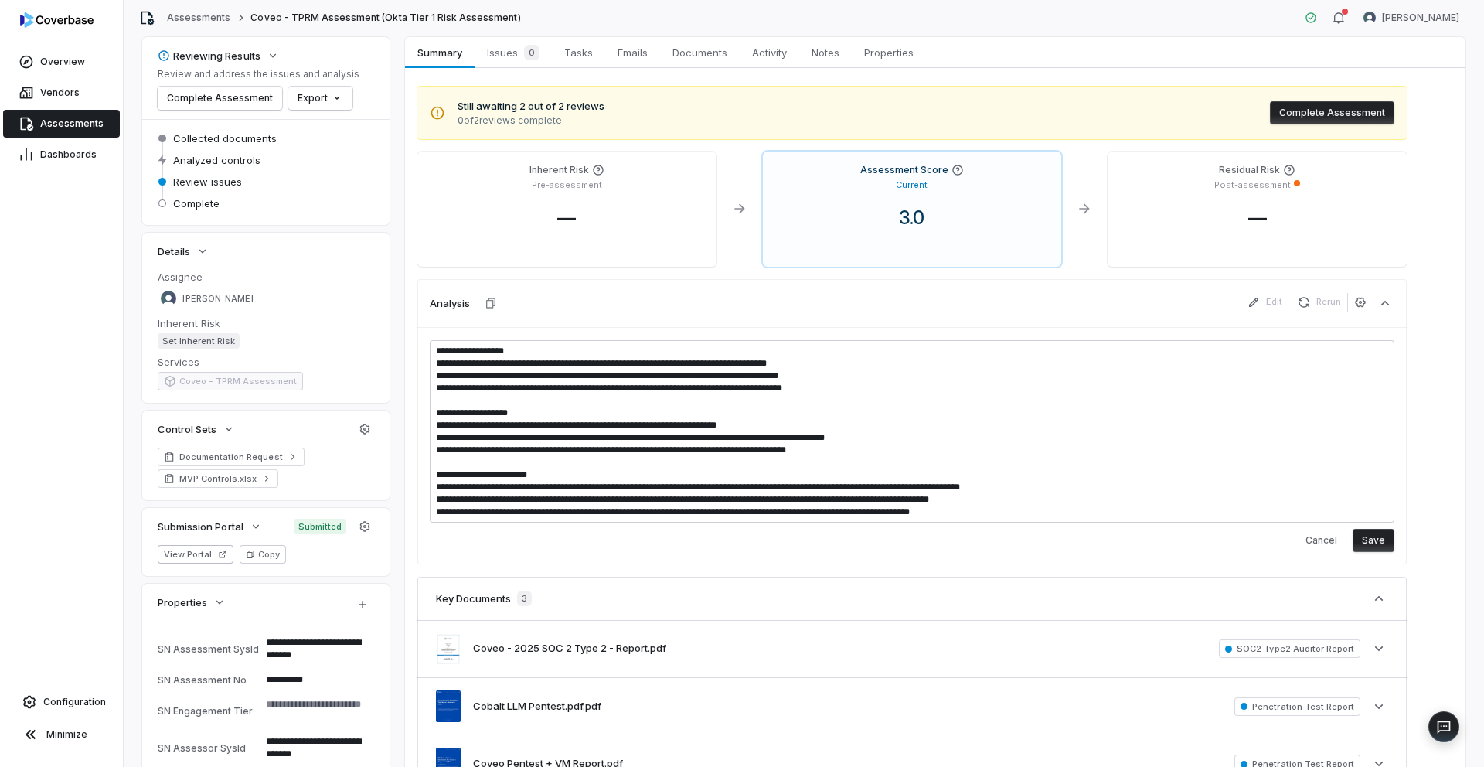
scroll to position [78, 0]
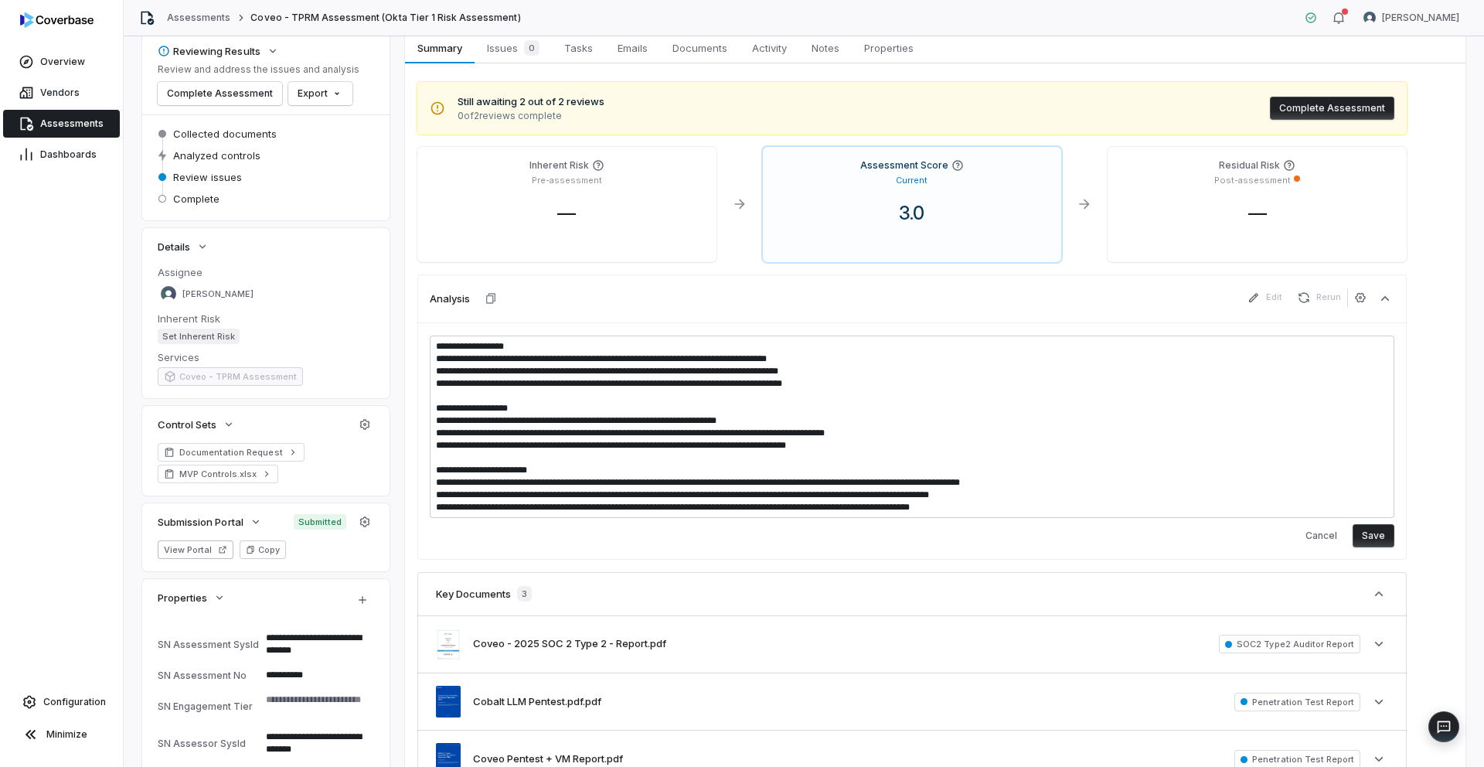
drag, startPoint x: 878, startPoint y: 433, endPoint x: 438, endPoint y: 422, distance: 440.0
click at [438, 422] on textarea "**********" at bounding box center [912, 427] width 965 height 182
type textarea "*"
type textarea "**********"
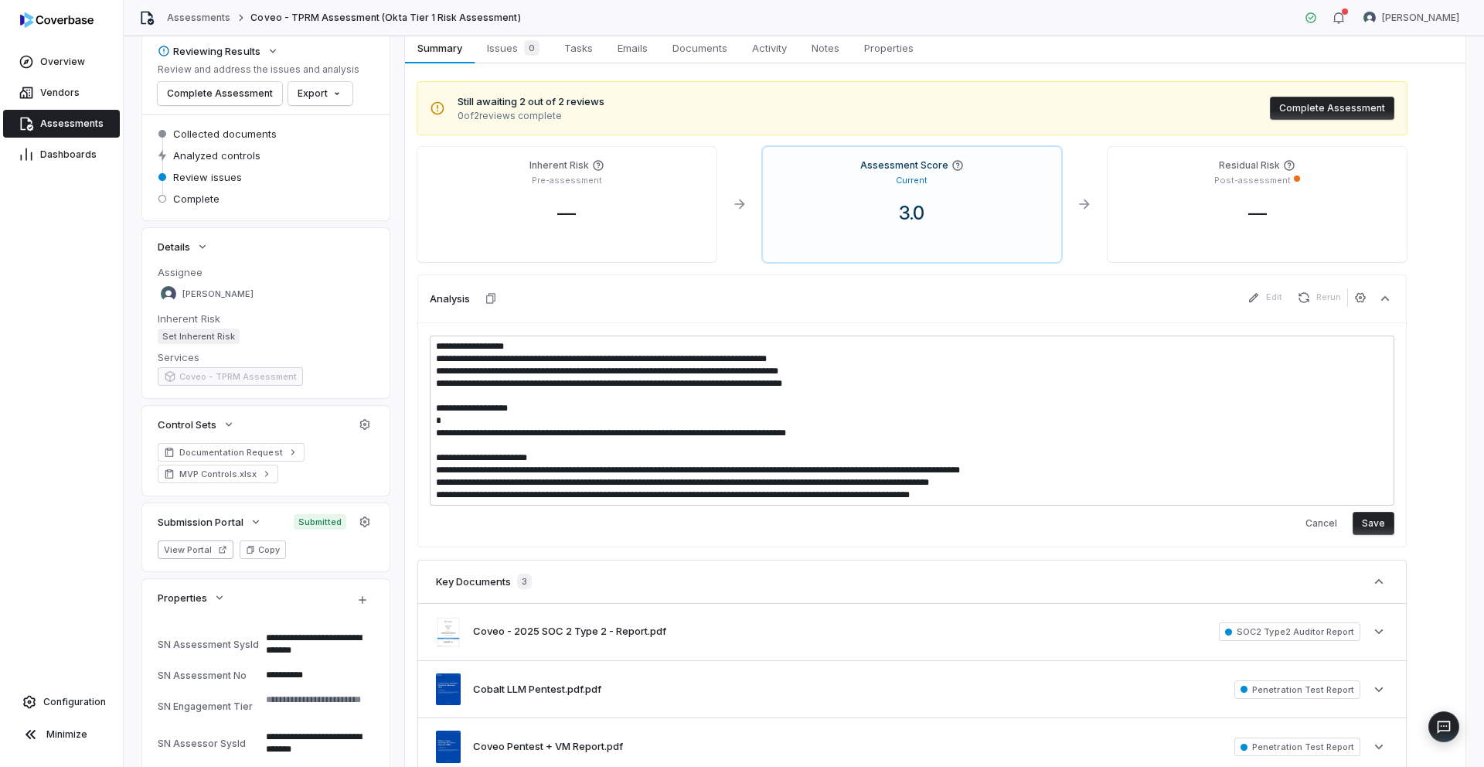
type textarea "*"
type textarea "**********"
type textarea "*"
type textarea "**********"
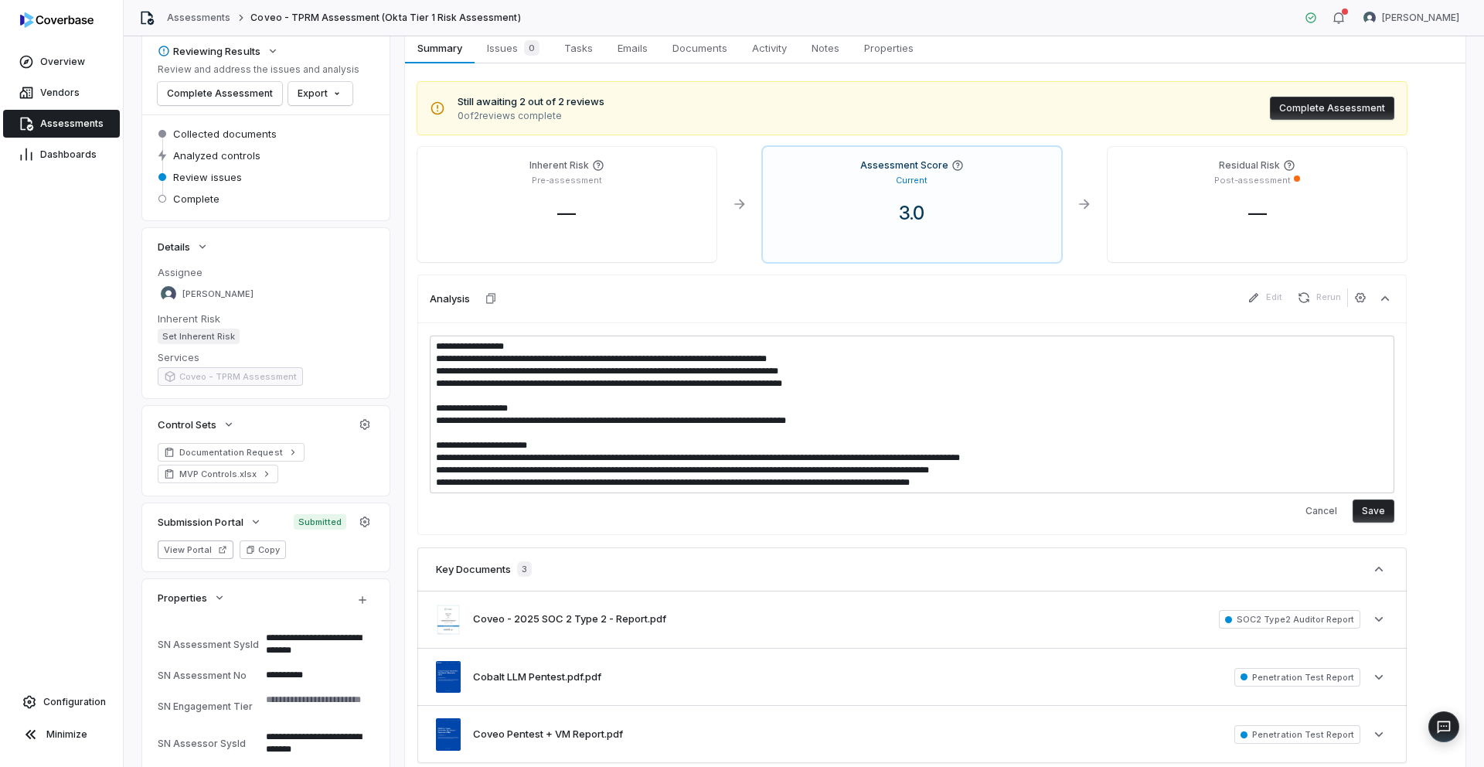
drag, startPoint x: 1012, startPoint y: 466, endPoint x: 431, endPoint y: 461, distance: 580.6
click at [431, 461] on textarea "**********" at bounding box center [912, 415] width 965 height 158
type textarea "*"
type textarea "**********"
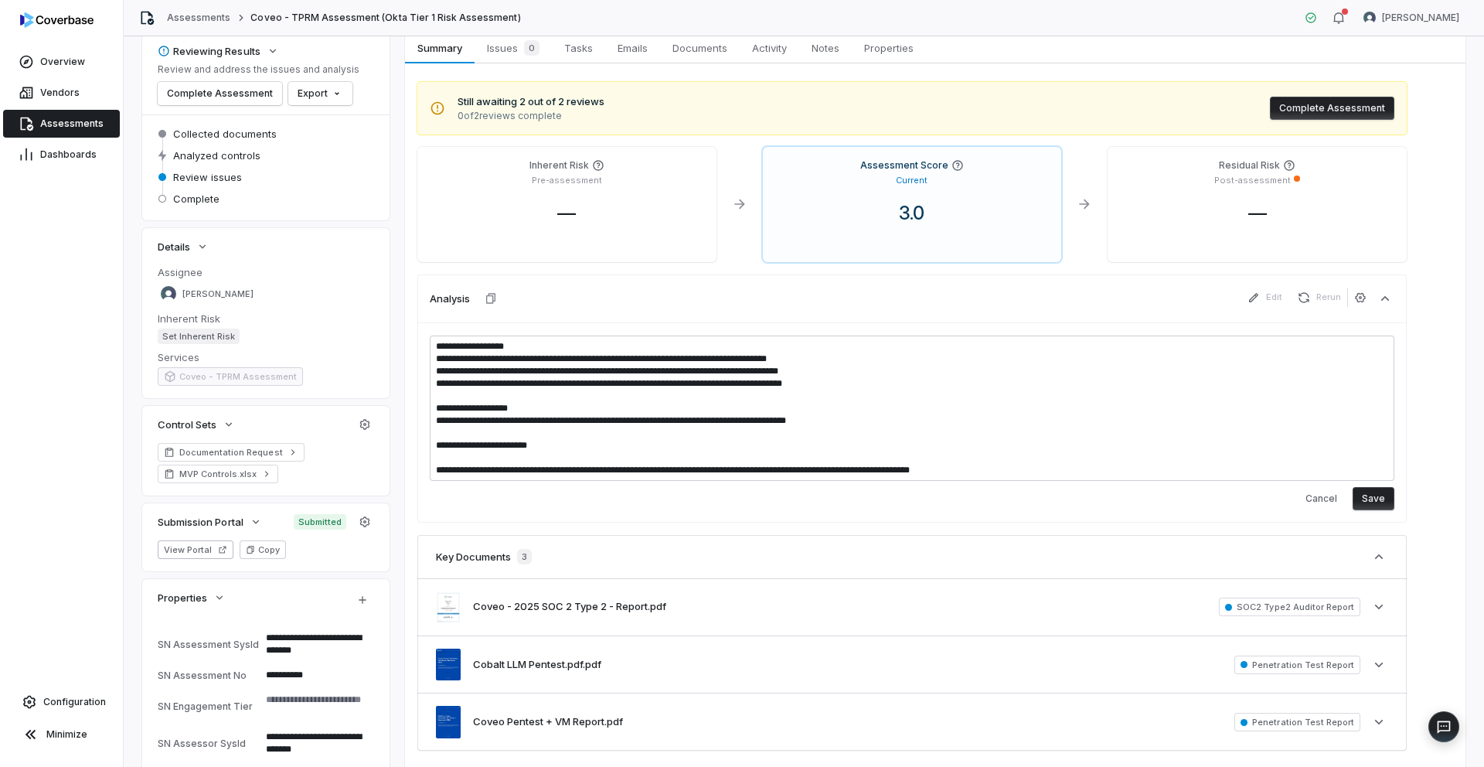
type textarea "*"
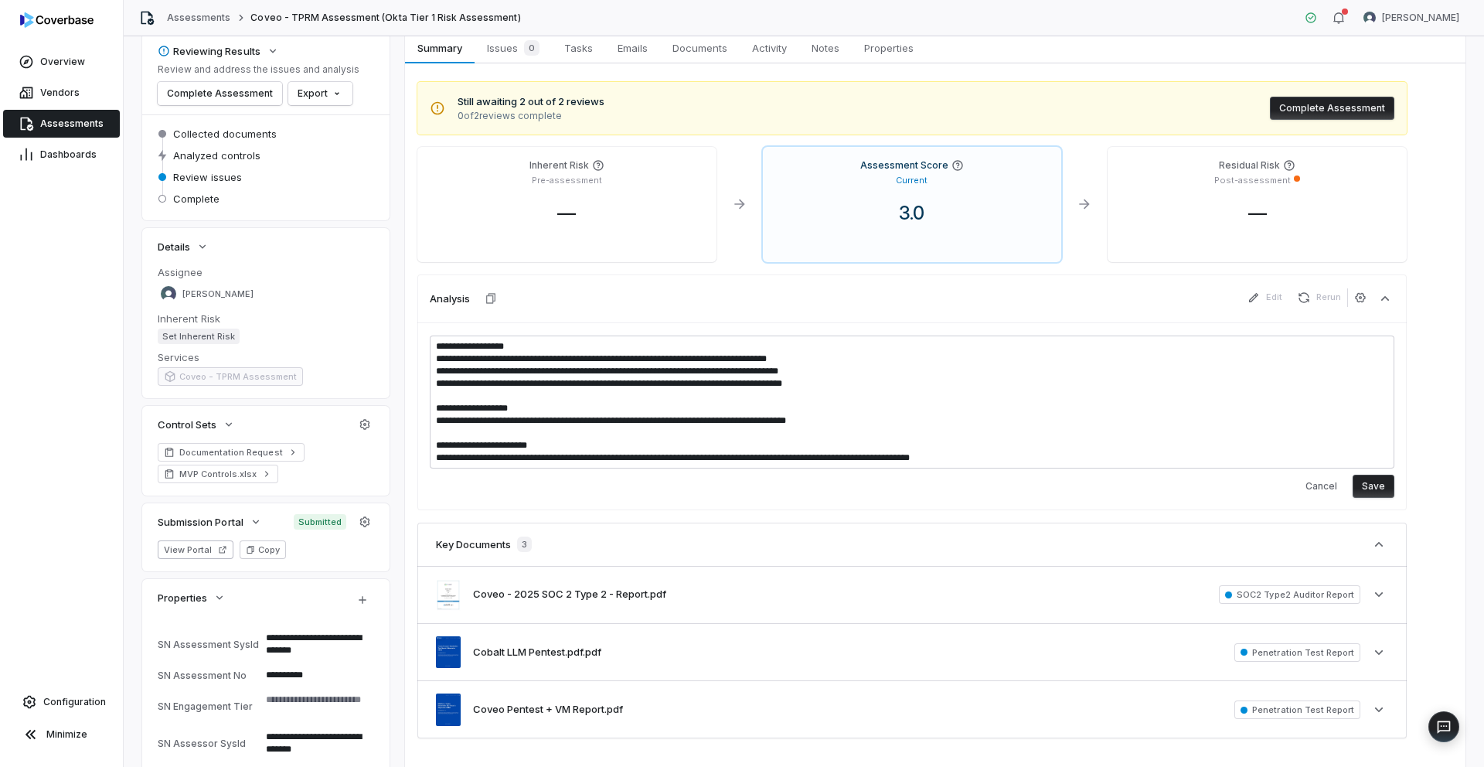
type textarea "**********"
click at [1366, 488] on button "Save" at bounding box center [1374, 486] width 42 height 23
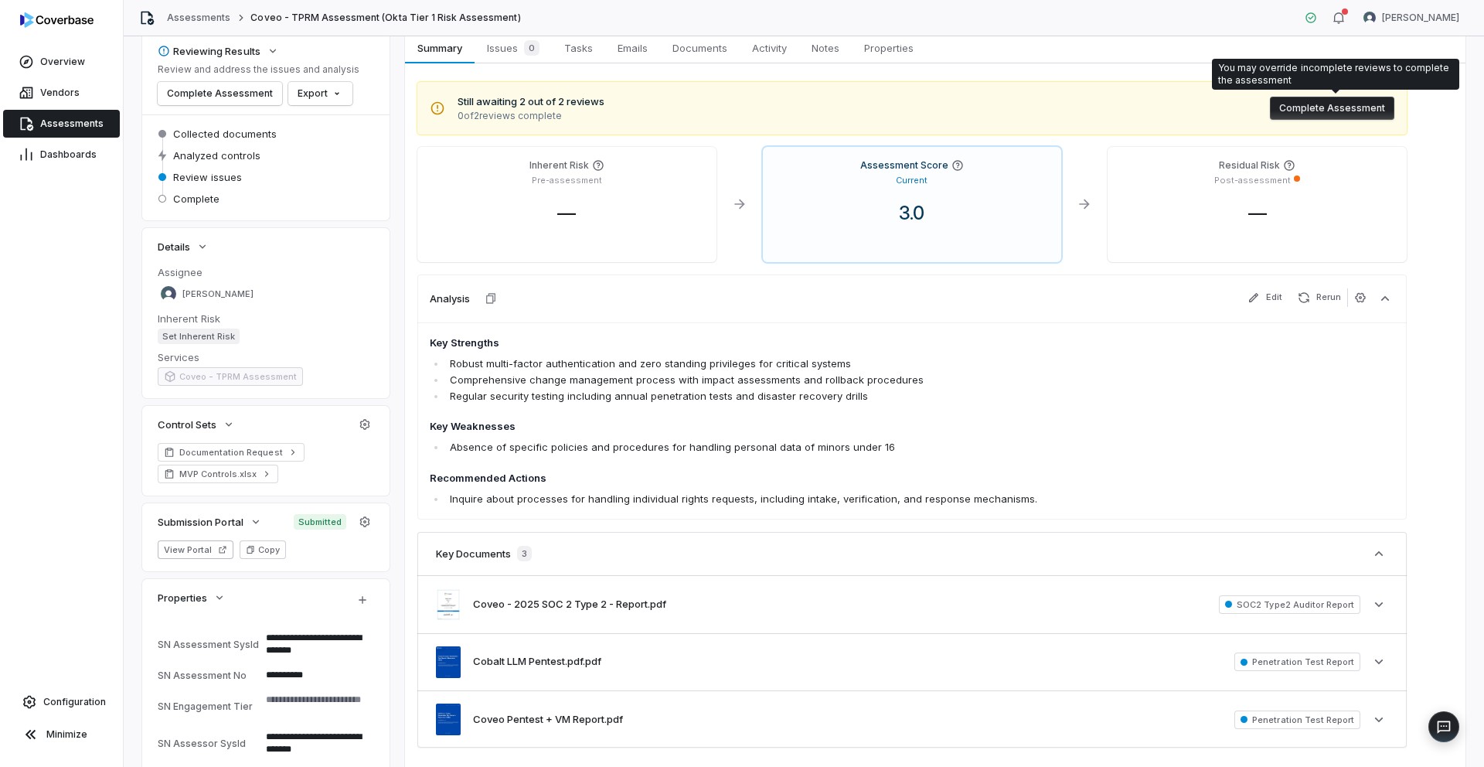
click at [1346, 104] on button "Complete Assessment" at bounding box center [1332, 108] width 124 height 23
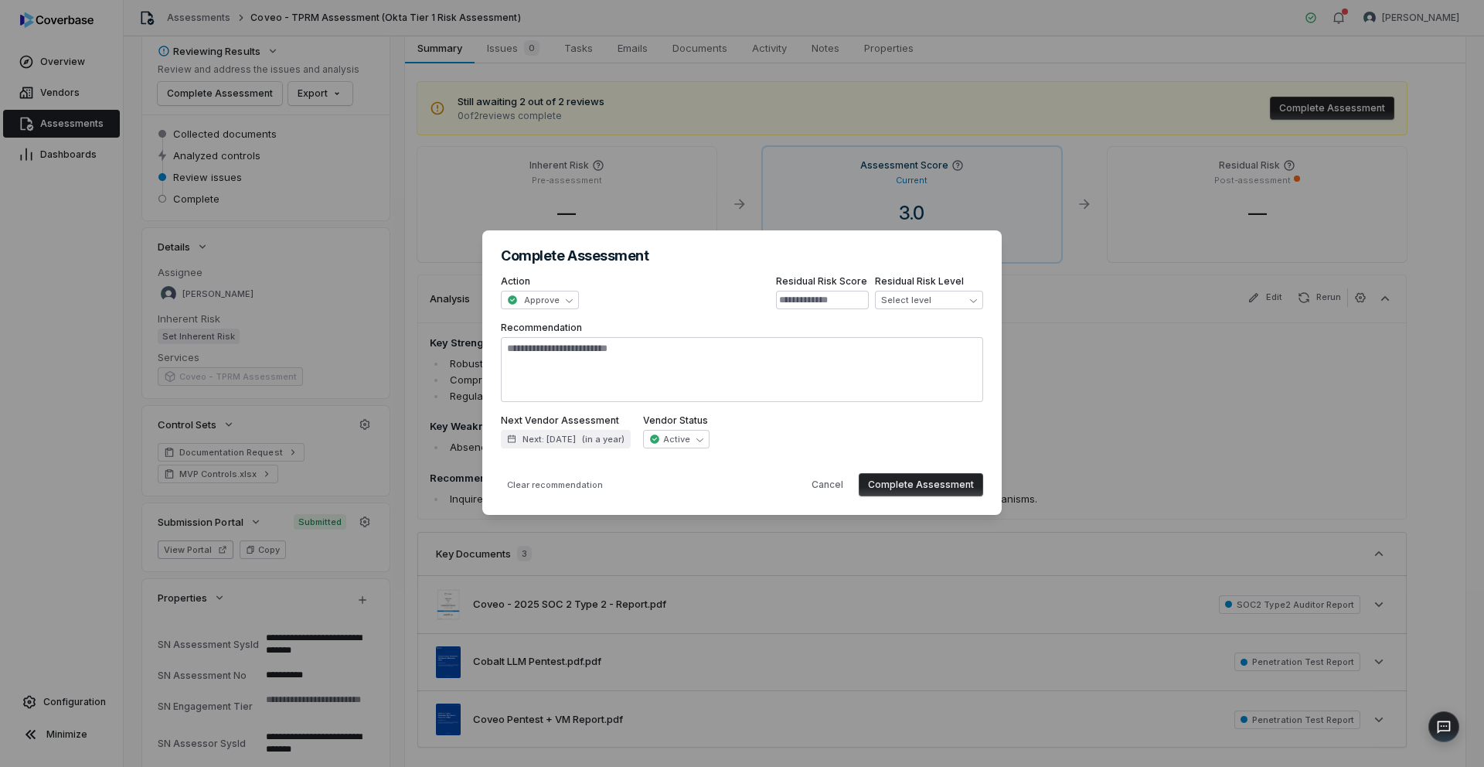
click at [894, 481] on button "Complete Assessment" at bounding box center [921, 484] width 124 height 23
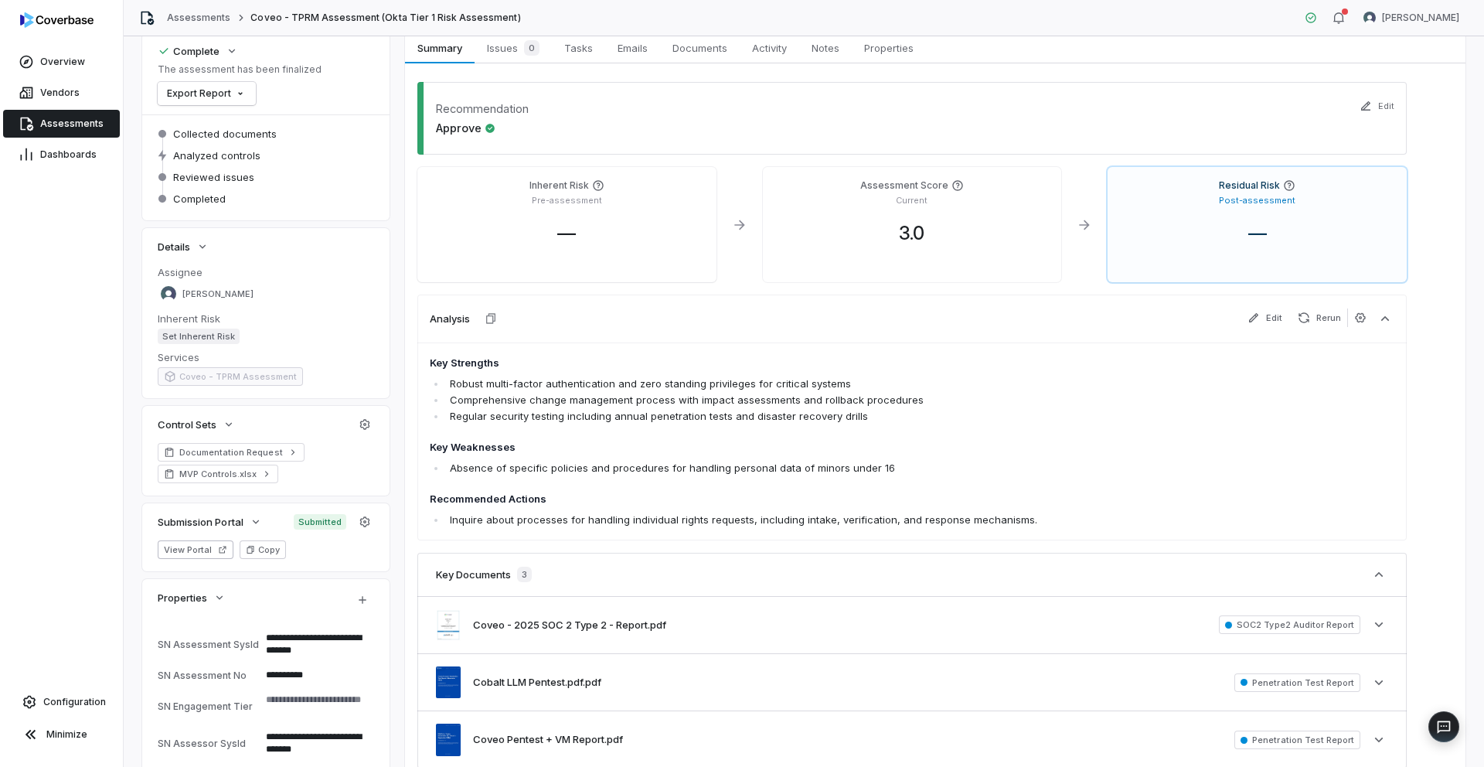
type textarea "*"
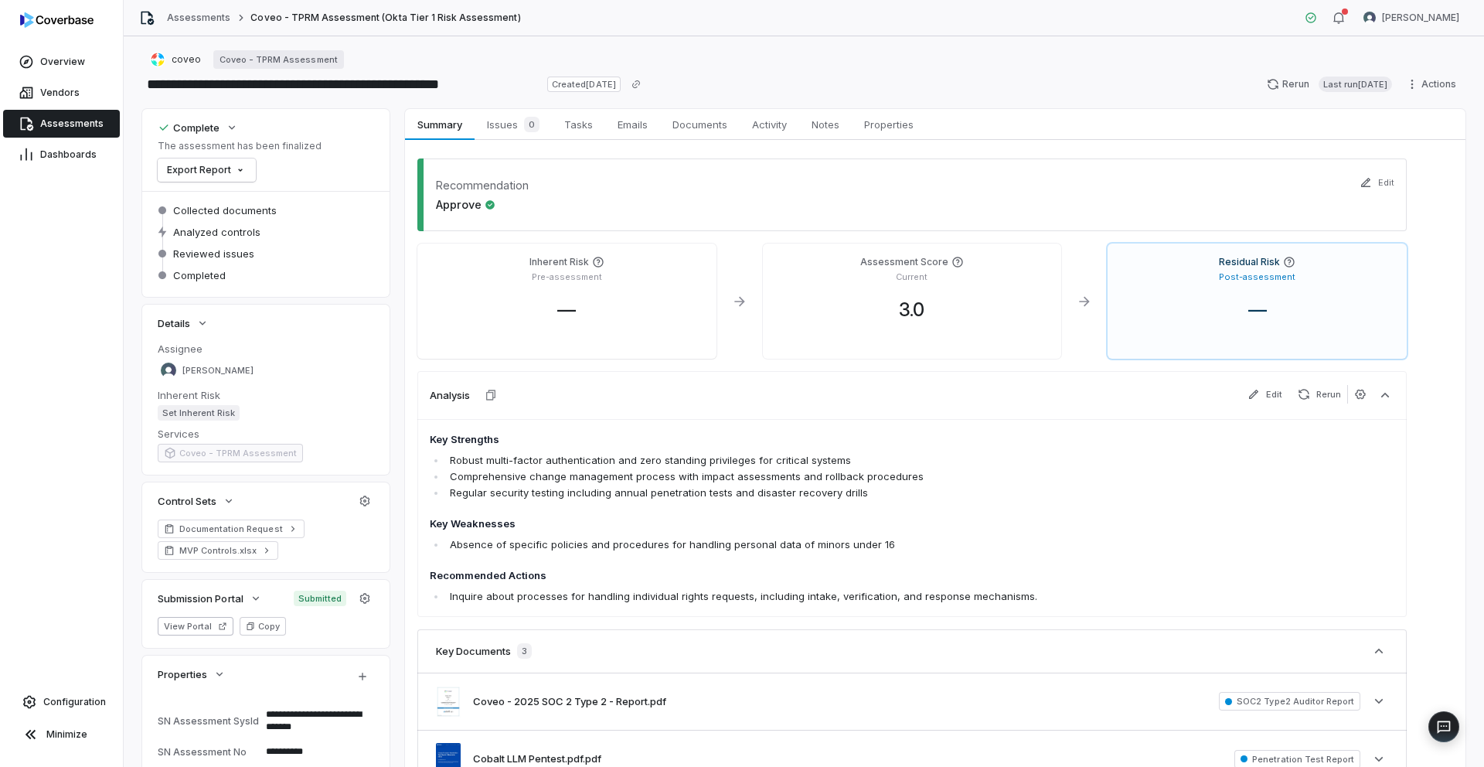
scroll to position [0, 0]
click at [233, 173] on html "**********" at bounding box center [742, 383] width 1484 height 767
click at [240, 202] on div "Export as PDF" at bounding box center [218, 204] width 109 height 25
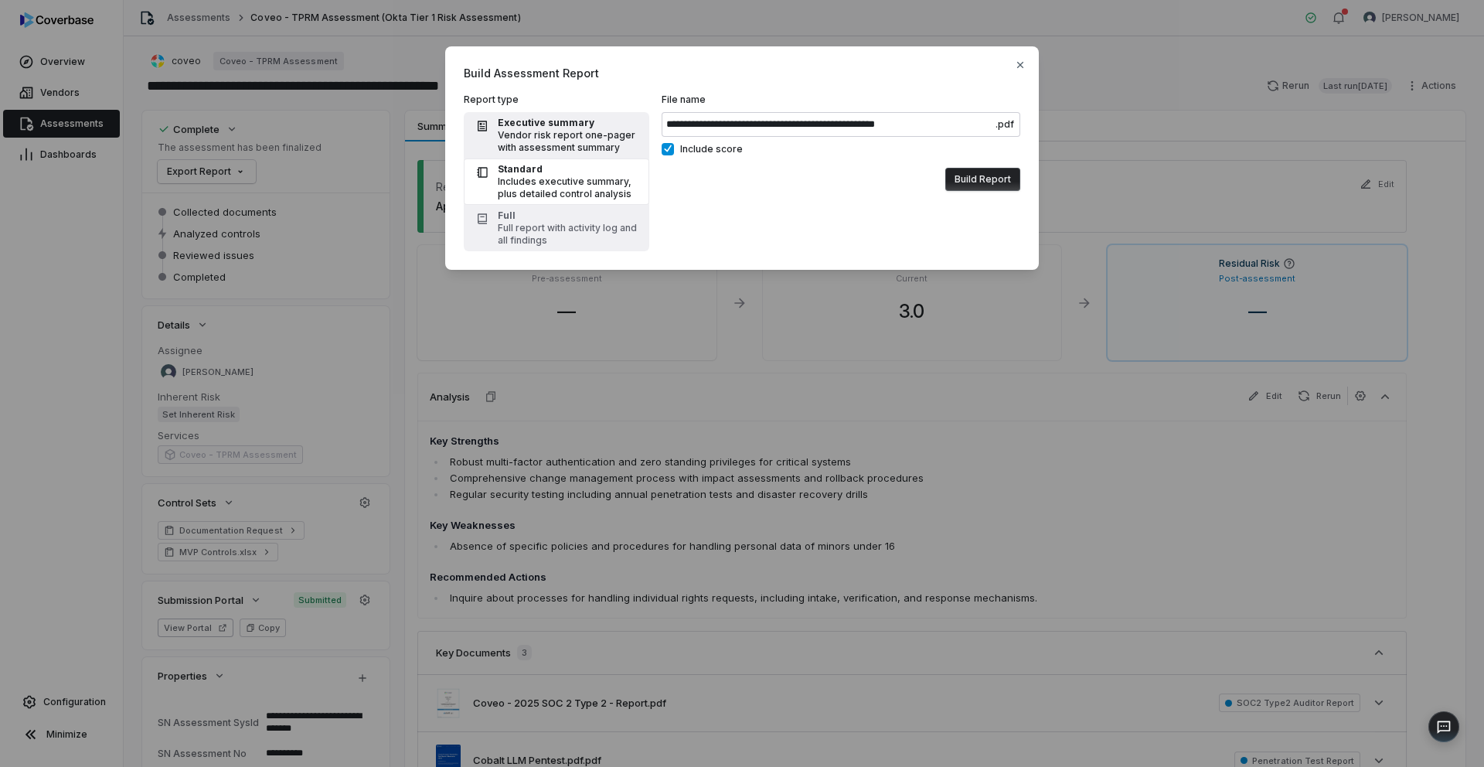
click at [549, 135] on div "Vendor risk report one-pager with assessment summary" at bounding box center [569, 141] width 142 height 25
type input "**********"
click at [976, 176] on button "Build Report" at bounding box center [982, 179] width 75 height 23
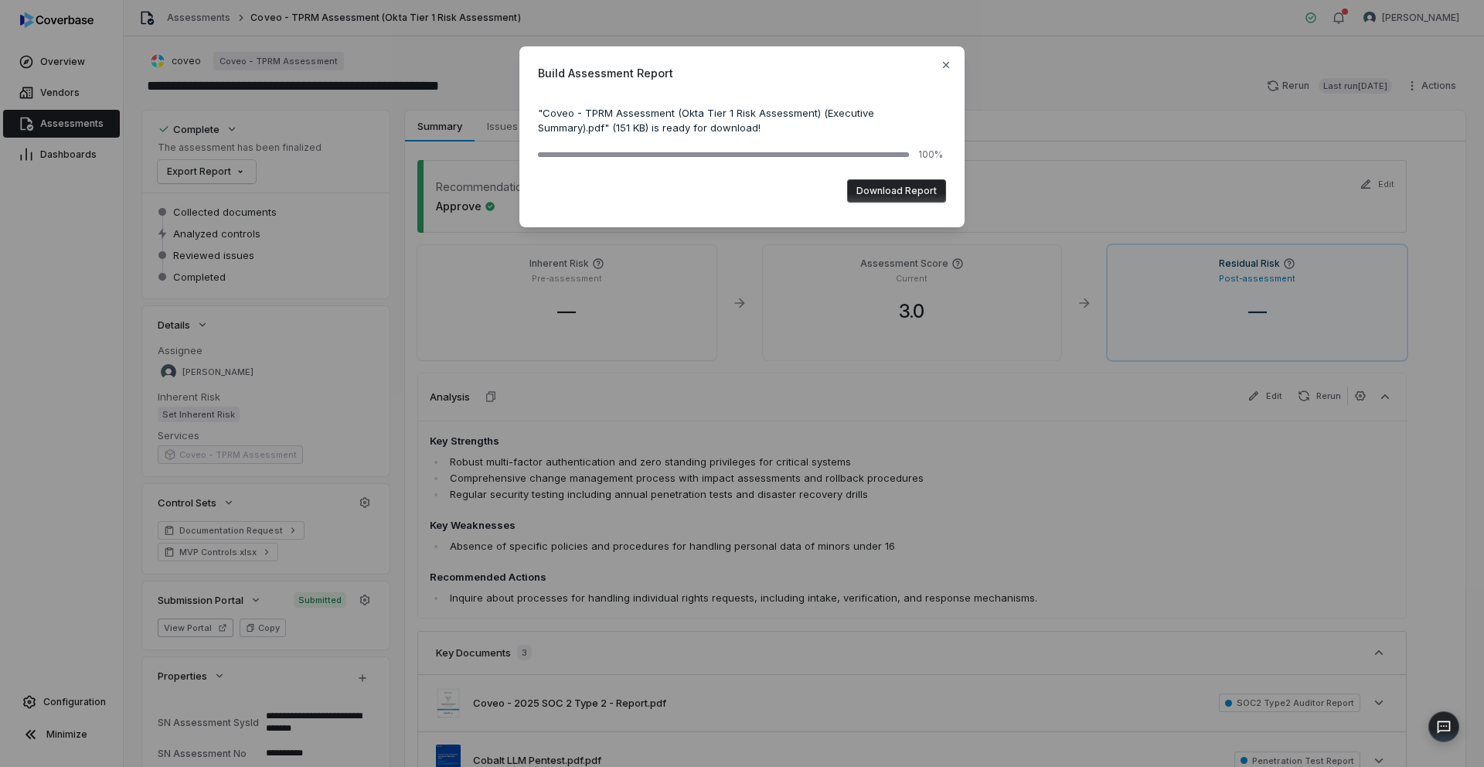
click at [901, 187] on button "Download Report" at bounding box center [896, 190] width 99 height 23
click at [946, 68] on icon "button" at bounding box center [946, 65] width 12 height 12
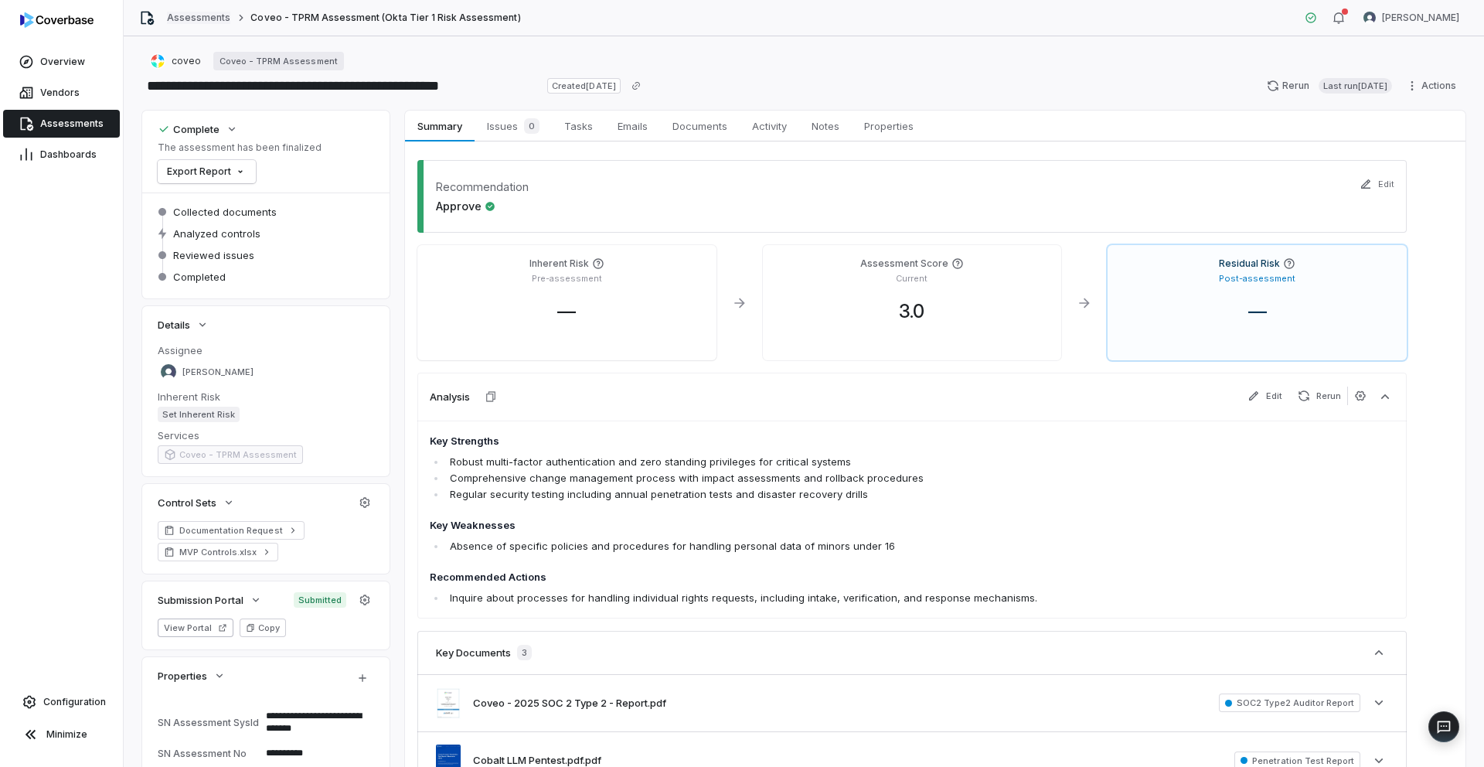
click at [189, 15] on link "Assessments" at bounding box center [198, 18] width 63 height 12
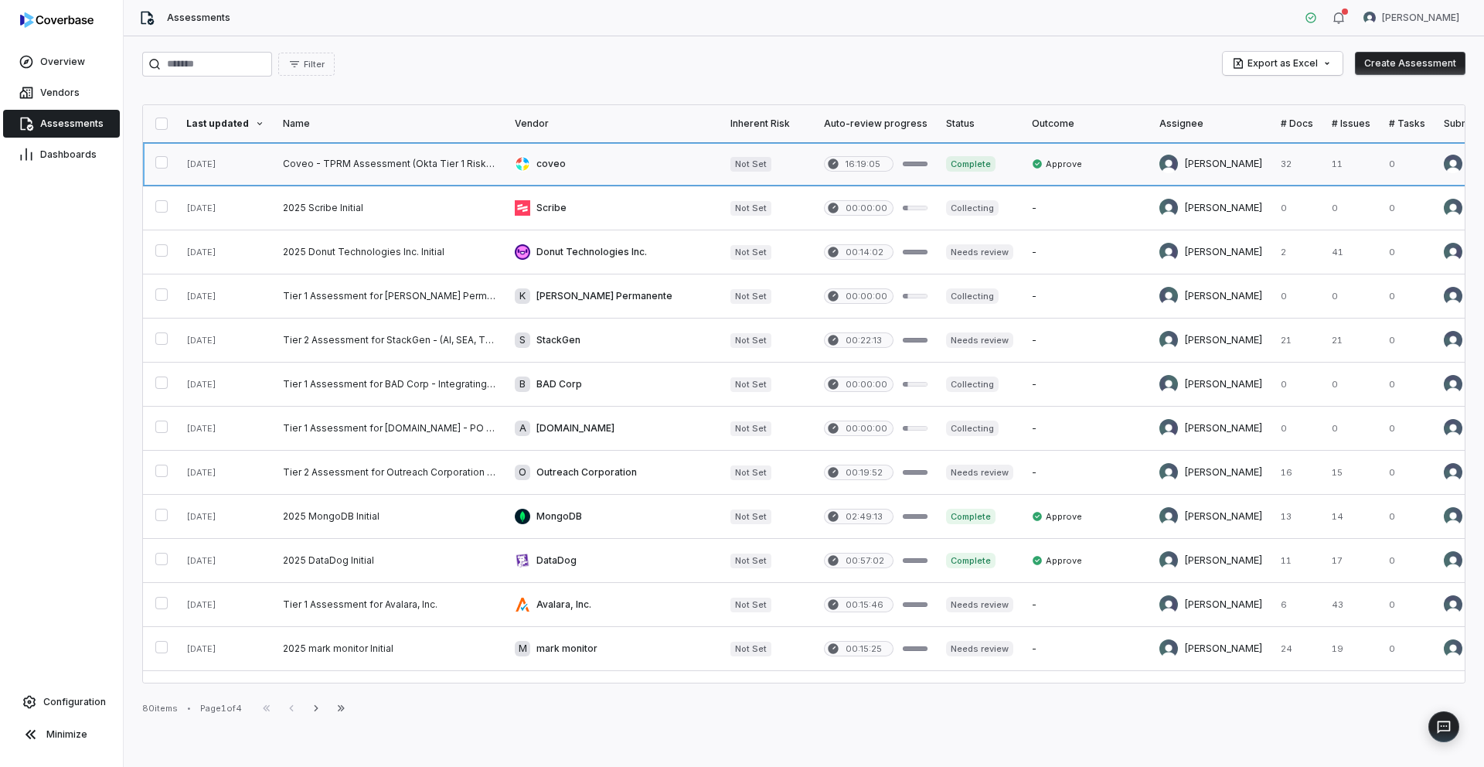
click at [329, 169] on link at bounding box center [390, 163] width 232 height 43
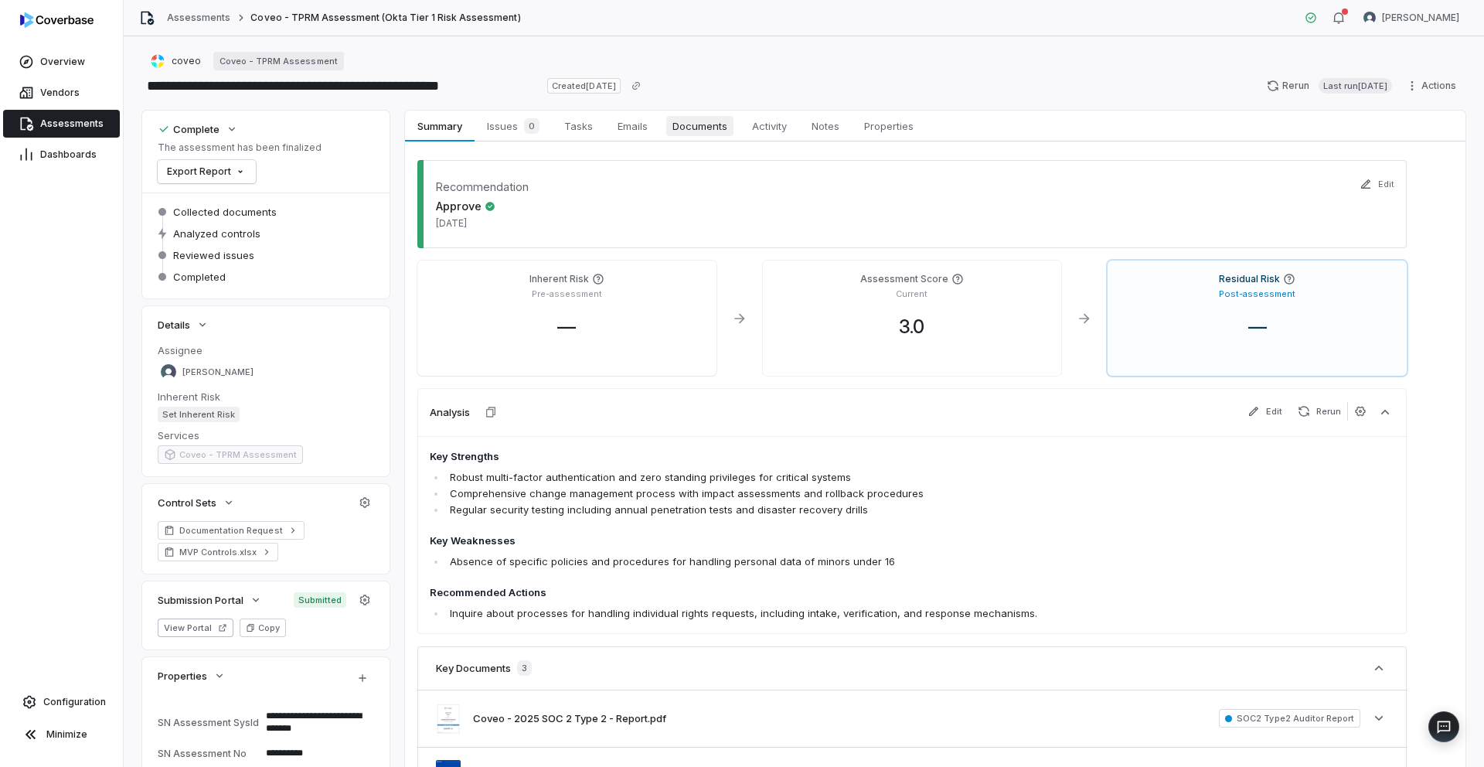
click at [679, 124] on span "Documents" at bounding box center [699, 126] width 67 height 20
type textarea "*"
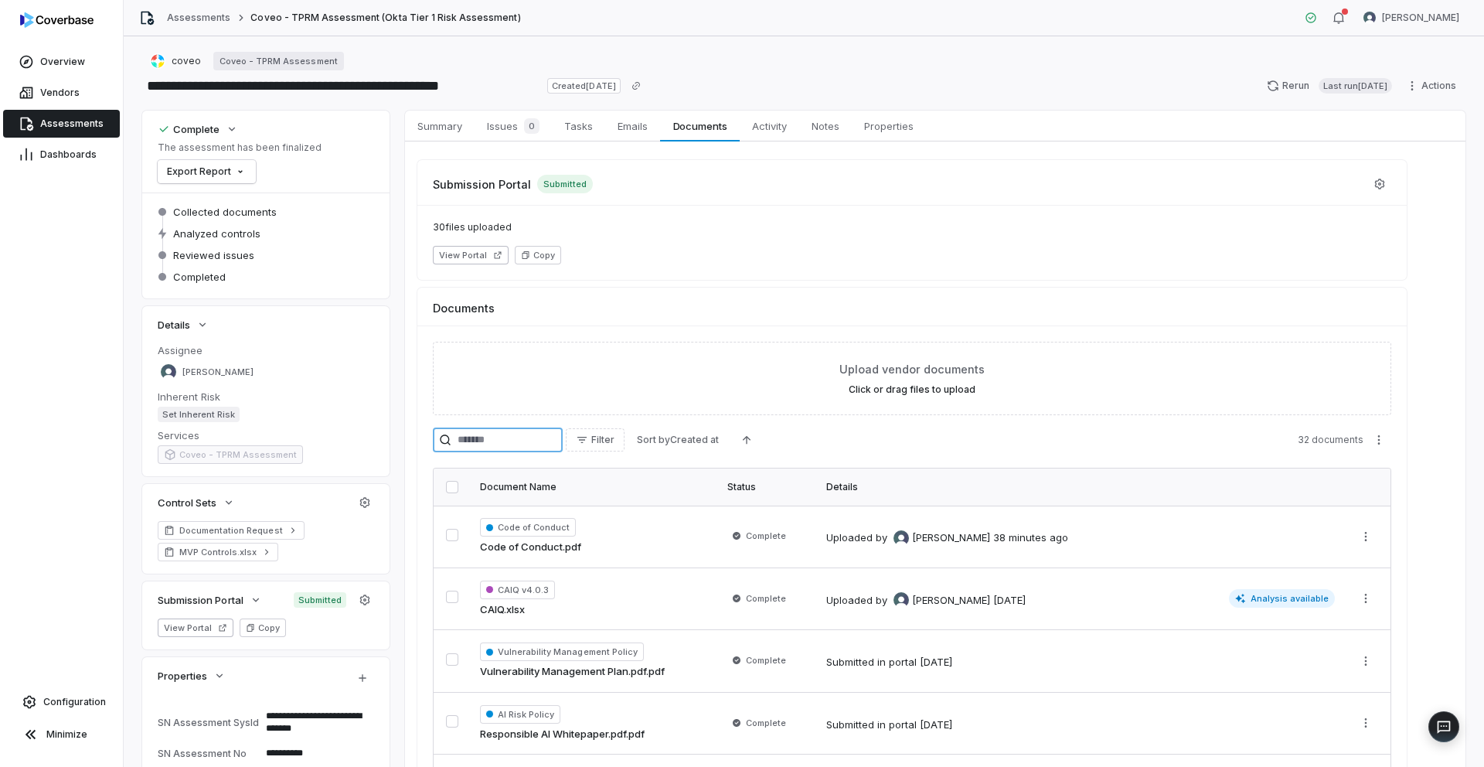
click at [510, 432] on input "search" at bounding box center [498, 440] width 130 height 25
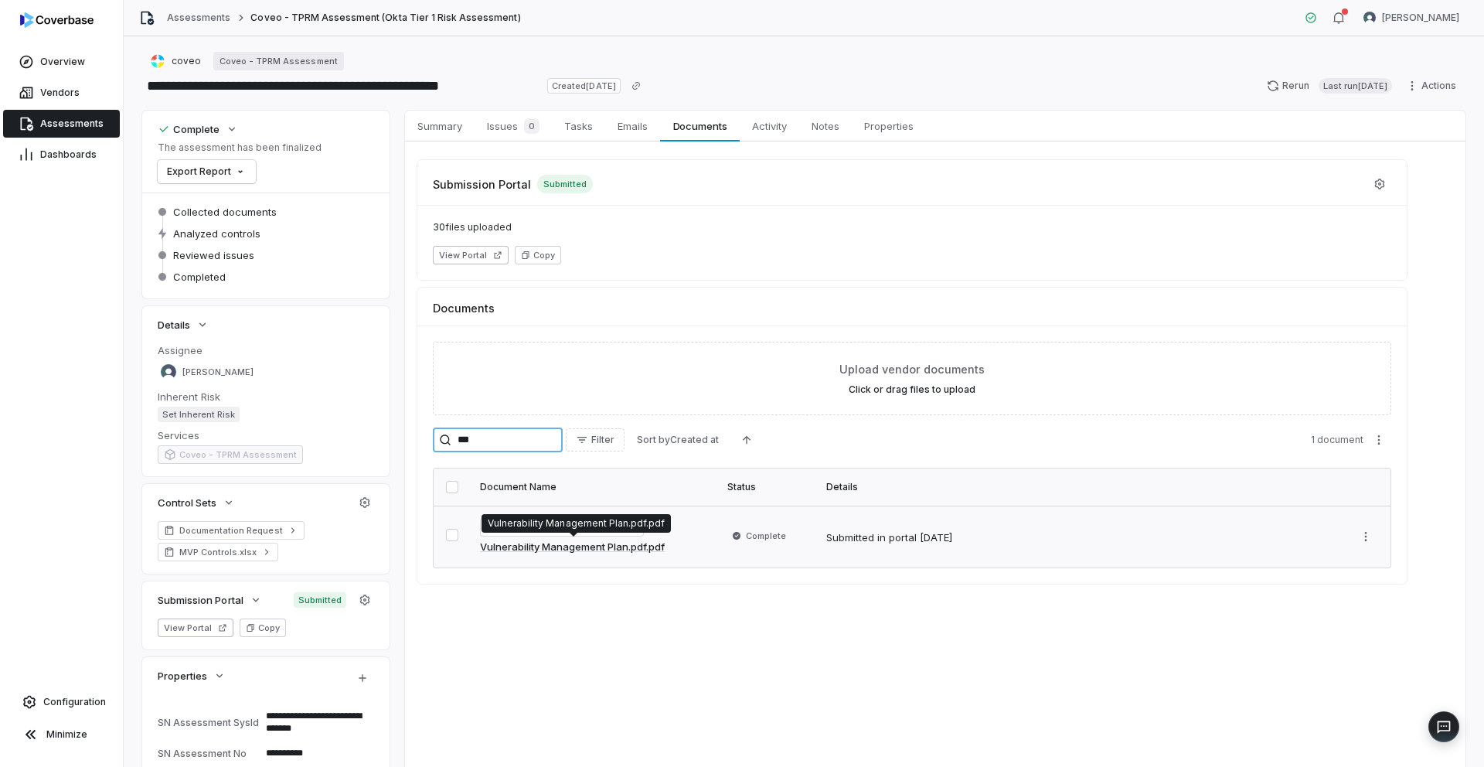
type input "***"
click at [545, 551] on link "Vulnerability Management Plan.pdf.pdf" at bounding box center [572, 547] width 185 height 15
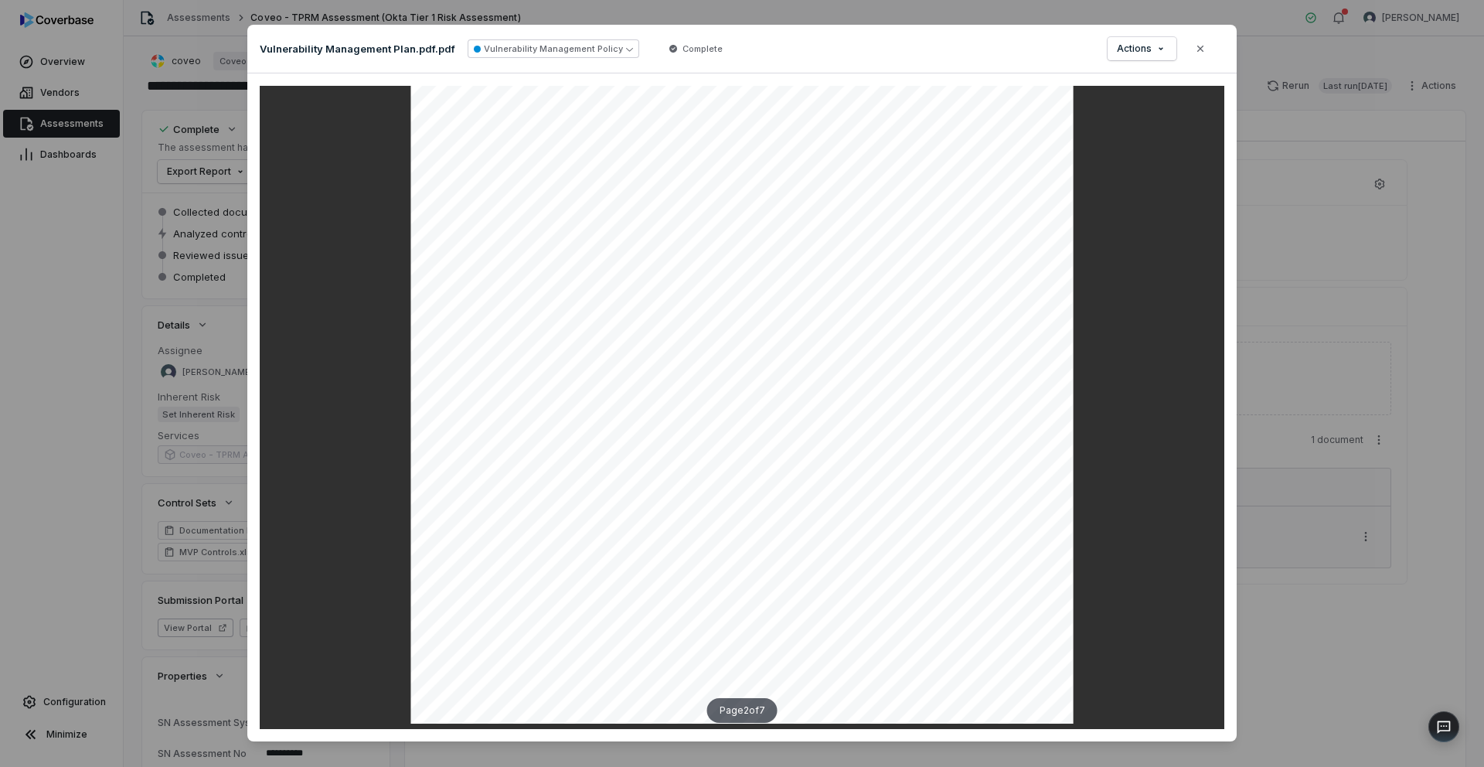
scroll to position [1166, 0]
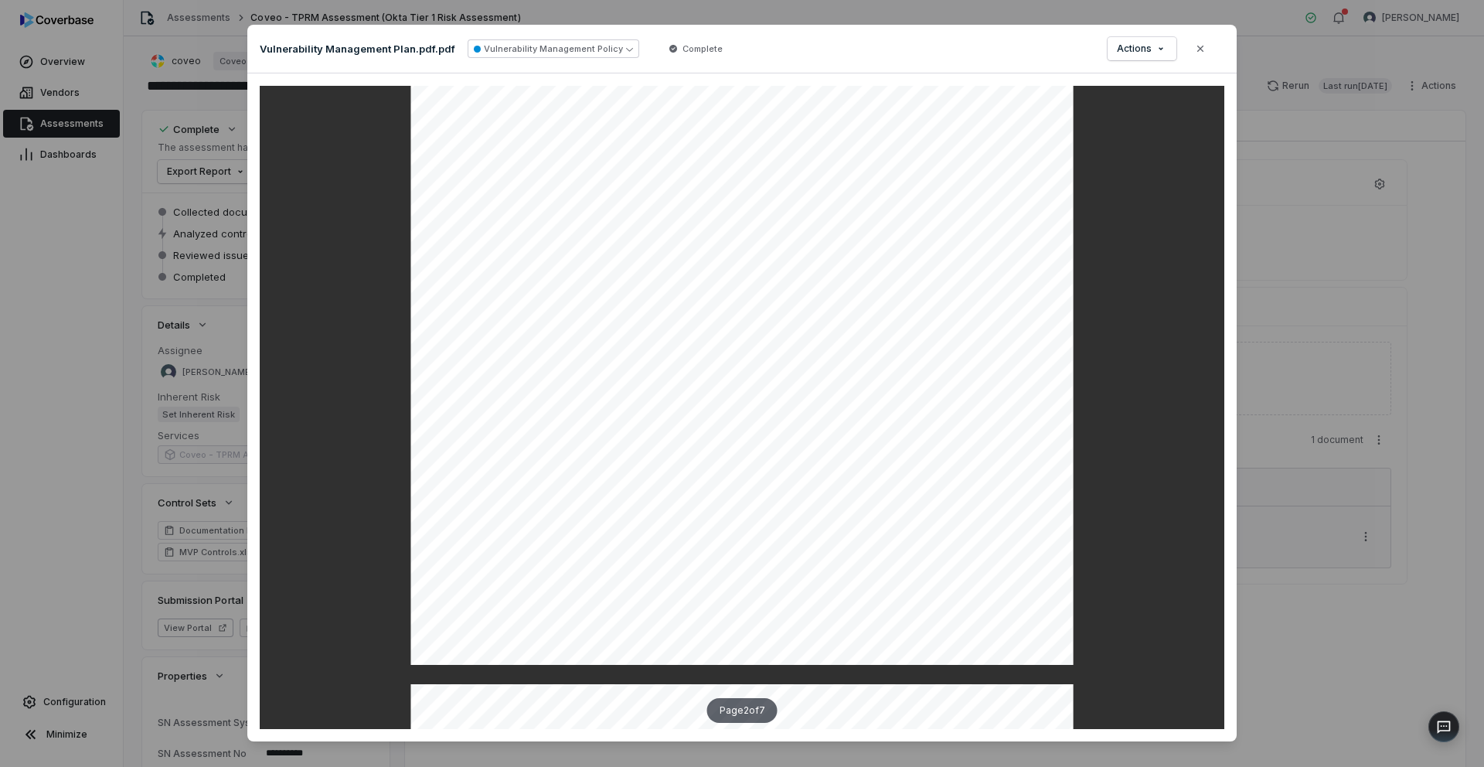
type textarea "*"
click at [1337, 401] on div "Document Preview Vulnerability Management Plan.pdf.pdf Vulnerability Management…" at bounding box center [742, 394] width 1484 height 788
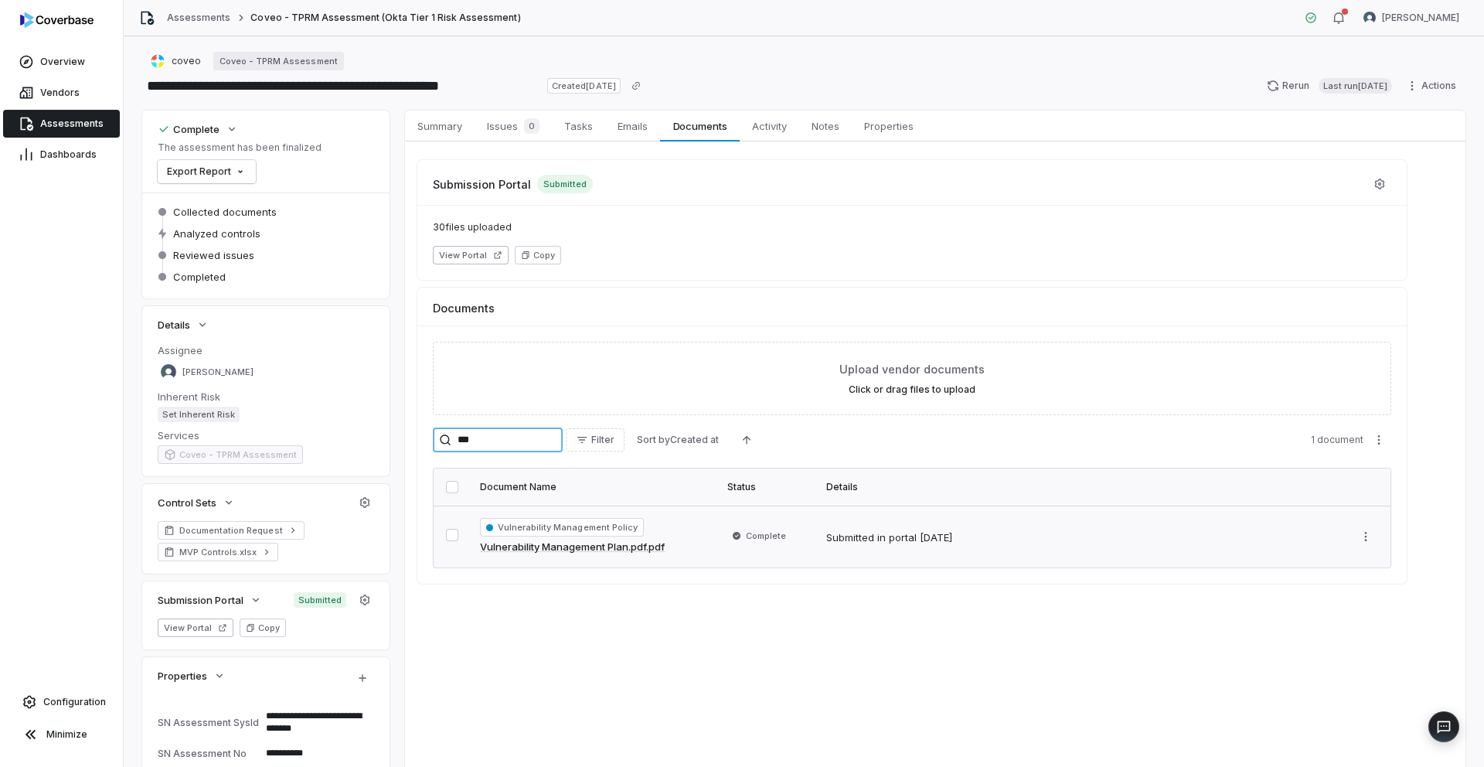
click at [502, 442] on input "***" at bounding box center [498, 440] width 130 height 25
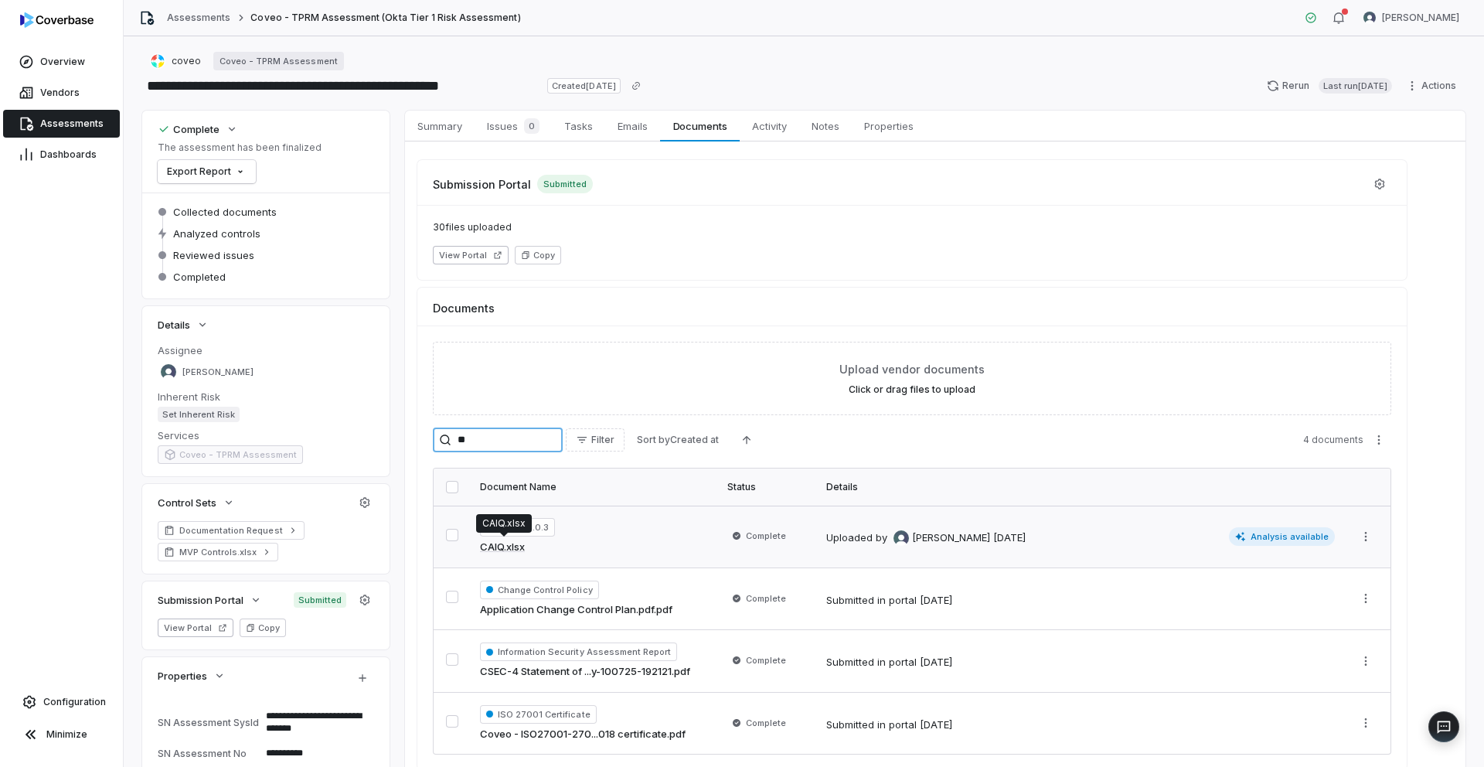
type input "**"
click at [521, 547] on link "CAIQ.xlsx" at bounding box center [502, 547] width 45 height 15
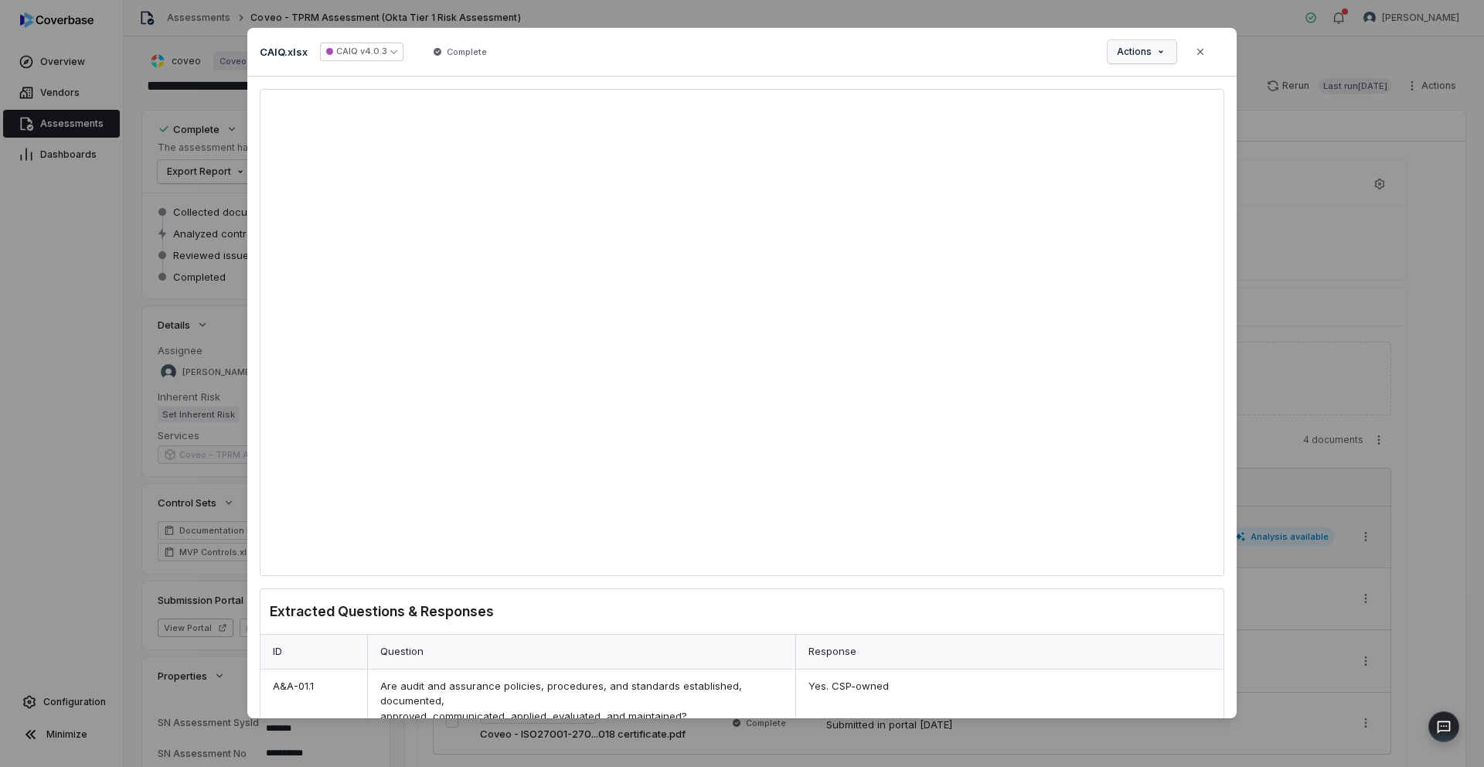
click at [1163, 54] on div "Document Preview CAIQ.xlsx CAIQ v4.0.3 Complete Actions Close Extracted Questio…" at bounding box center [742, 383] width 1484 height 761
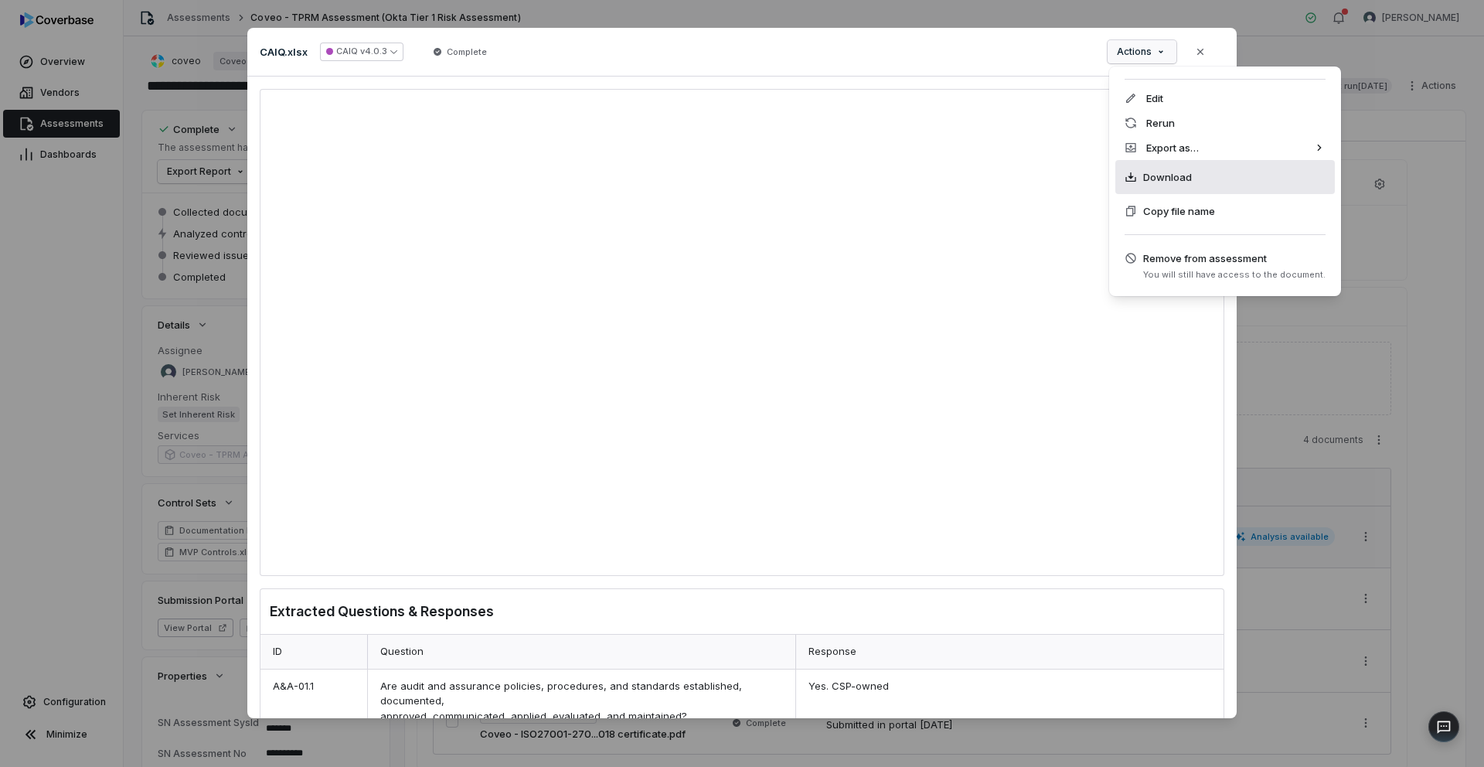
click at [1160, 171] on span "Download" at bounding box center [1167, 176] width 49 height 15
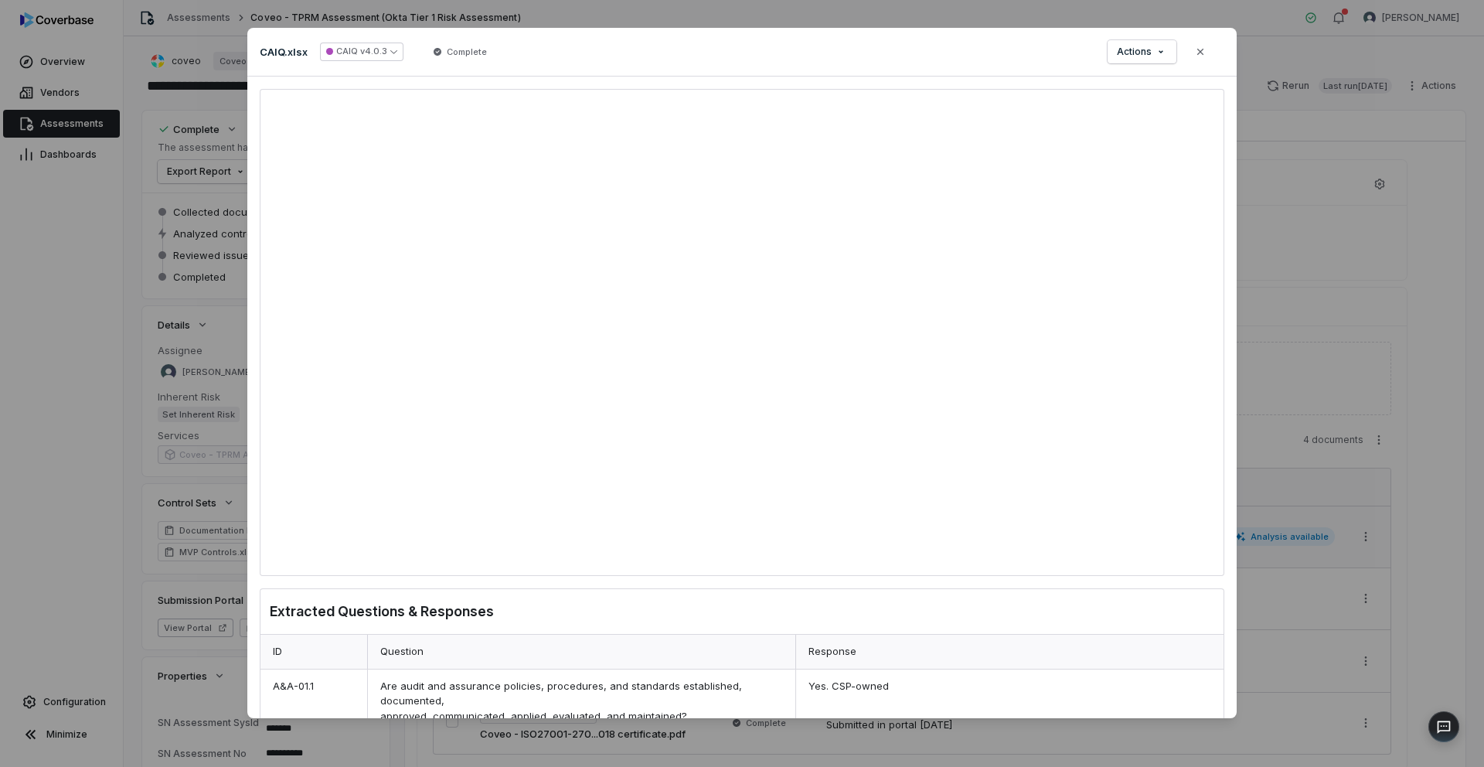
click at [1386, 363] on div "Document Preview CAIQ.xlsx CAIQ v4.0.3 Complete Actions Close Extracted Questio…" at bounding box center [742, 383] width 1484 height 761
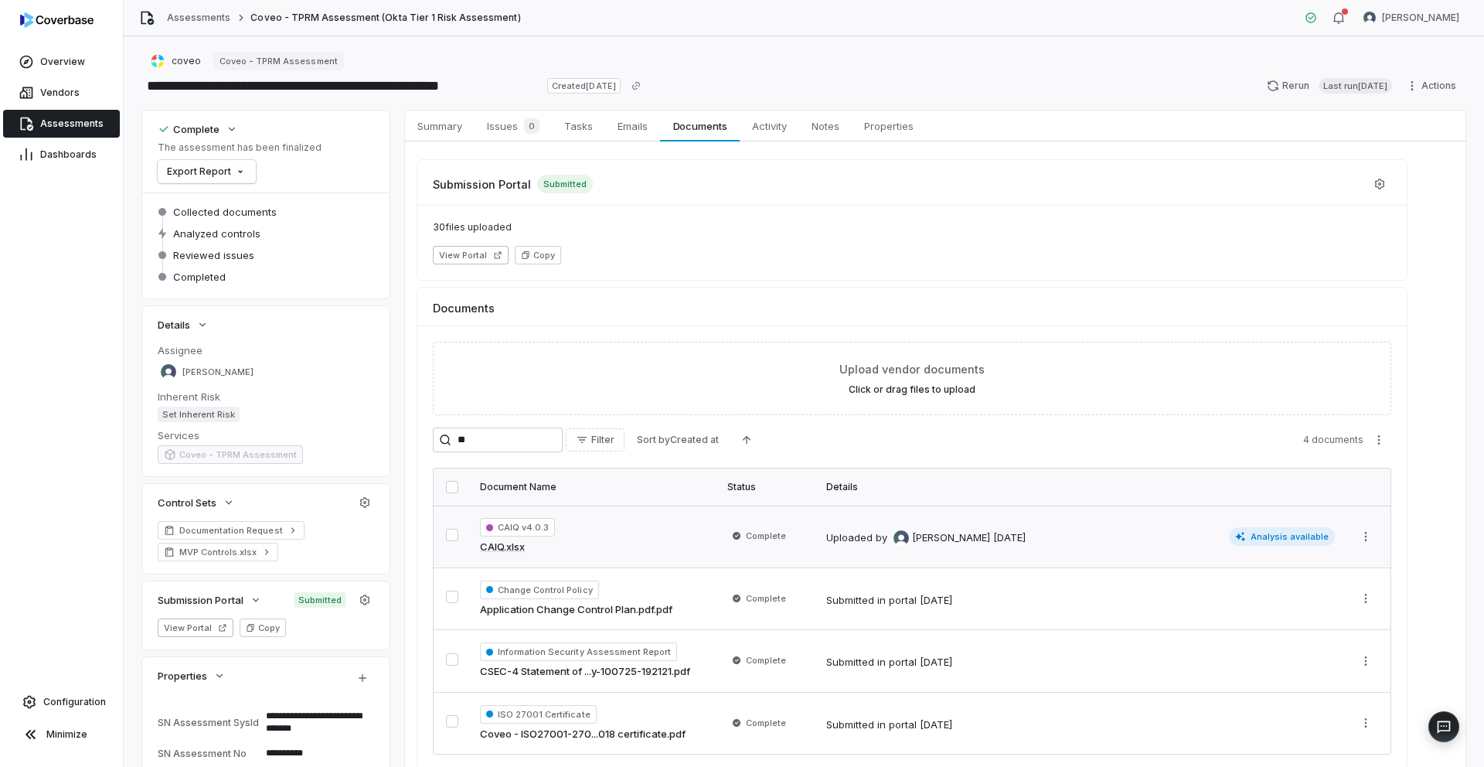
type textarea "*"
click at [200, 15] on link "Assessments" at bounding box center [198, 18] width 63 height 12
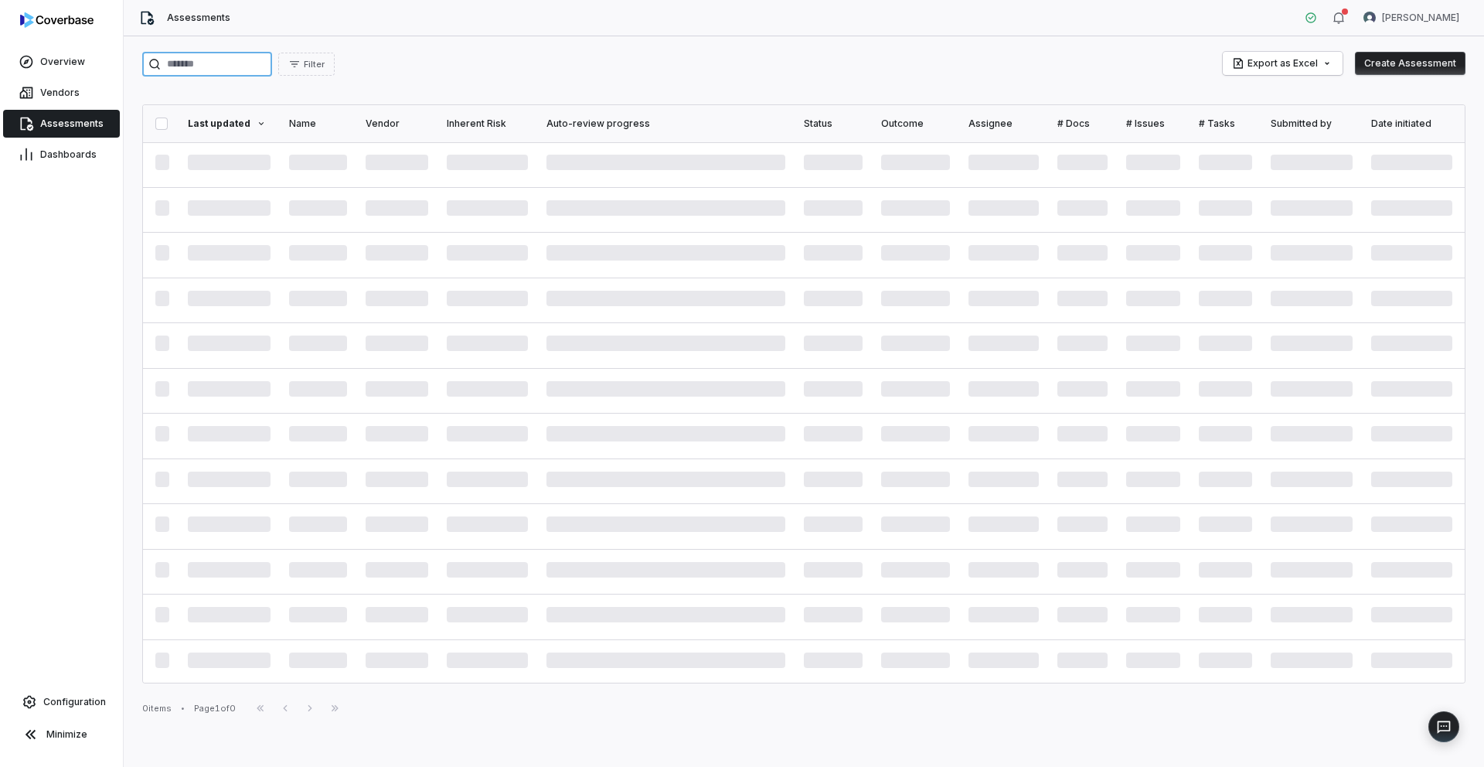
click at [271, 73] on input "search" at bounding box center [207, 64] width 130 height 25
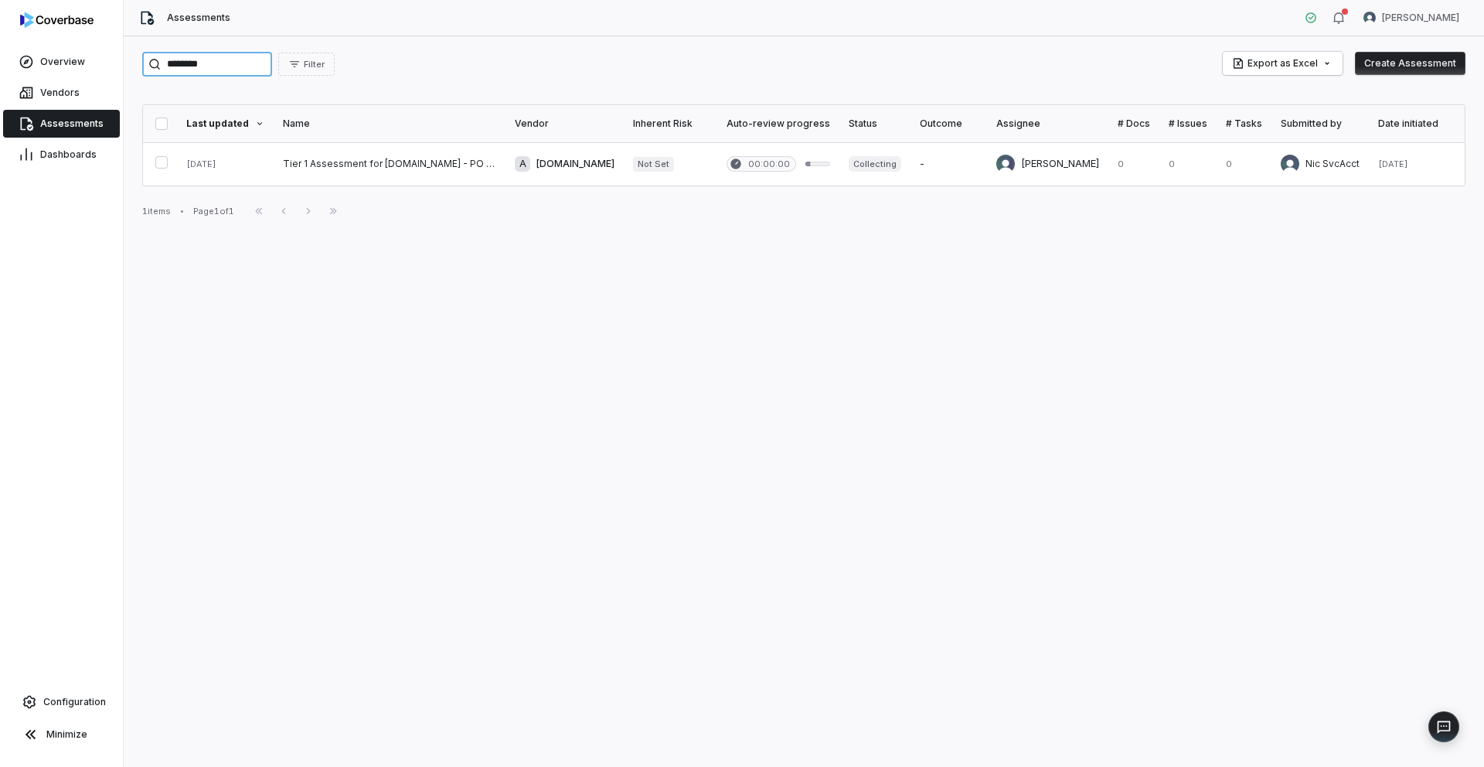
type input "********"
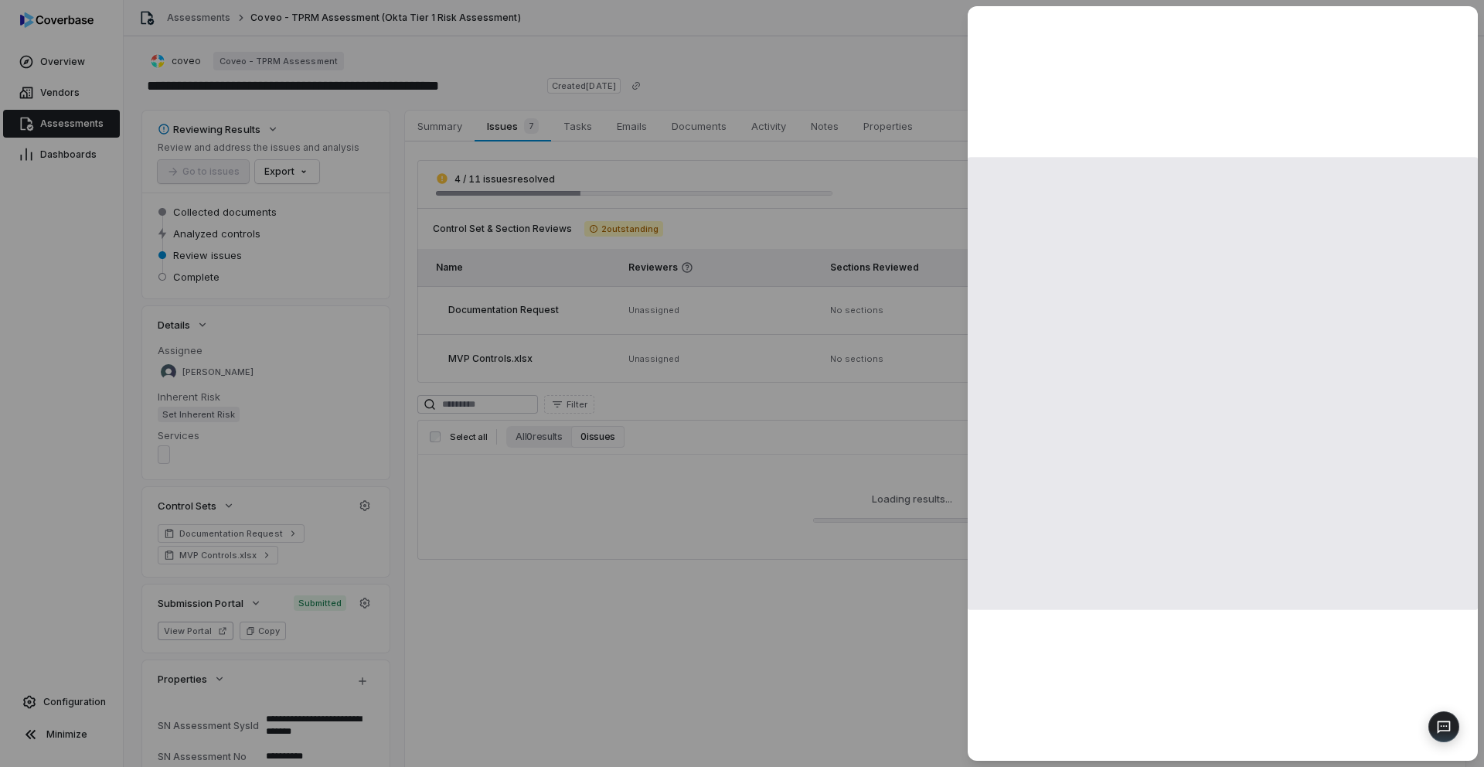
click at [714, 153] on div at bounding box center [742, 383] width 1484 height 767
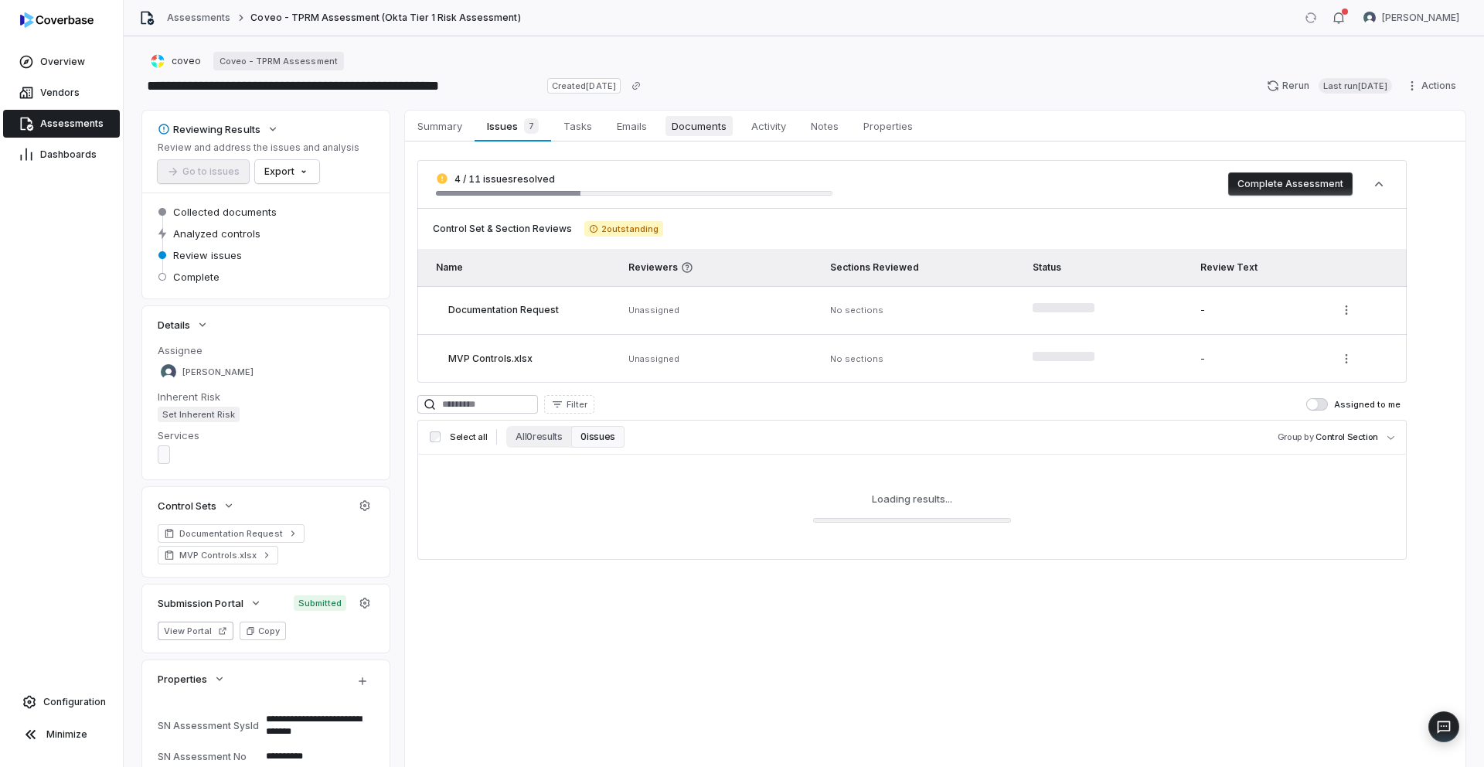
click at [706, 133] on span "Documents" at bounding box center [699, 126] width 67 height 20
type textarea "*"
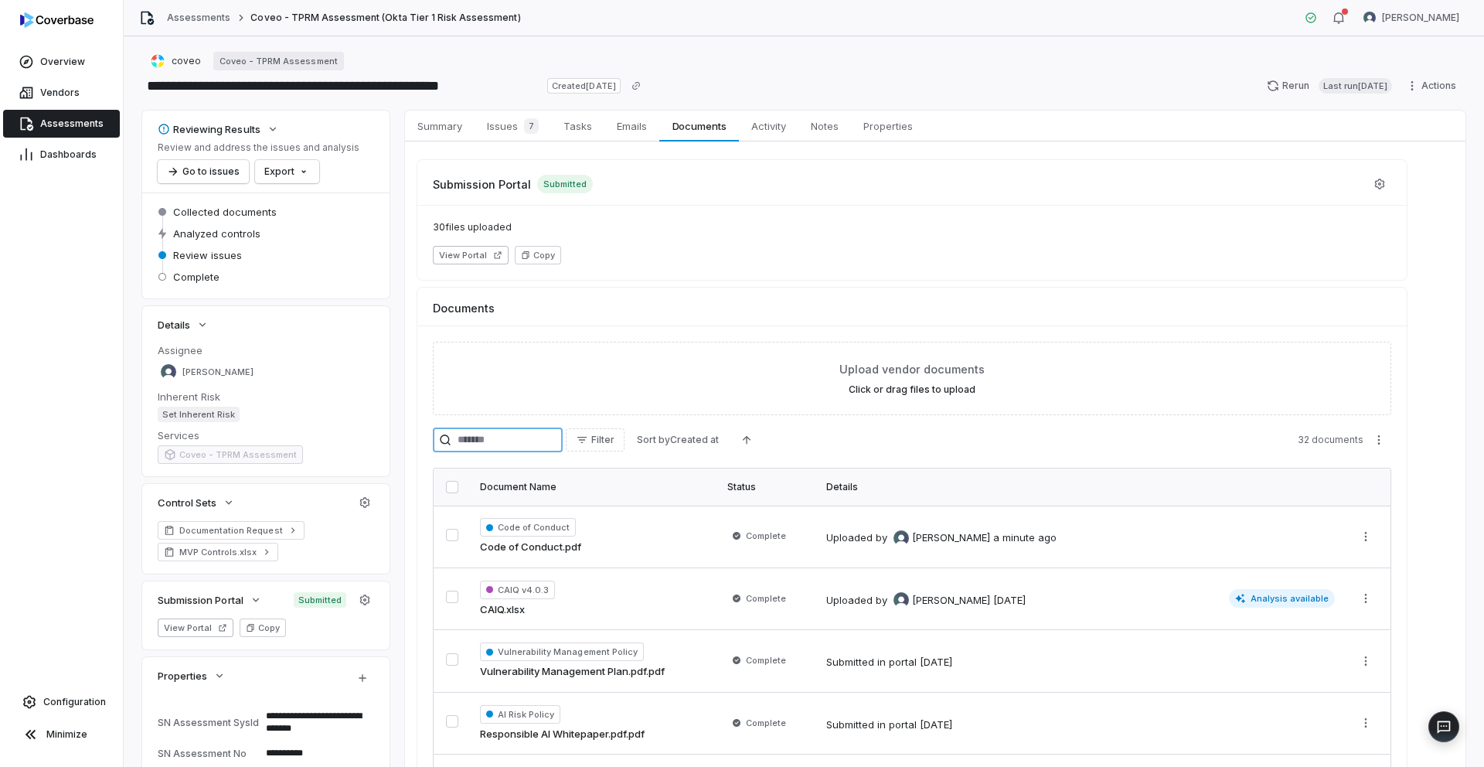
click at [530, 431] on input "search" at bounding box center [498, 440] width 130 height 25
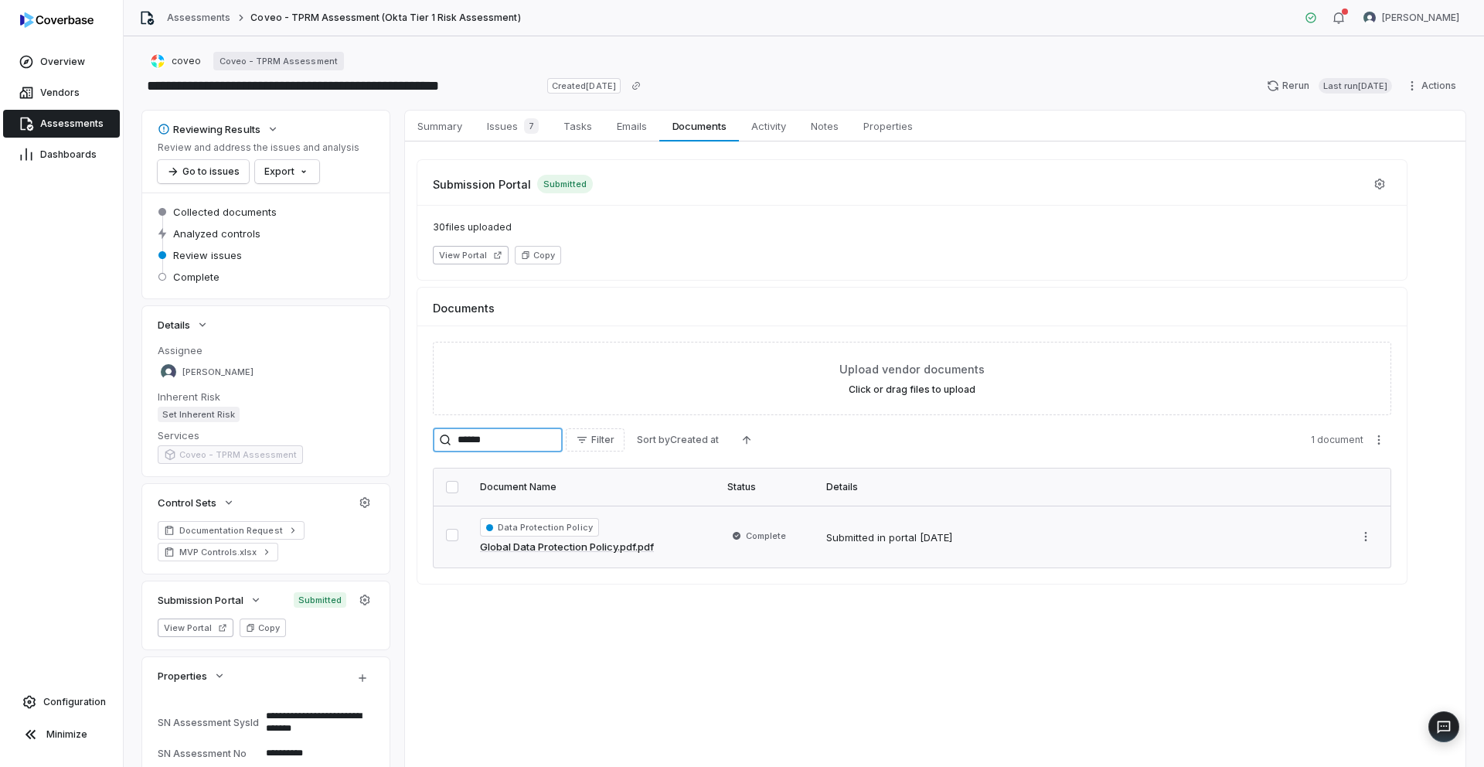
type input "******"
click at [540, 551] on link "Global Data Protection Policy.pdf.pdf" at bounding box center [567, 547] width 174 height 15
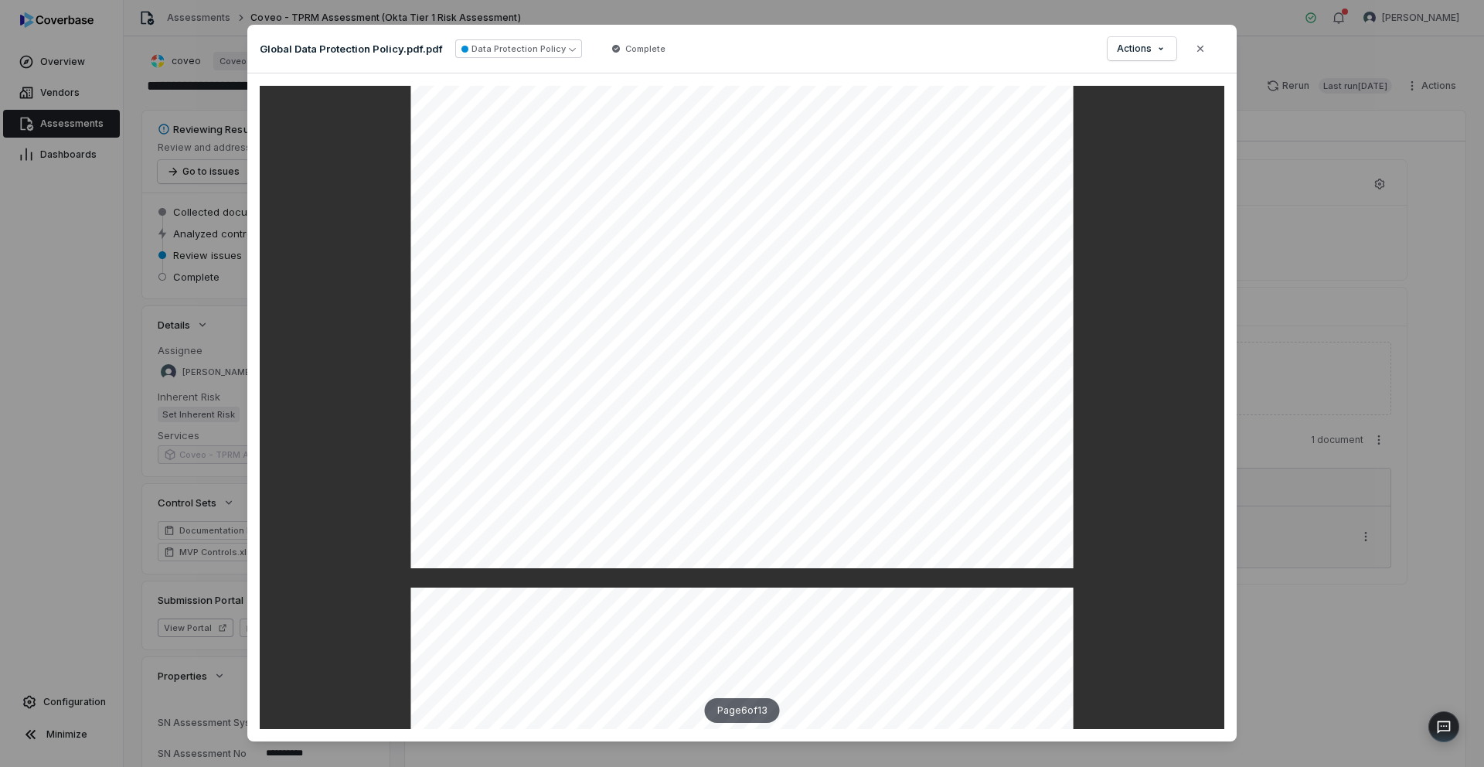
scroll to position [4253, 0]
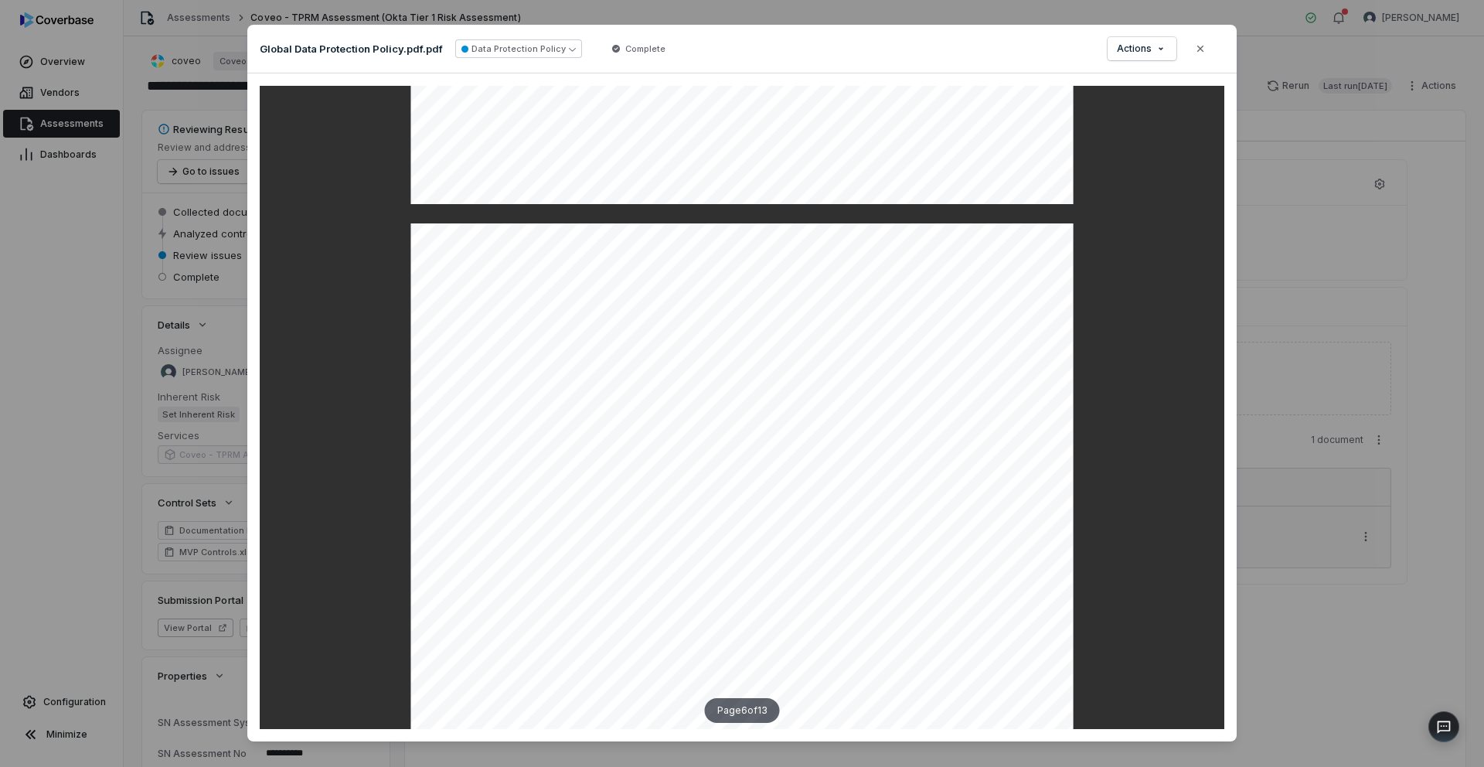
type textarea "*"
